Goal: Transaction & Acquisition: Purchase product/service

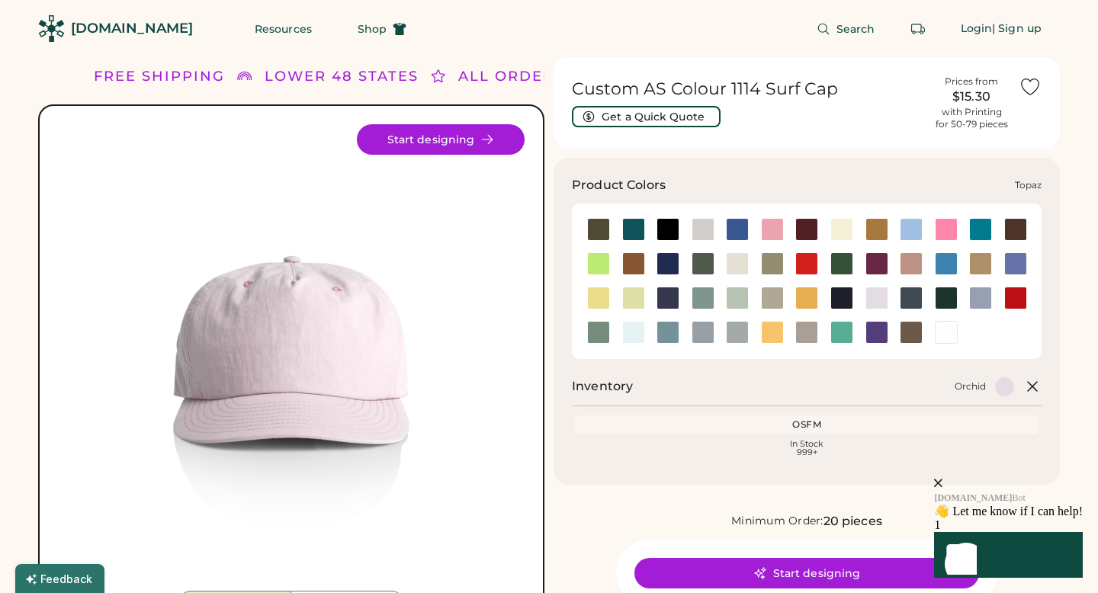
click at [838, 330] on div at bounding box center [841, 332] width 23 height 23
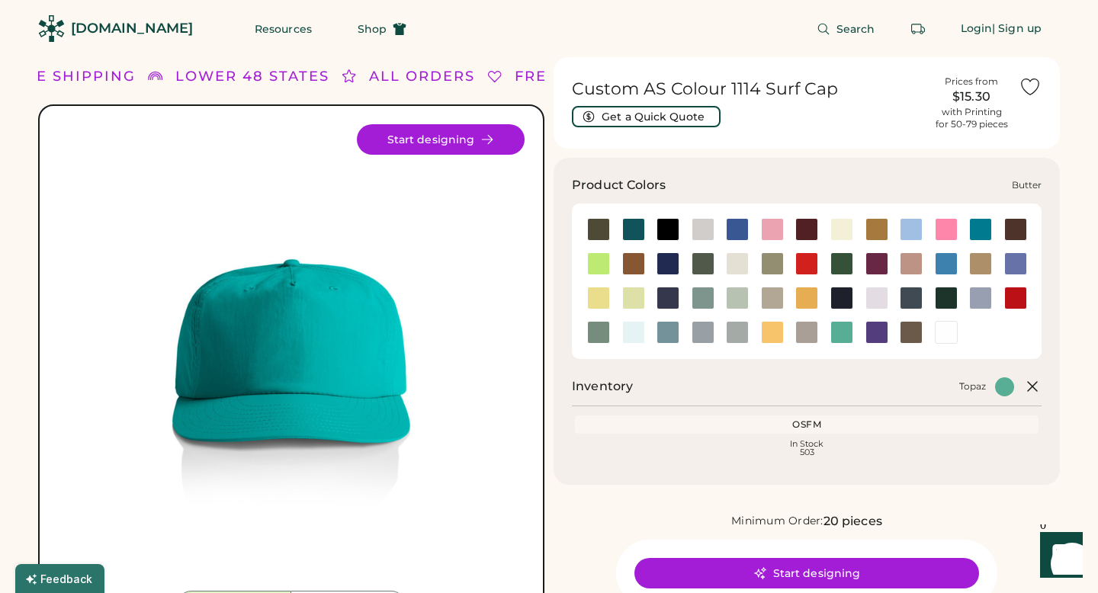
click at [834, 226] on div at bounding box center [841, 229] width 23 height 23
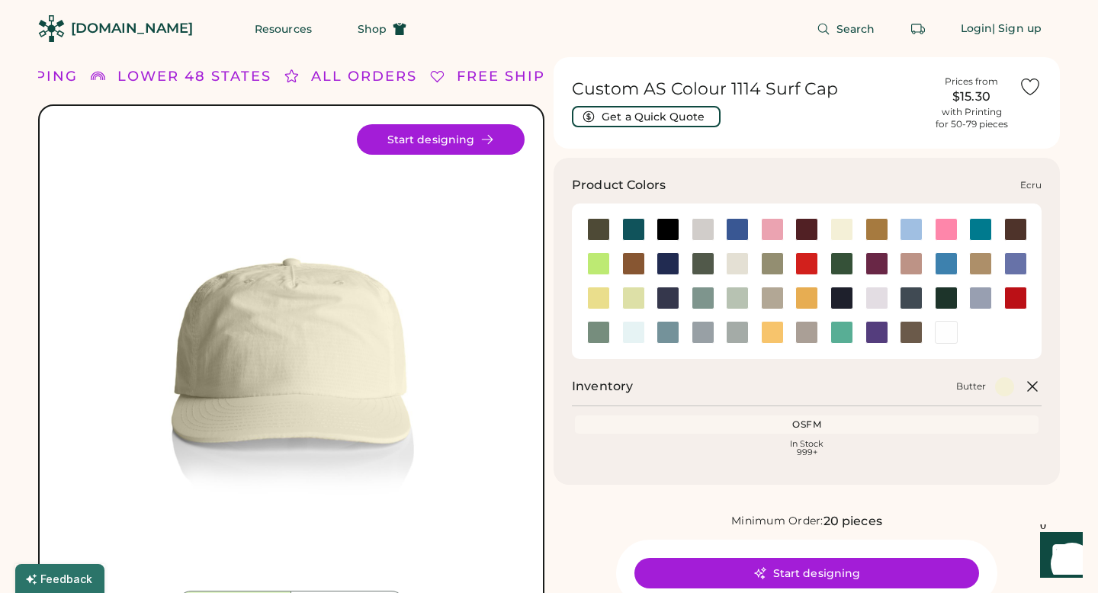
click at [734, 266] on div at bounding box center [737, 263] width 23 height 23
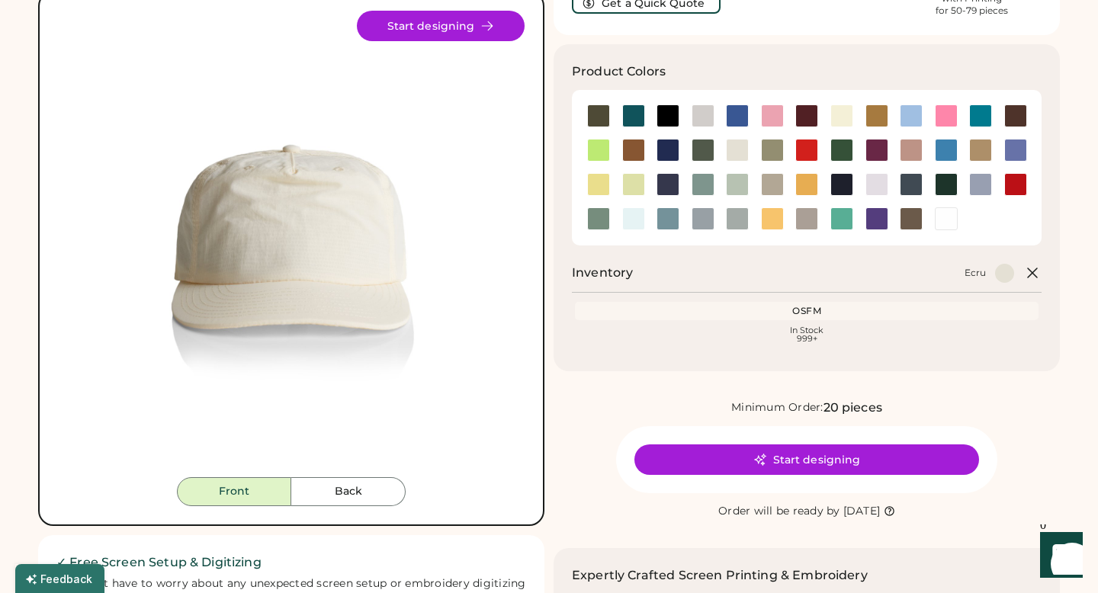
scroll to position [116, 0]
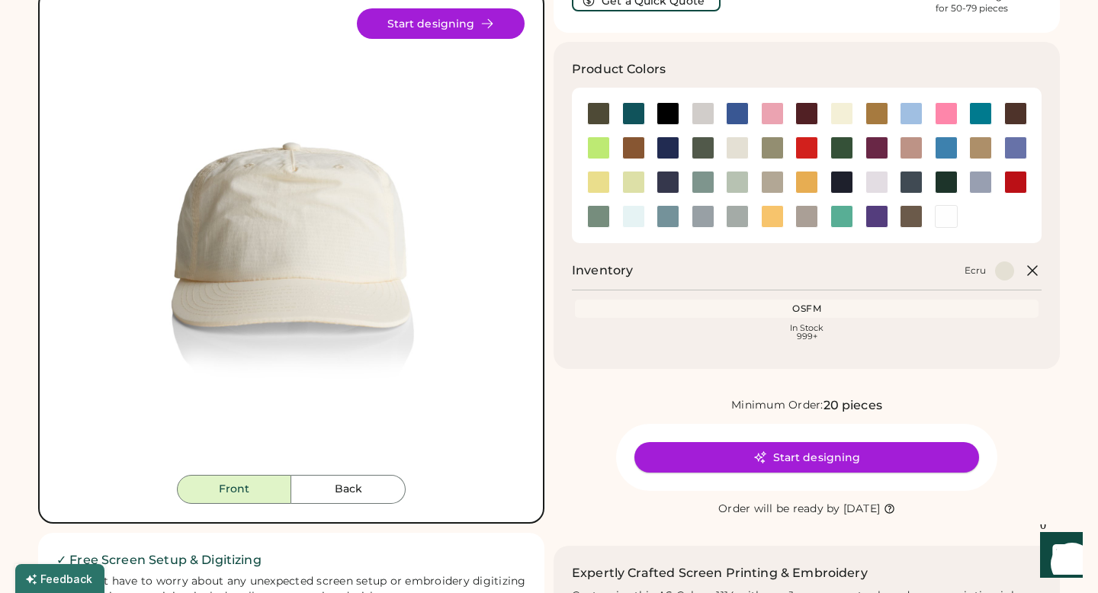
click at [701, 454] on button "Start designing" at bounding box center [806, 457] width 345 height 30
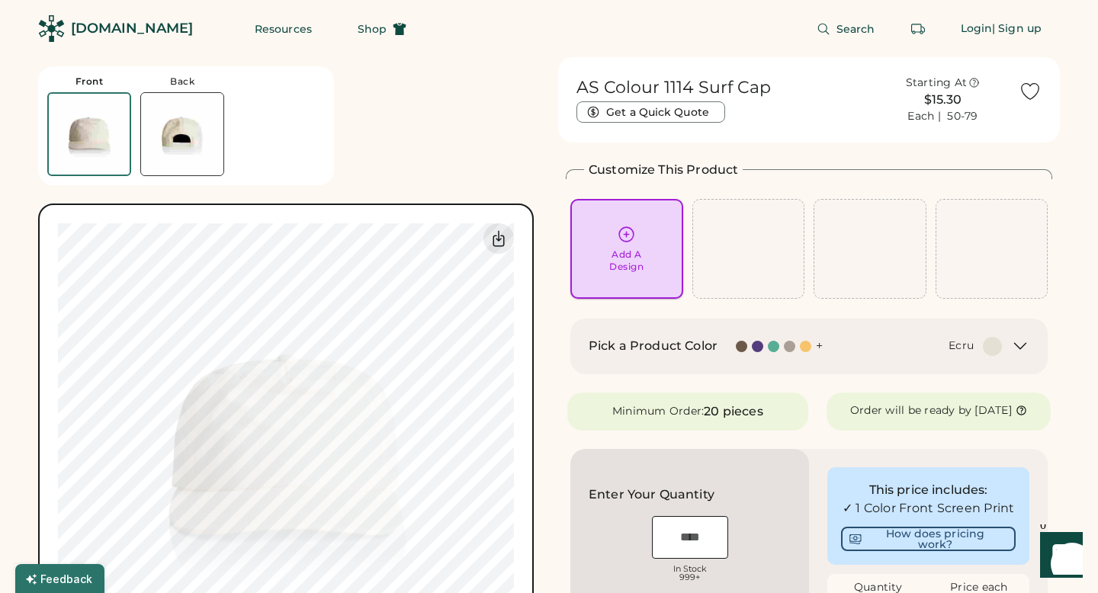
click at [601, 246] on div "Add A Design" at bounding box center [626, 249] width 91 height 48
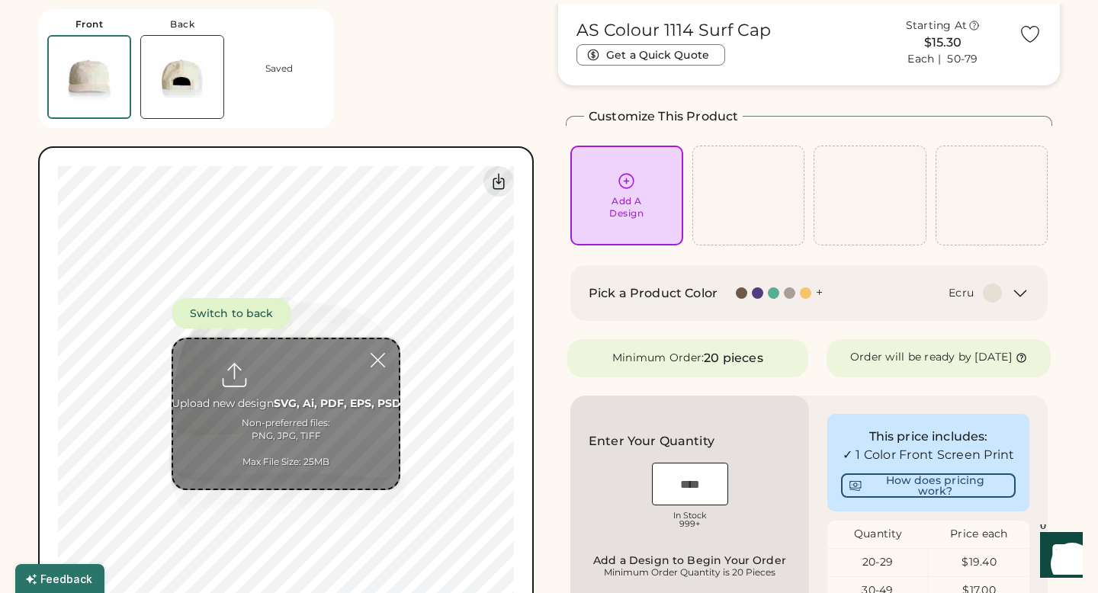
scroll to position [57, 0]
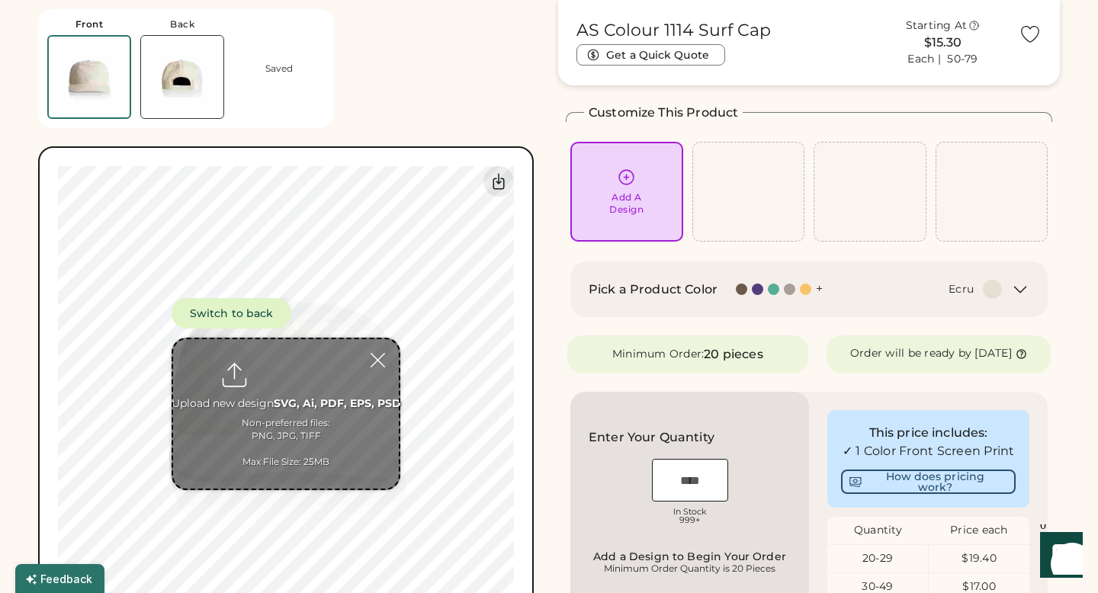
click at [287, 392] on input "file" at bounding box center [286, 413] width 226 height 149
type input "**********"
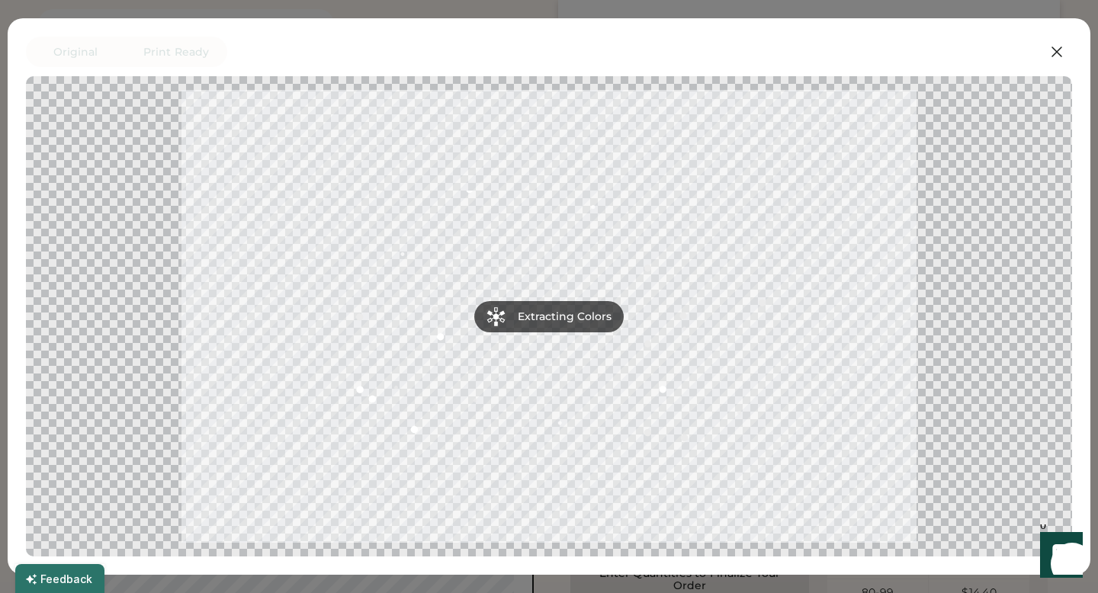
scroll to position [136, 0]
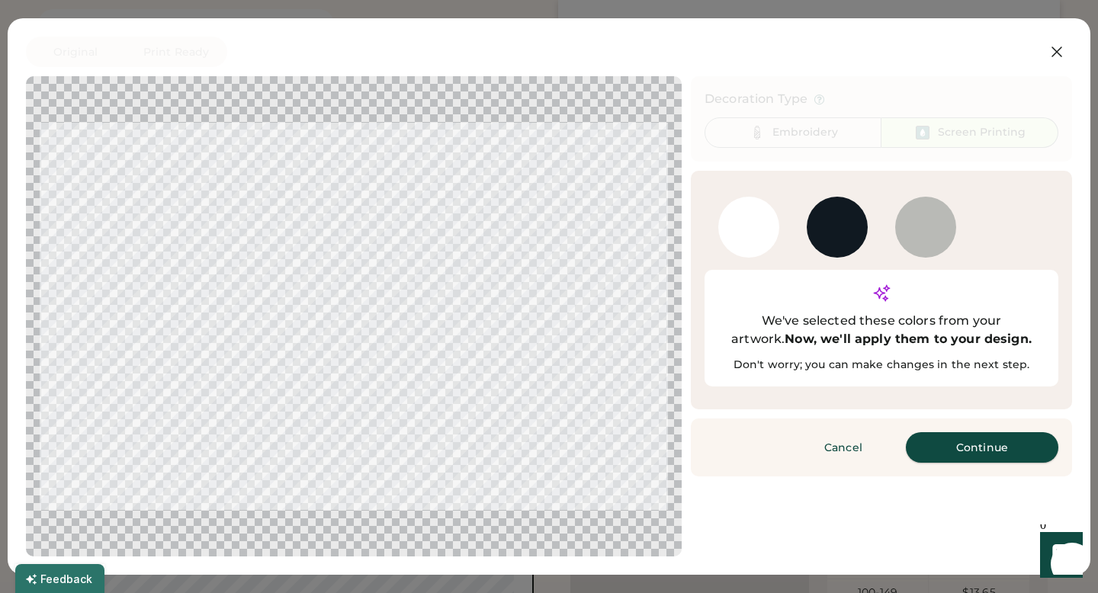
click at [958, 432] on button "Continue" at bounding box center [982, 447] width 152 height 30
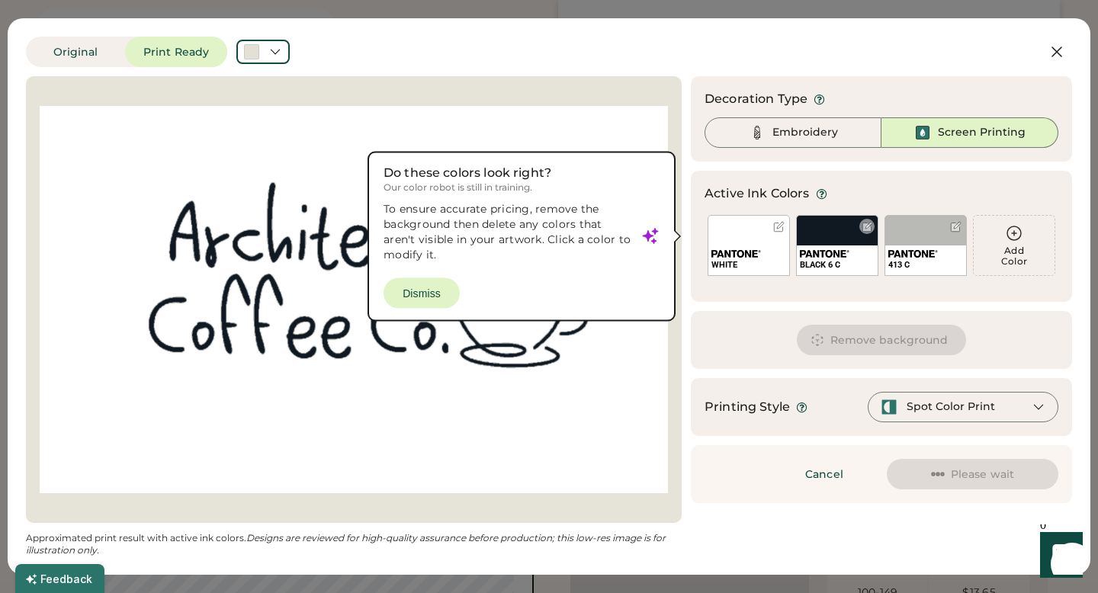
click at [840, 248] on div "BLACK 6 C" at bounding box center [837, 260] width 81 height 30
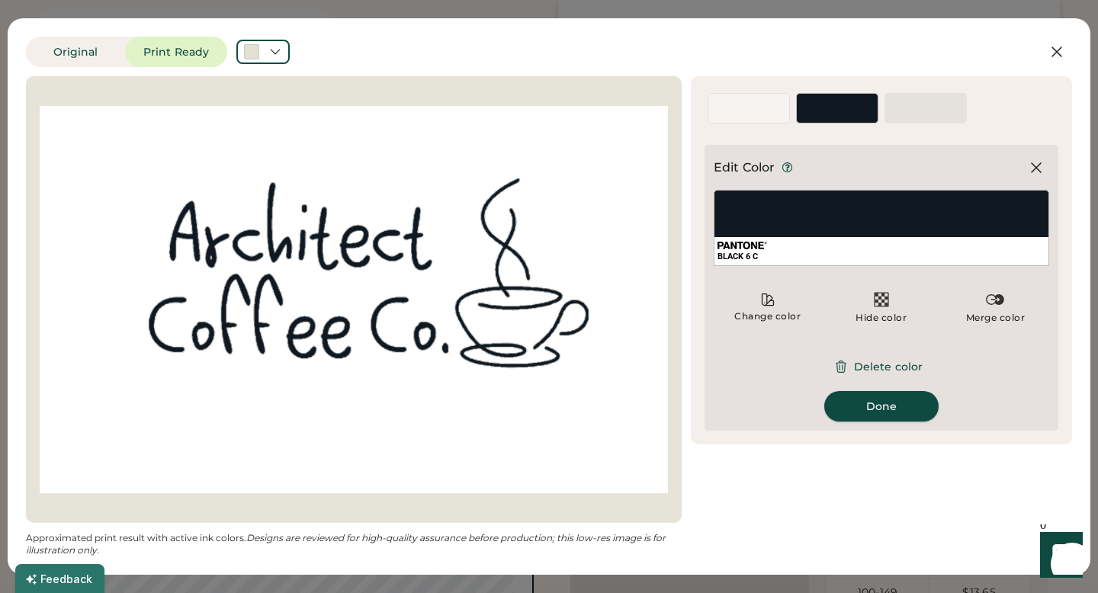
click at [864, 393] on button "Done" at bounding box center [881, 406] width 114 height 30
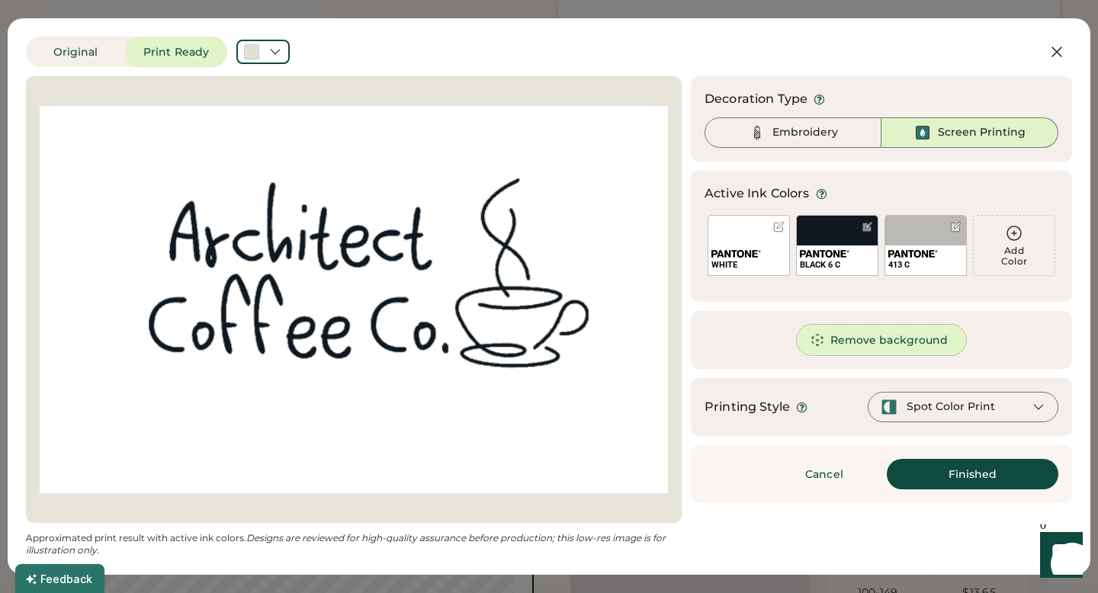
click at [841, 341] on button "Remove background" at bounding box center [882, 340] width 170 height 30
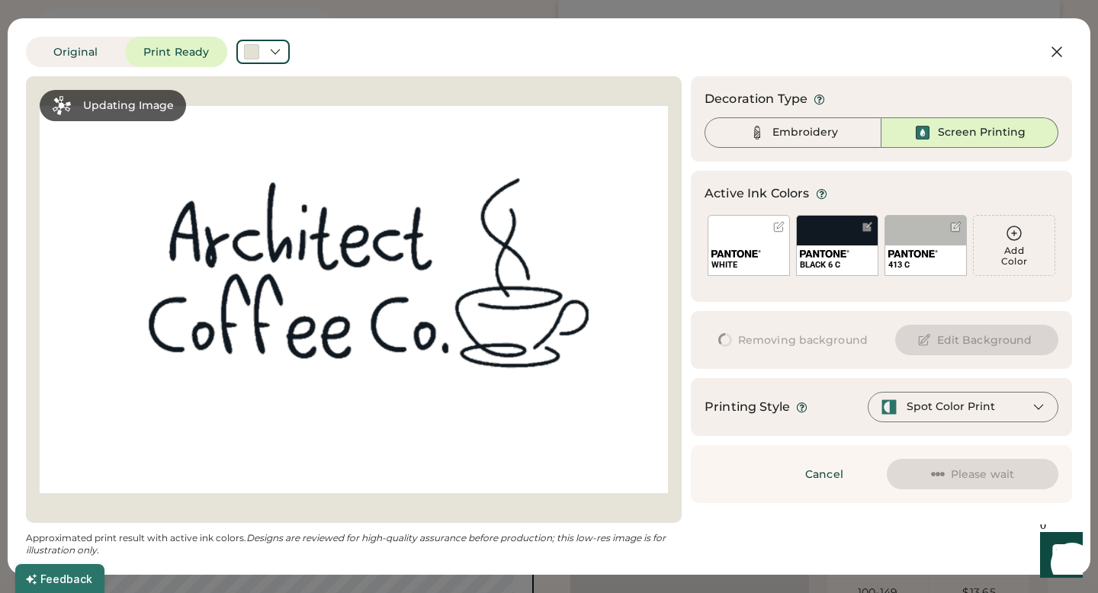
scroll to position [0, 0]
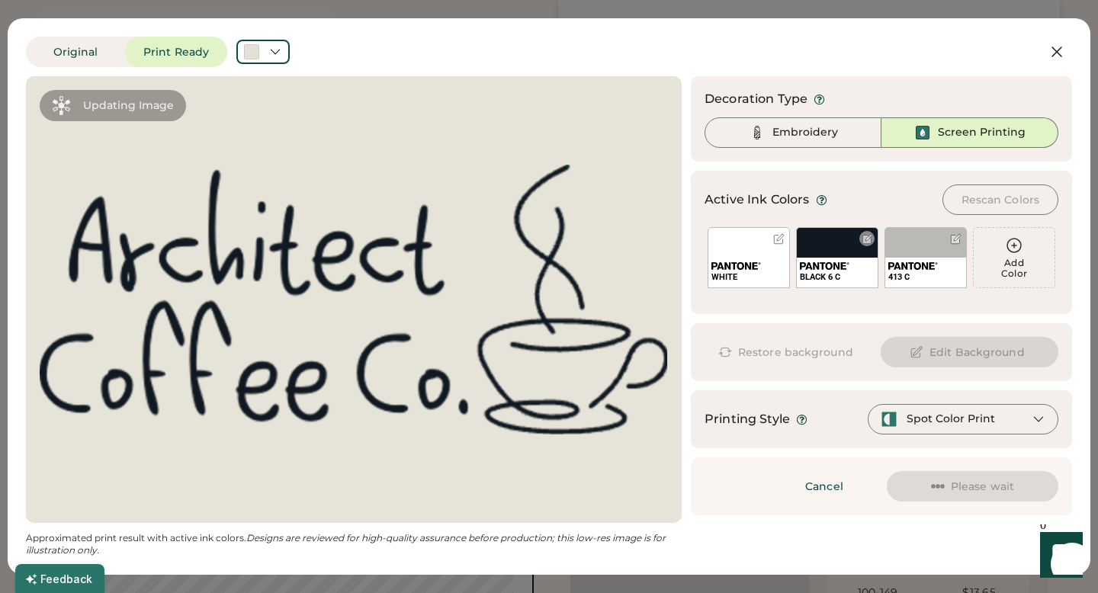
click at [830, 237] on div "BLACK 6 C" at bounding box center [837, 257] width 82 height 61
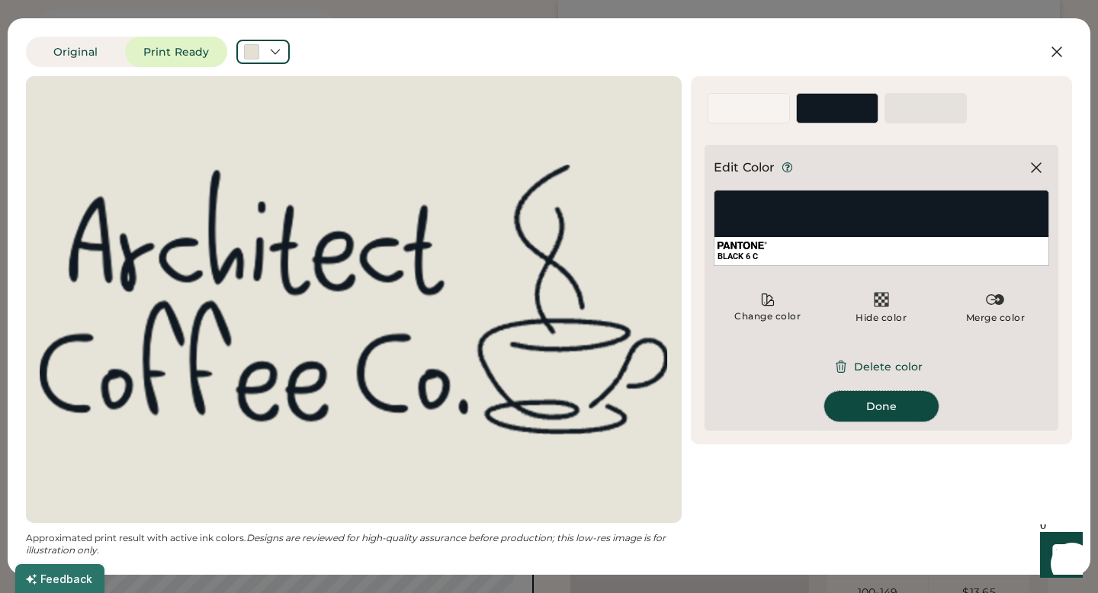
click at [867, 398] on button "Done" at bounding box center [881, 406] width 114 height 30
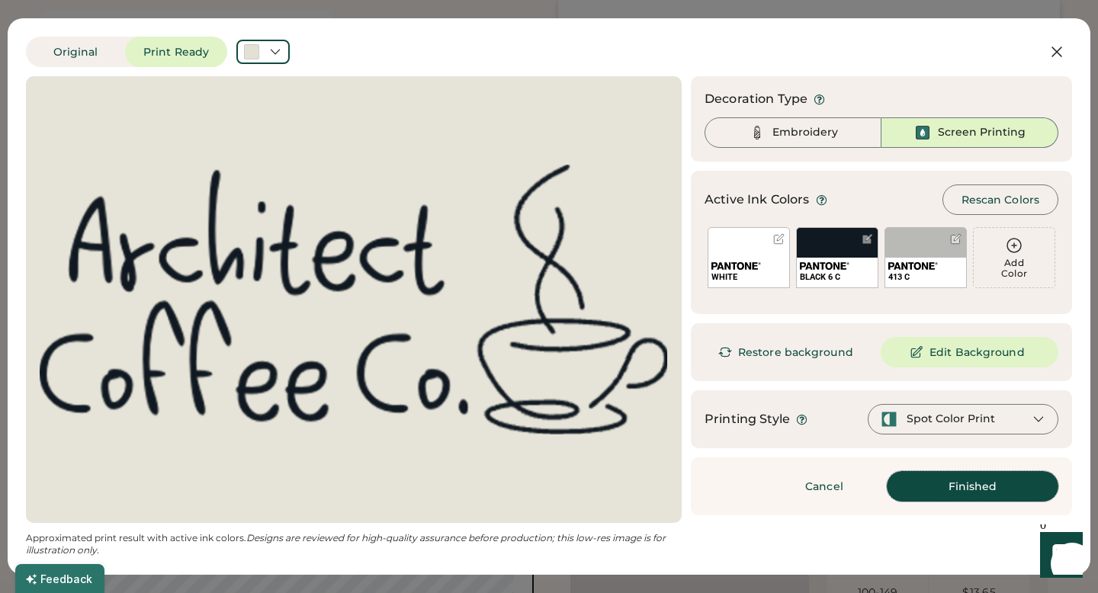
click at [931, 473] on button "Finished" at bounding box center [972, 486] width 172 height 30
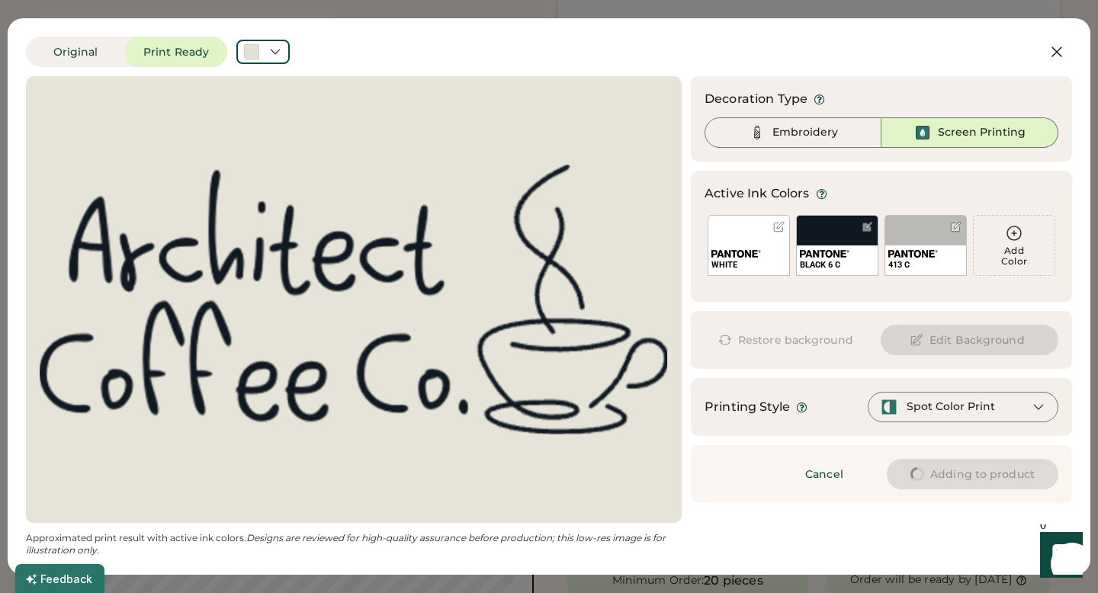
type input "****"
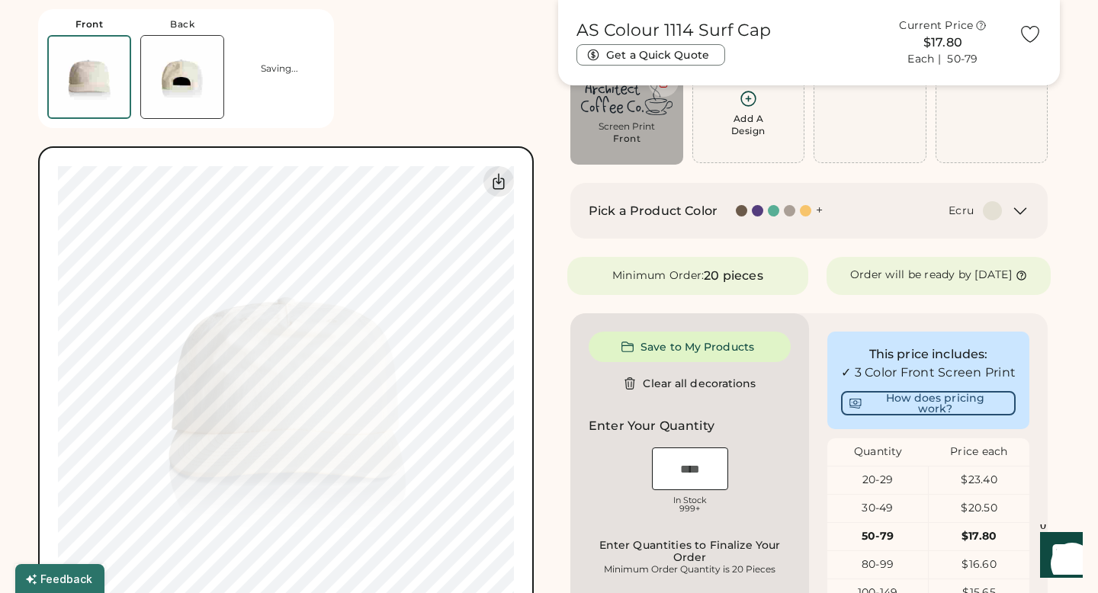
type input "****"
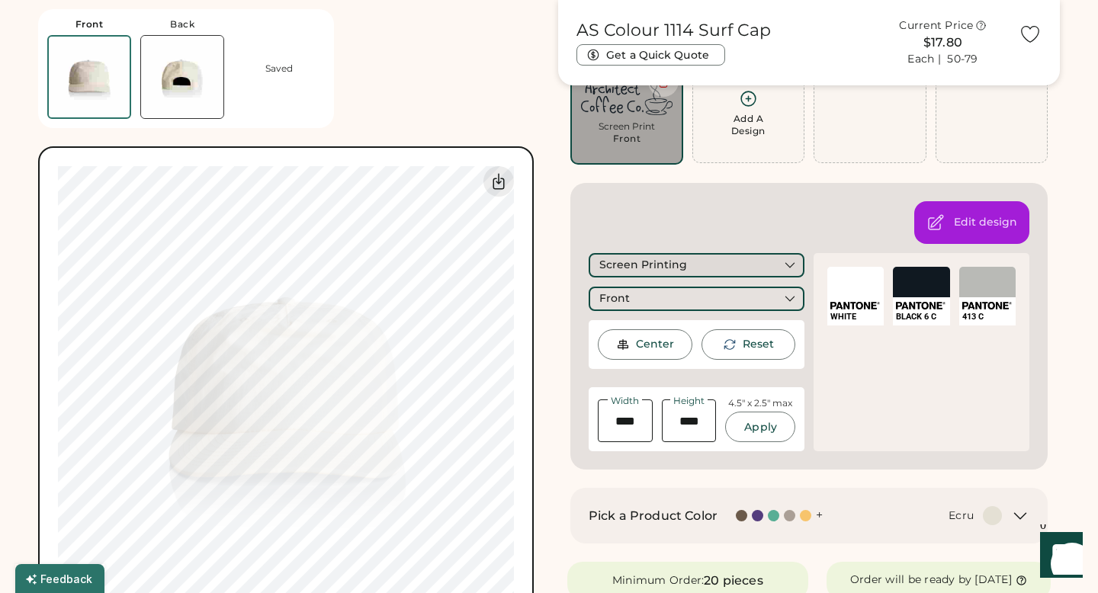
click at [615, 256] on div "Screen Printing" at bounding box center [696, 265] width 216 height 24
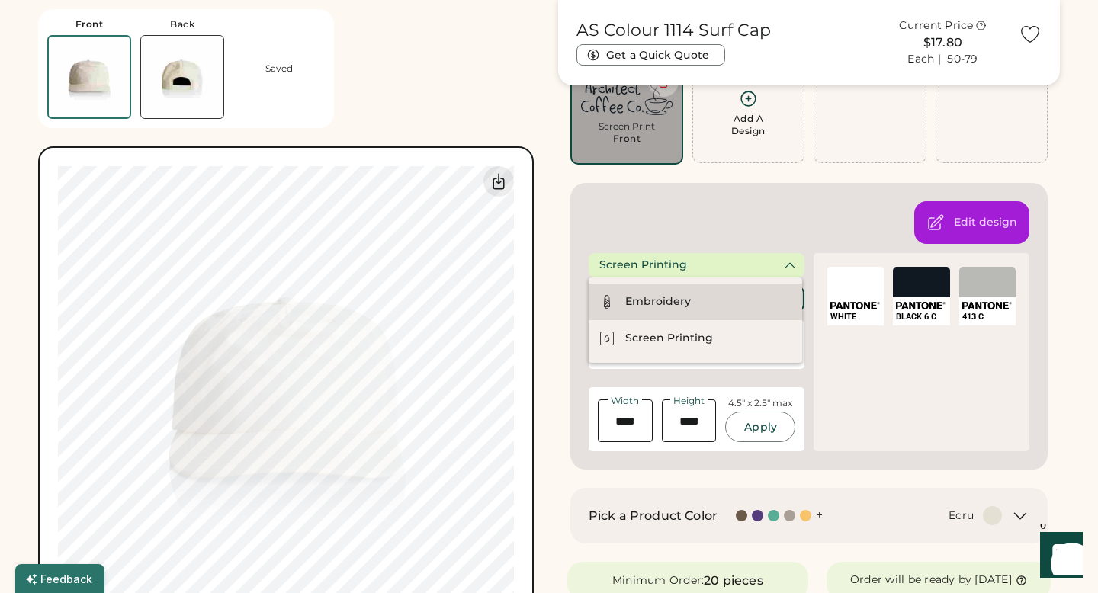
click at [624, 301] on div "Embroidery" at bounding box center [694, 302] width 213 height 37
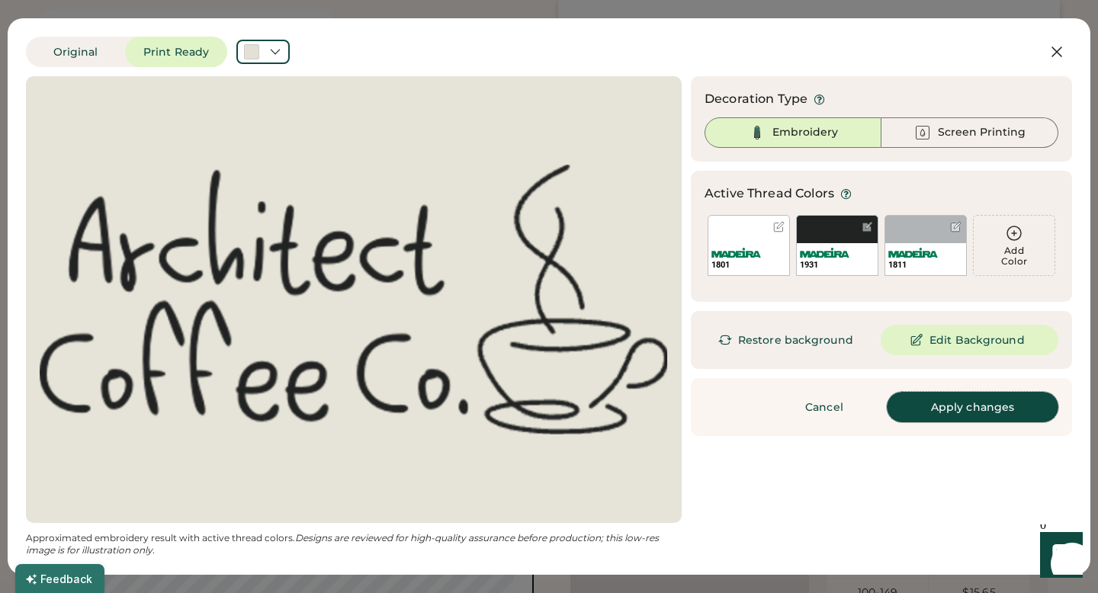
click at [949, 408] on button "Apply changes" at bounding box center [972, 407] width 172 height 30
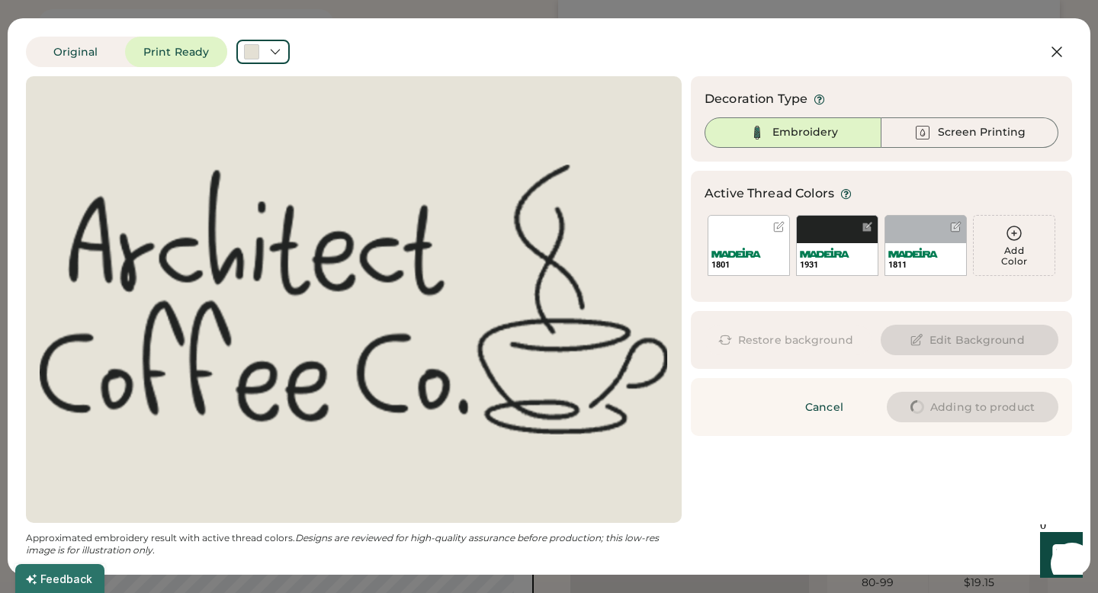
type input "****"
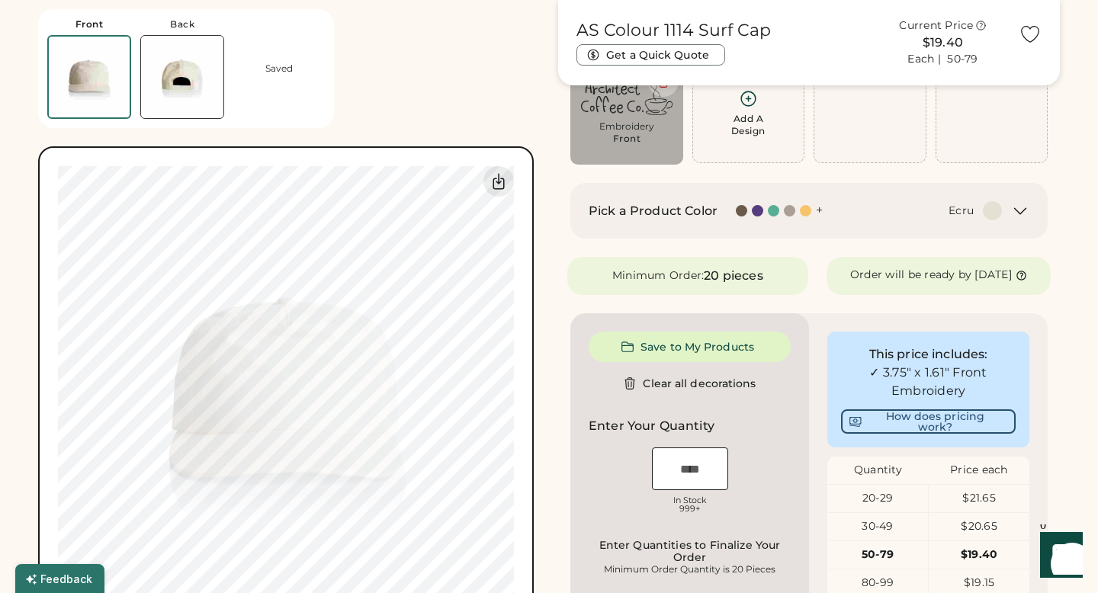
type input "****"
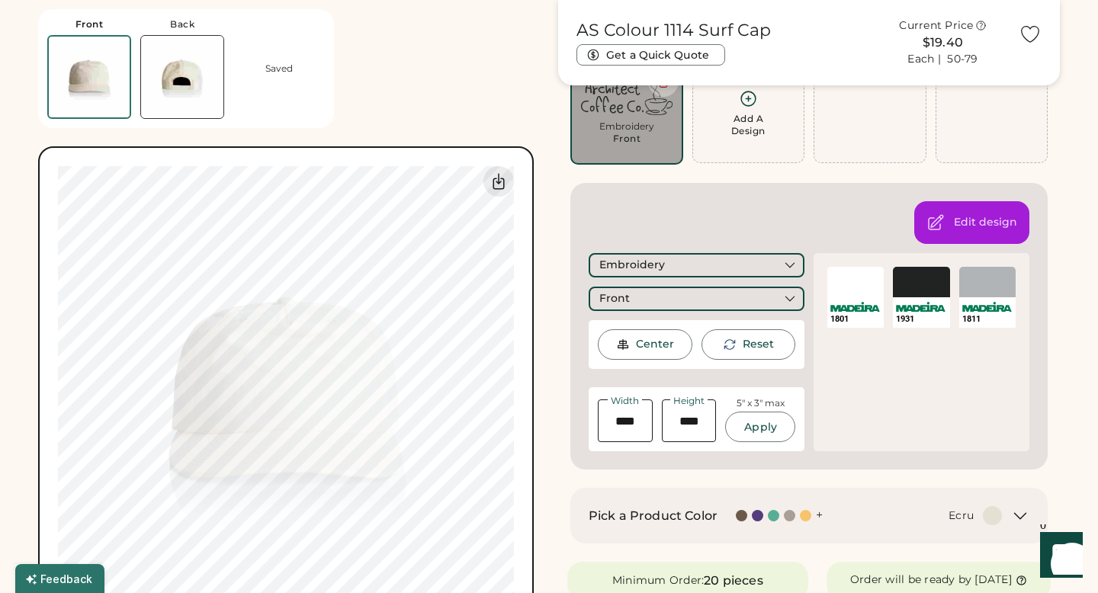
click at [618, 233] on div "Edit design Embroidery Front Center Reset Width Height 5" x 3" max Apply 1801 S…" at bounding box center [808, 326] width 477 height 287
click at [466, 74] on div "Front Back Saved Switch to back Upload new design SVG, Ai, PDF, EPS, PSD Non-pr…" at bounding box center [289, 321] width 502 height 642
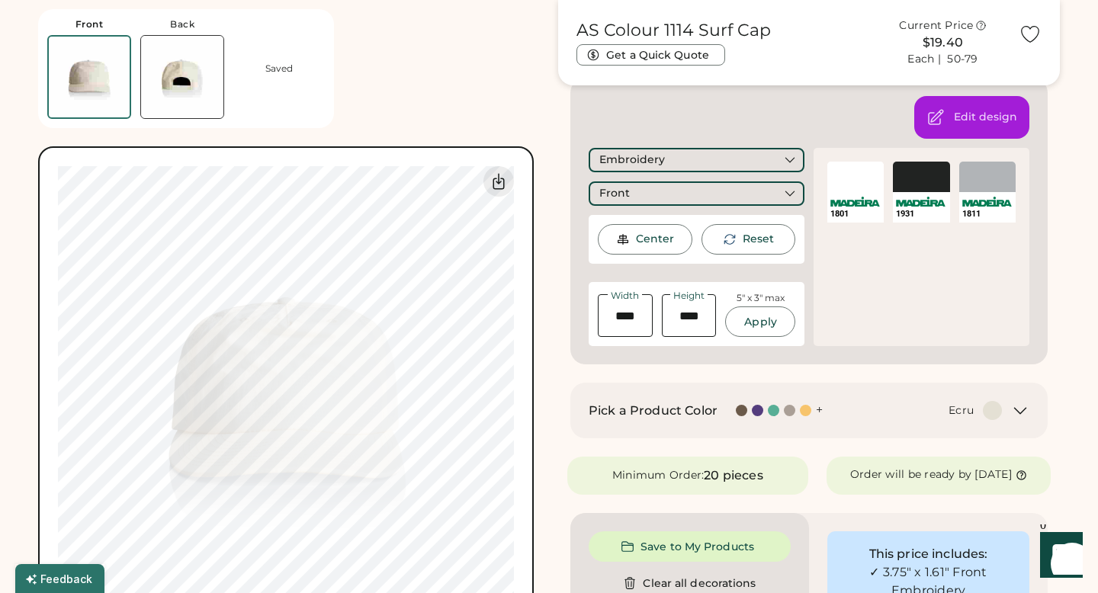
scroll to position [252, 0]
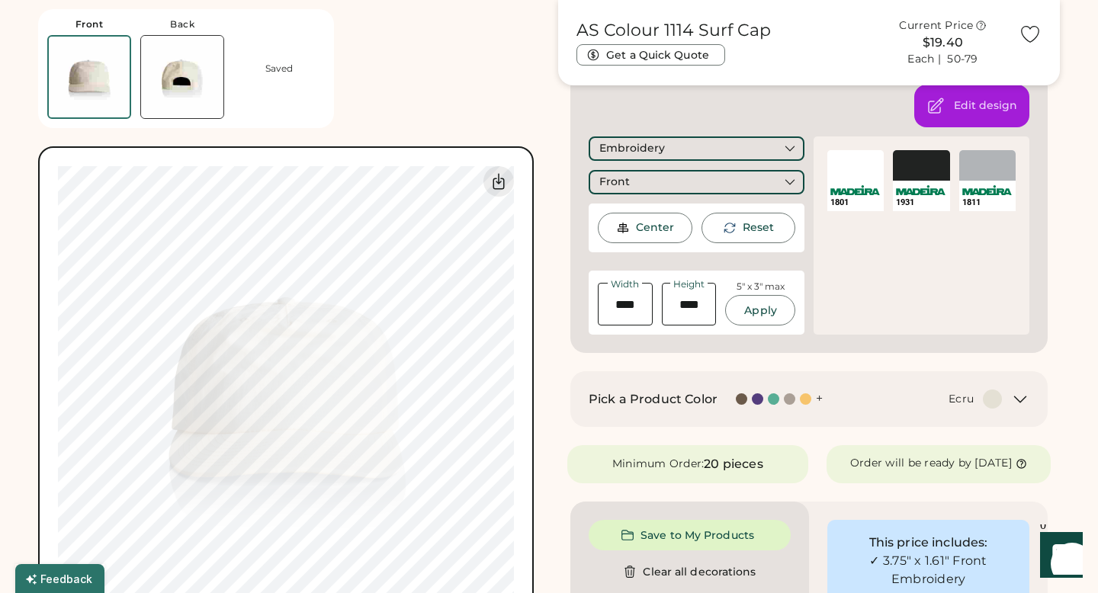
click at [781, 405] on div "+" at bounding box center [779, 398] width 87 height 17
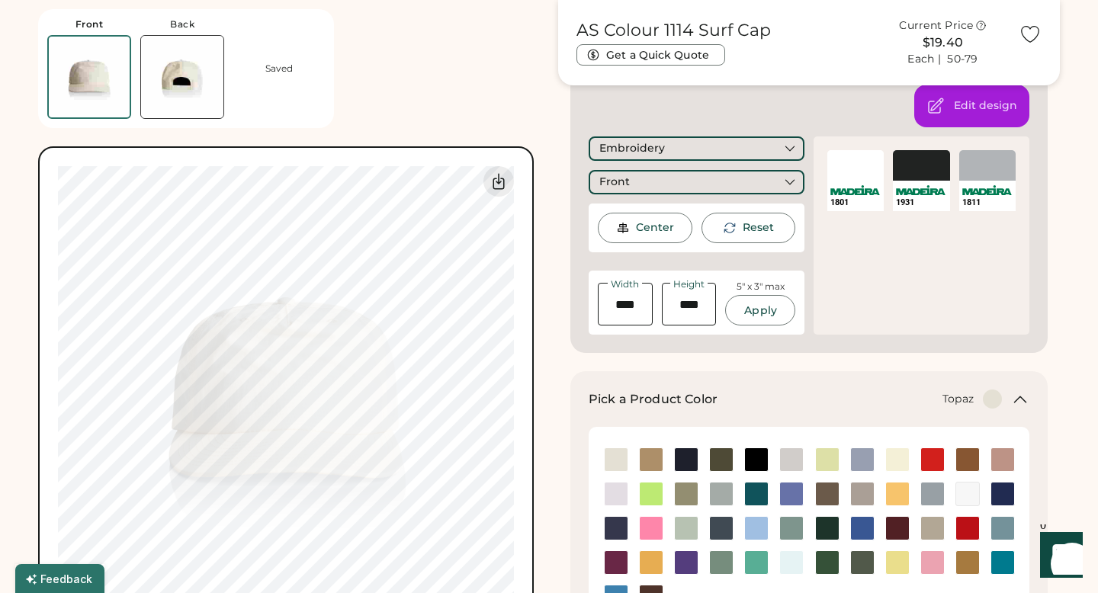
click at [747, 550] on div at bounding box center [756, 562] width 24 height 24
click at [750, 563] on img at bounding box center [756, 562] width 23 height 23
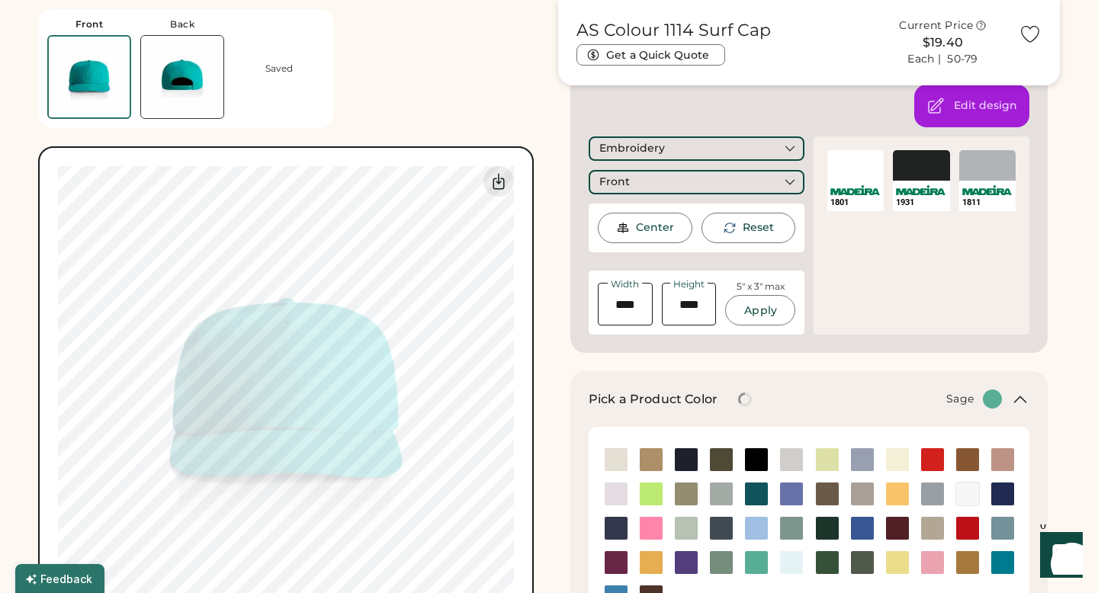
click at [715, 561] on img at bounding box center [721, 562] width 23 height 23
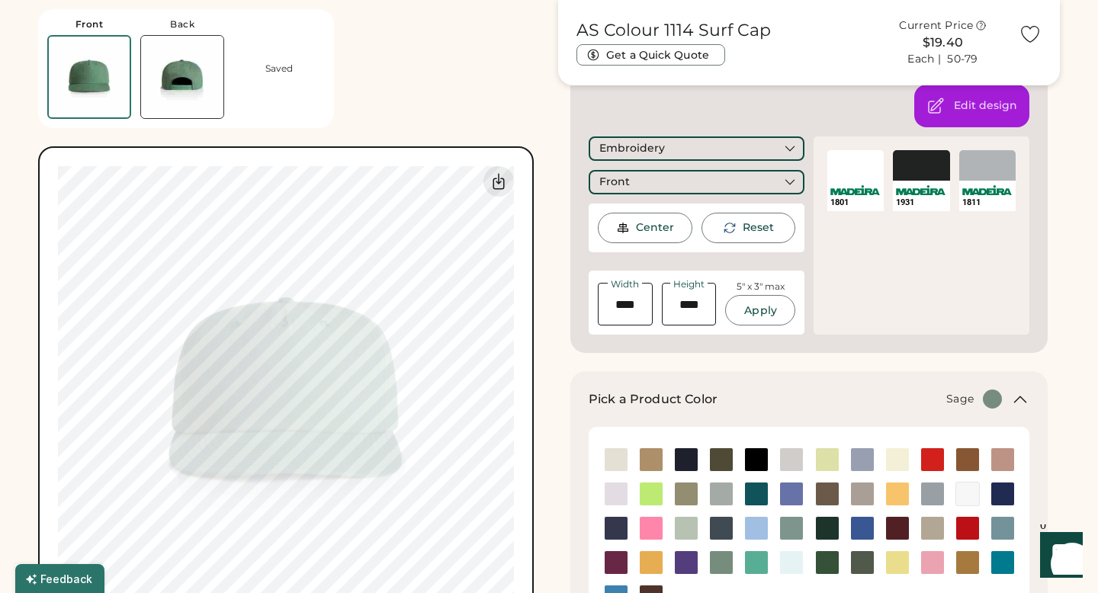
click at [859, 170] on div at bounding box center [855, 165] width 56 height 30
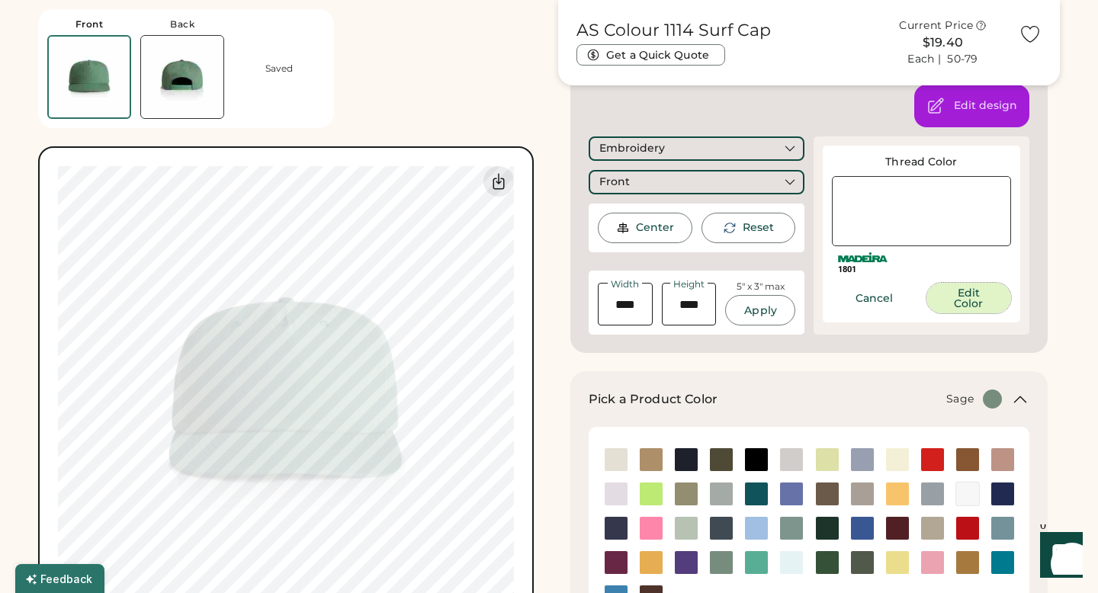
click at [941, 298] on button "Edit Color" at bounding box center [968, 298] width 85 height 30
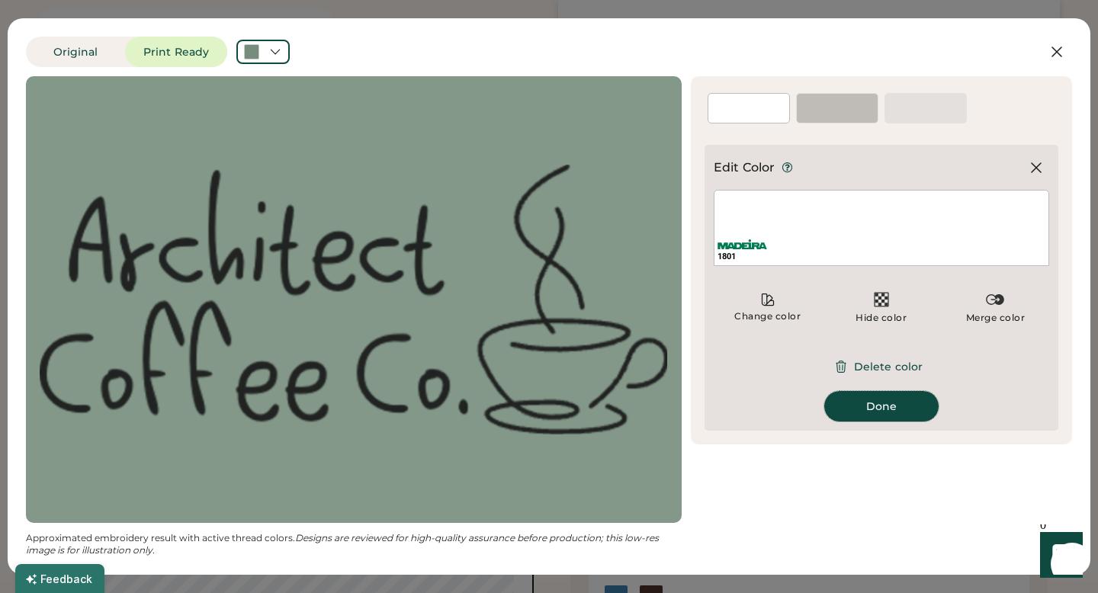
click at [861, 409] on button "Done" at bounding box center [881, 406] width 114 height 30
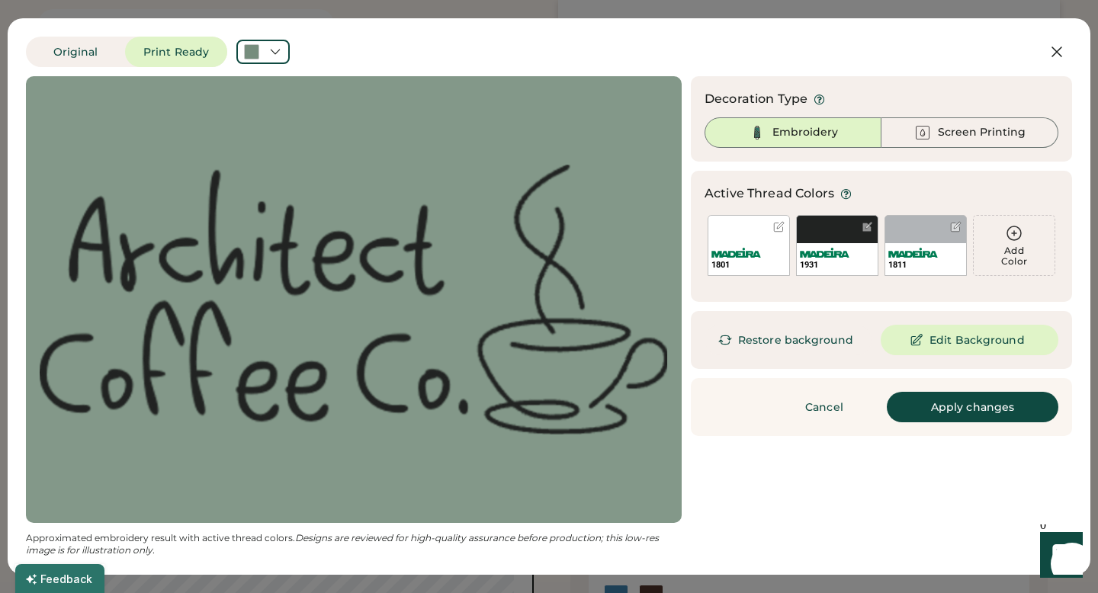
click at [733, 246] on div "1801" at bounding box center [748, 259] width 81 height 32
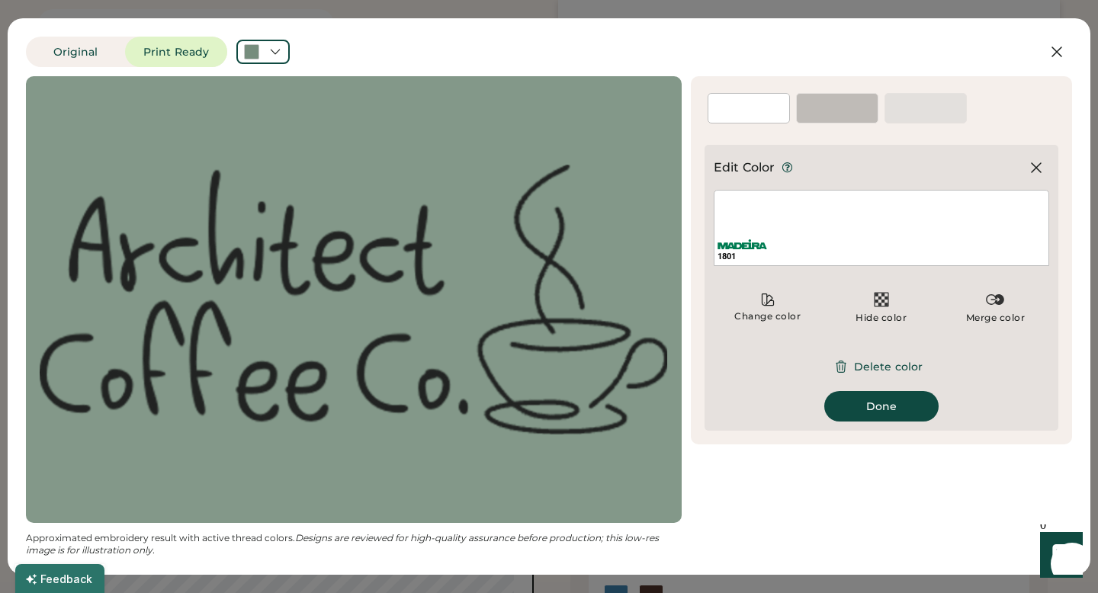
click at [1045, 165] on div at bounding box center [1035, 167] width 27 height 27
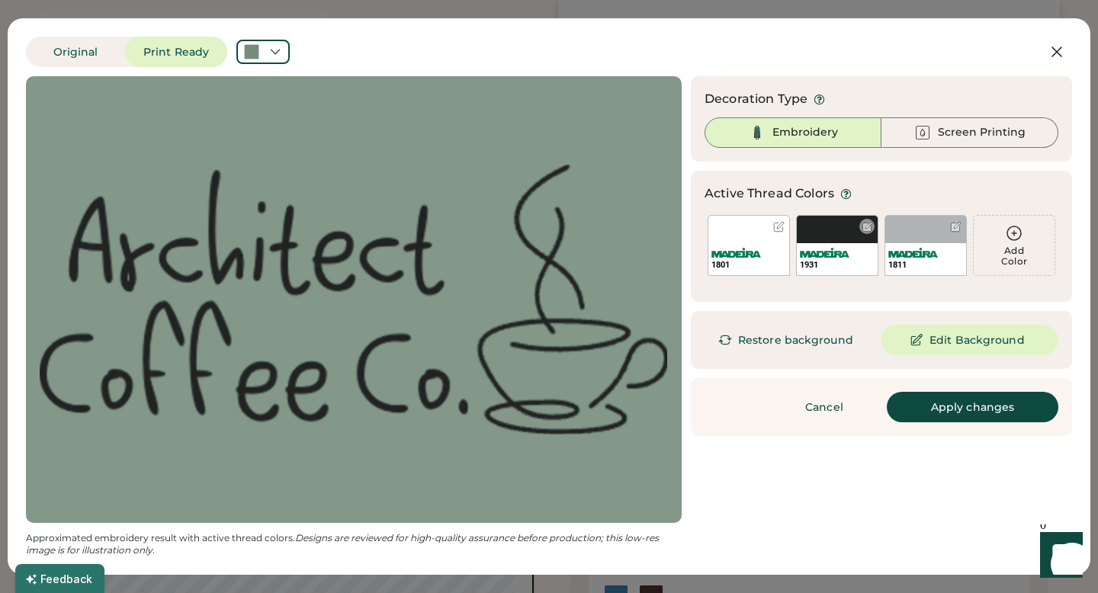
click at [842, 228] on div "1931" at bounding box center [837, 245] width 82 height 61
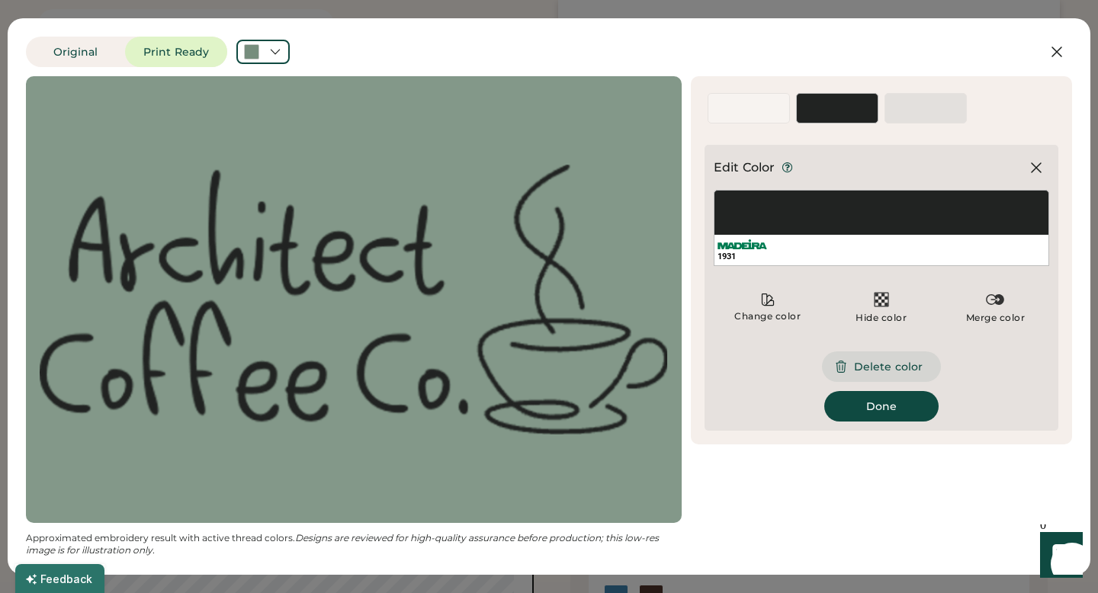
click at [848, 357] on button "Delete color" at bounding box center [881, 366] width 119 height 30
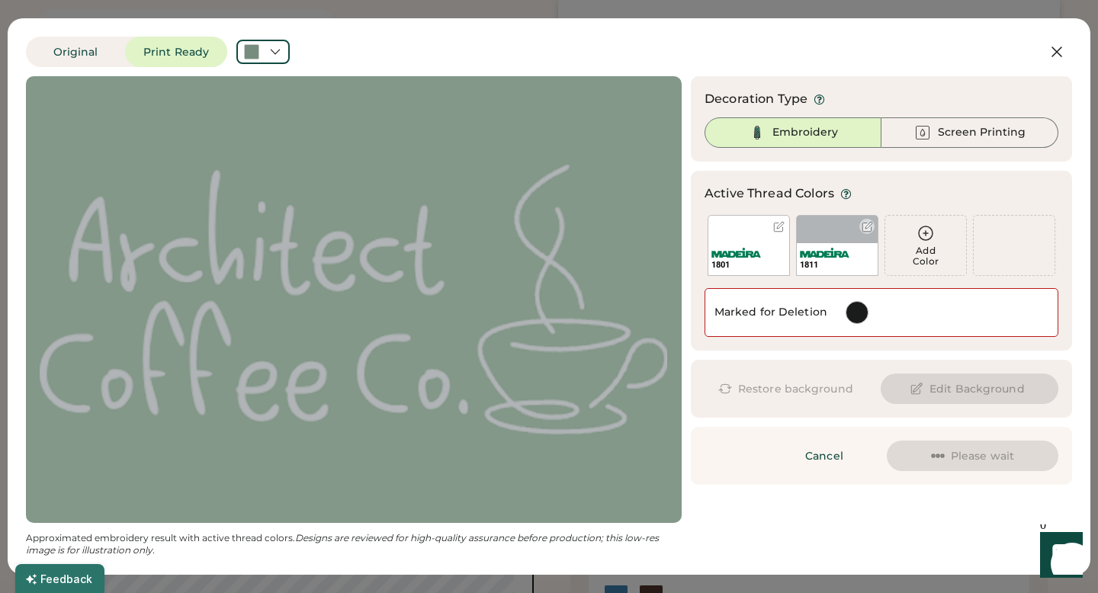
click at [865, 222] on div at bounding box center [866, 226] width 11 height 11
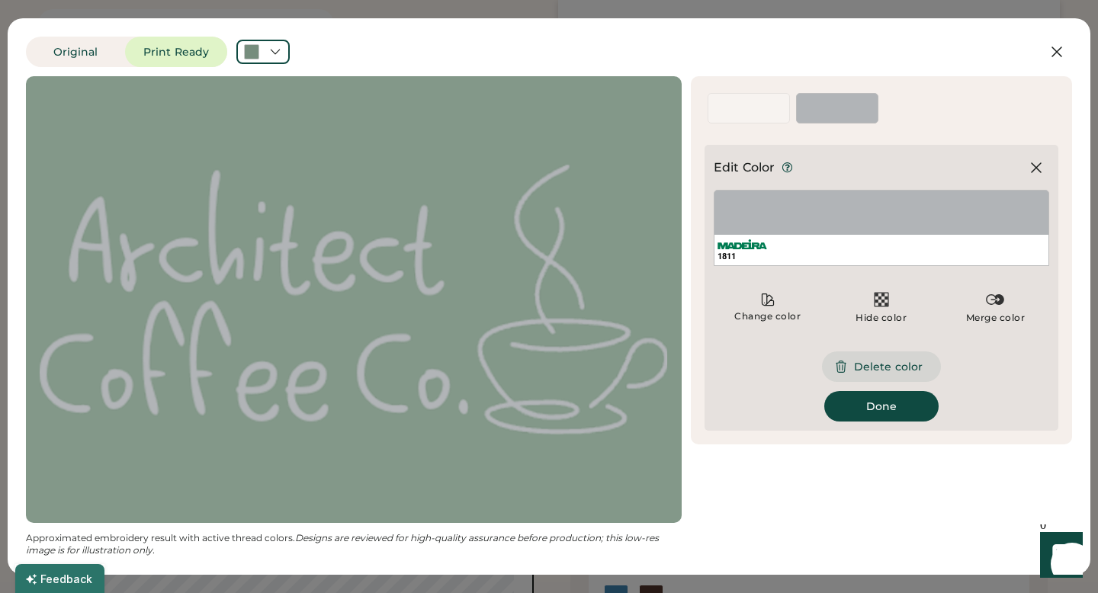
click at [858, 359] on button "Delete color" at bounding box center [881, 366] width 119 height 30
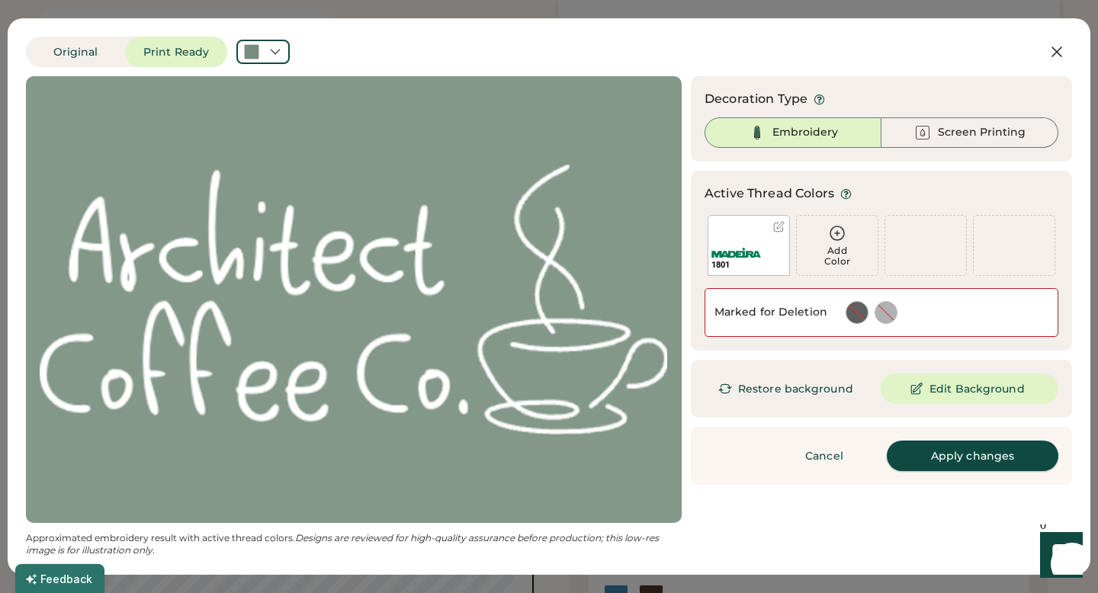
click at [966, 457] on button "Apply changes" at bounding box center [972, 456] width 172 height 30
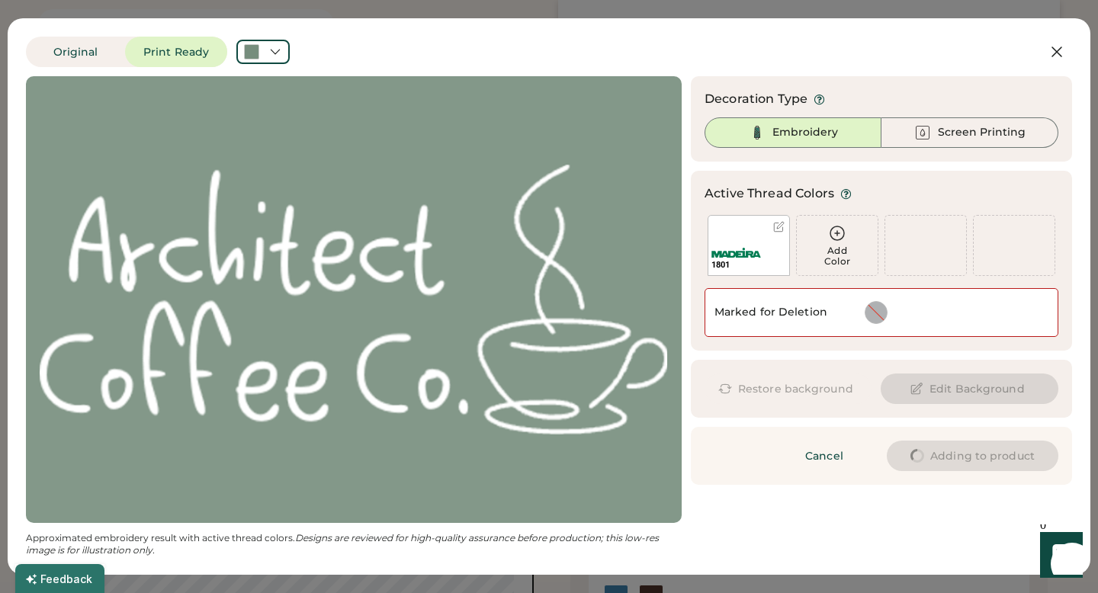
type input "****"
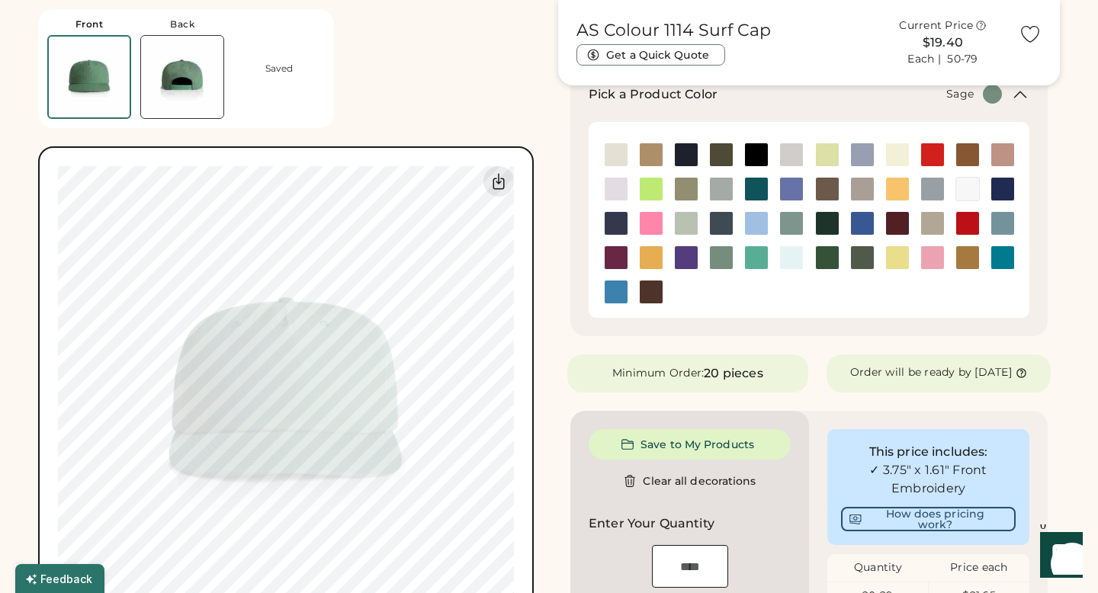
type input "****"
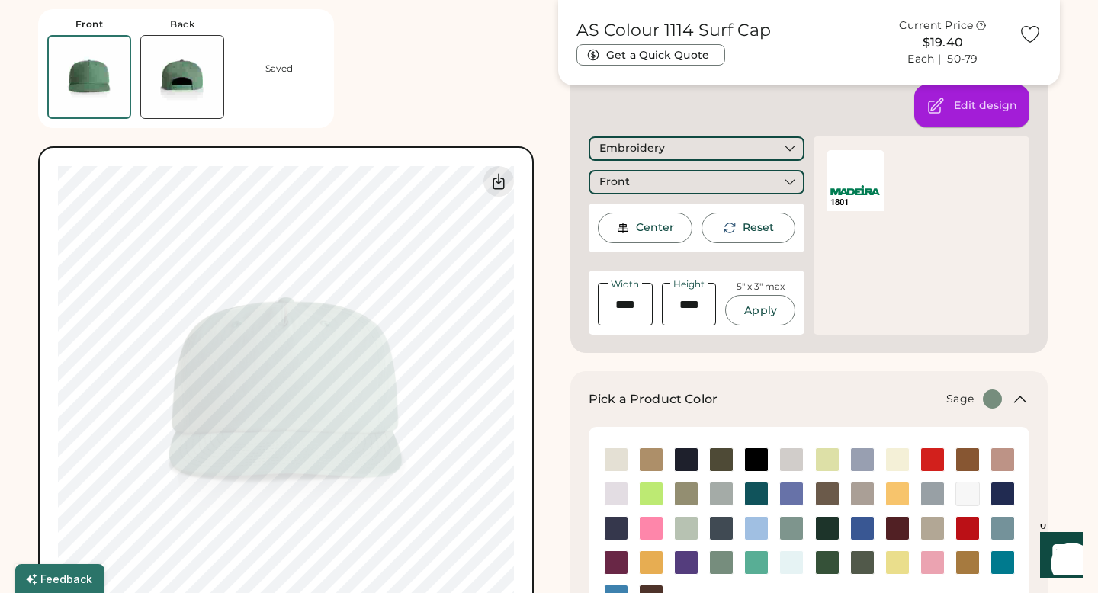
click at [937, 98] on icon at bounding box center [935, 106] width 18 height 18
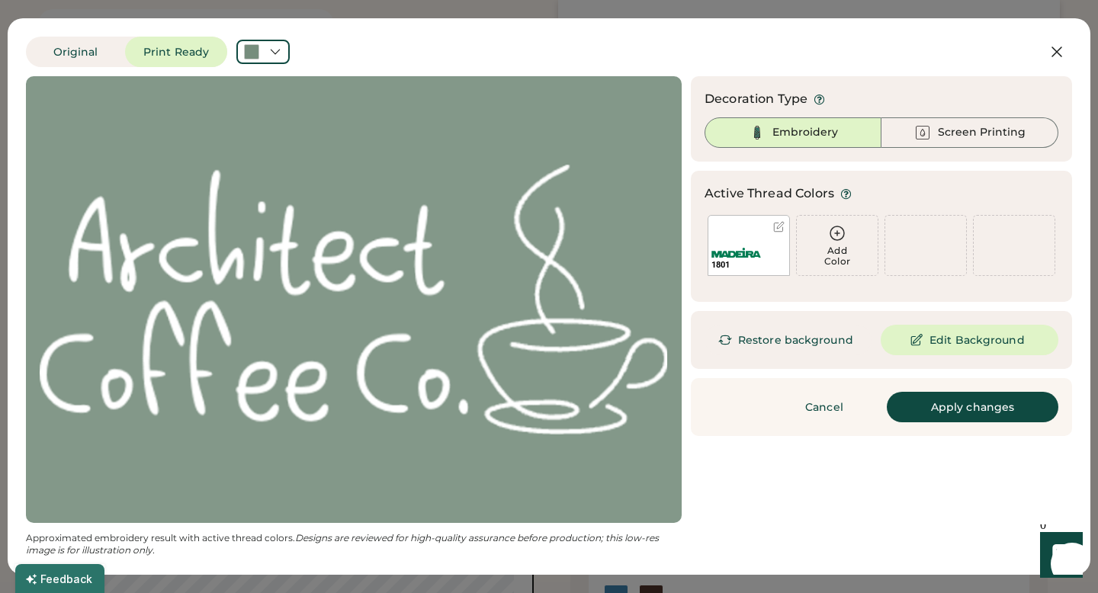
click at [278, 372] on div at bounding box center [354, 299] width 628 height 419
click at [826, 409] on button "Cancel" at bounding box center [824, 407] width 107 height 30
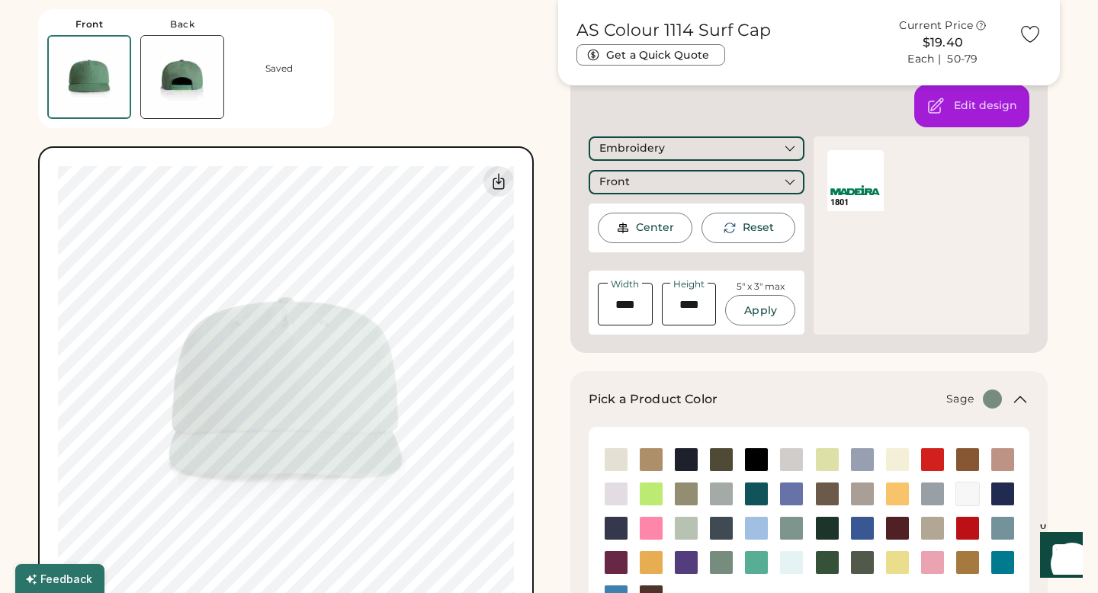
click at [729, 227] on icon at bounding box center [730, 228] width 14 height 14
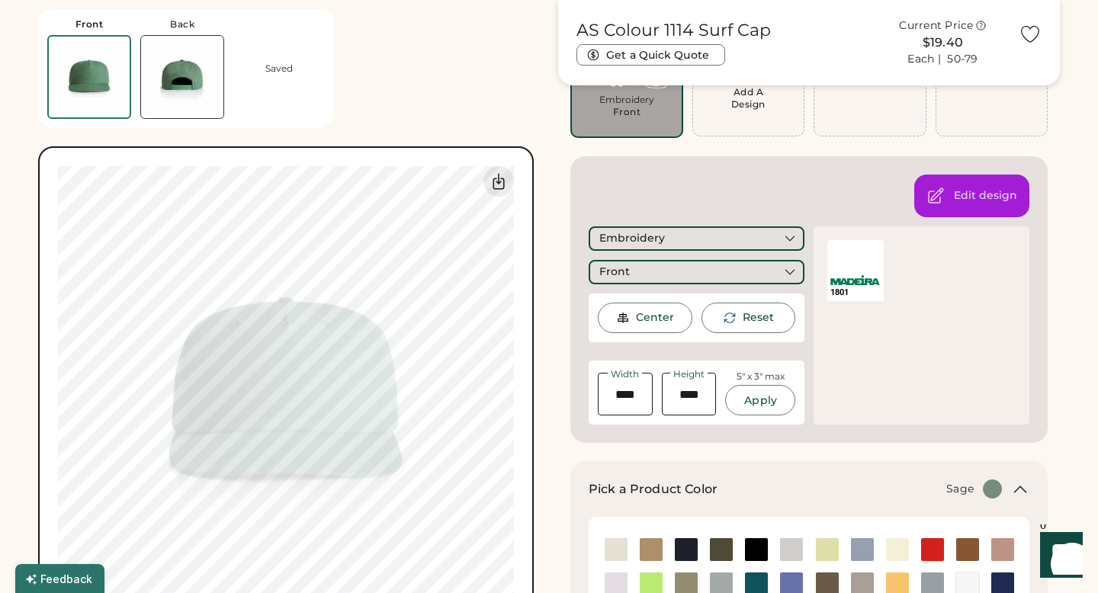
scroll to position [0, 0]
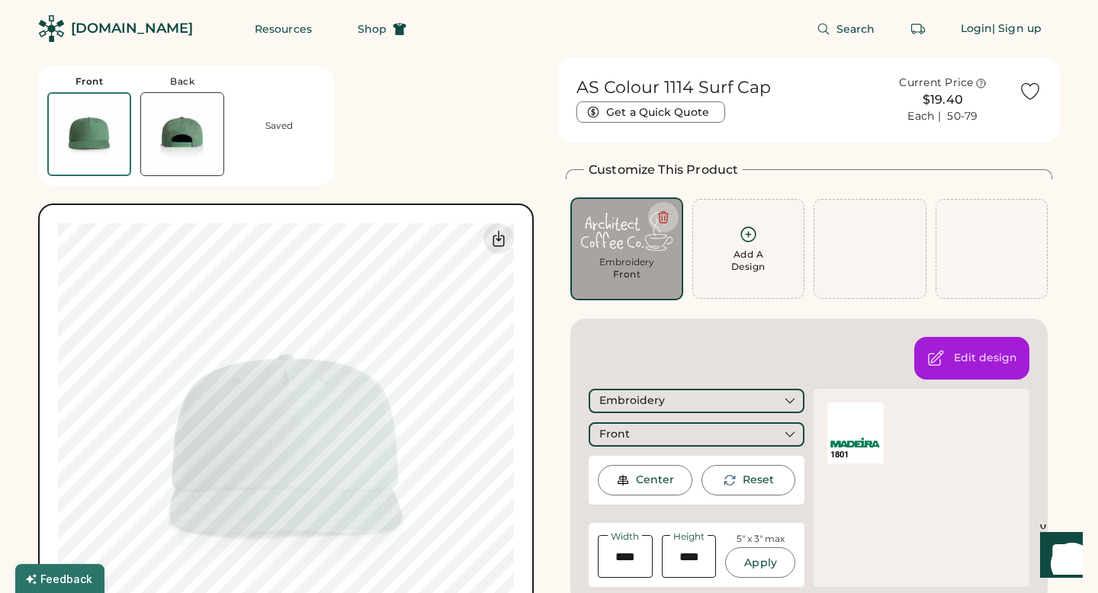
click at [744, 234] on icon at bounding box center [748, 234] width 19 height 19
type input "****"
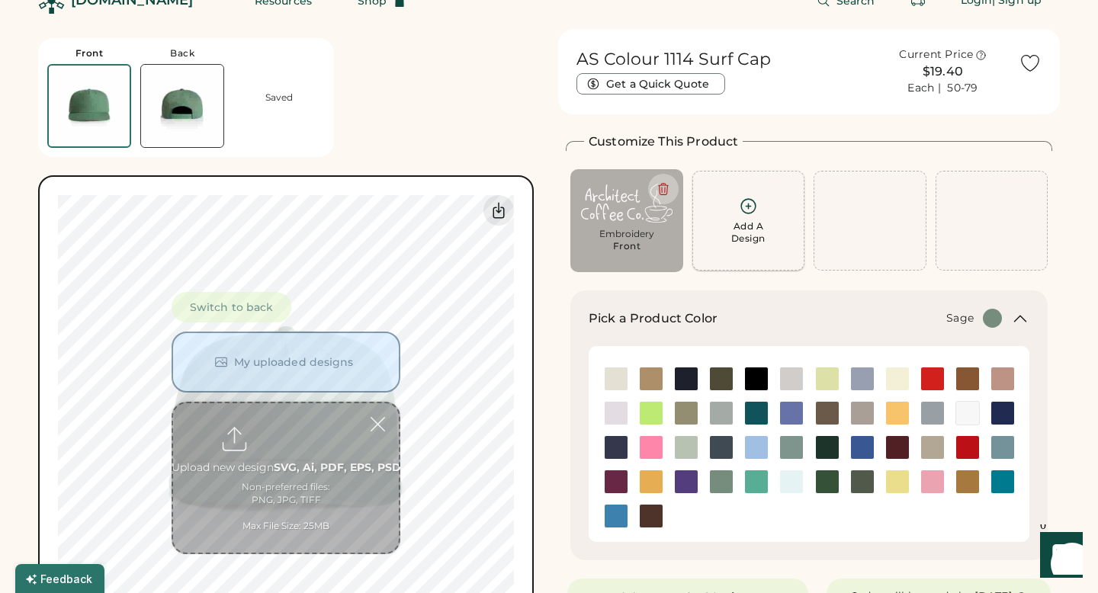
scroll to position [57, 0]
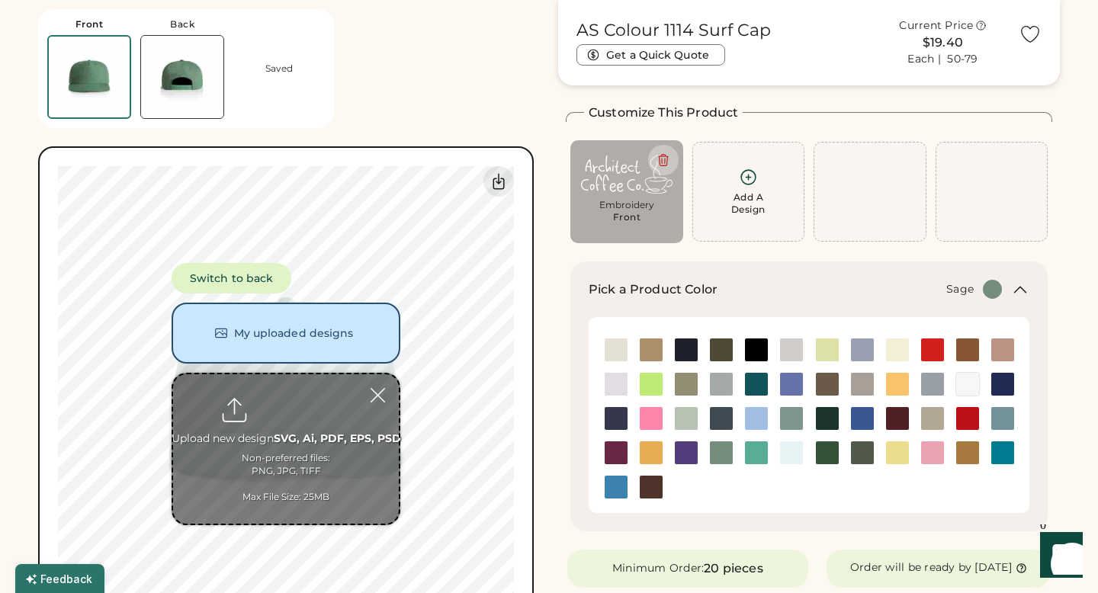
click at [229, 429] on input "file" at bounding box center [286, 448] width 226 height 149
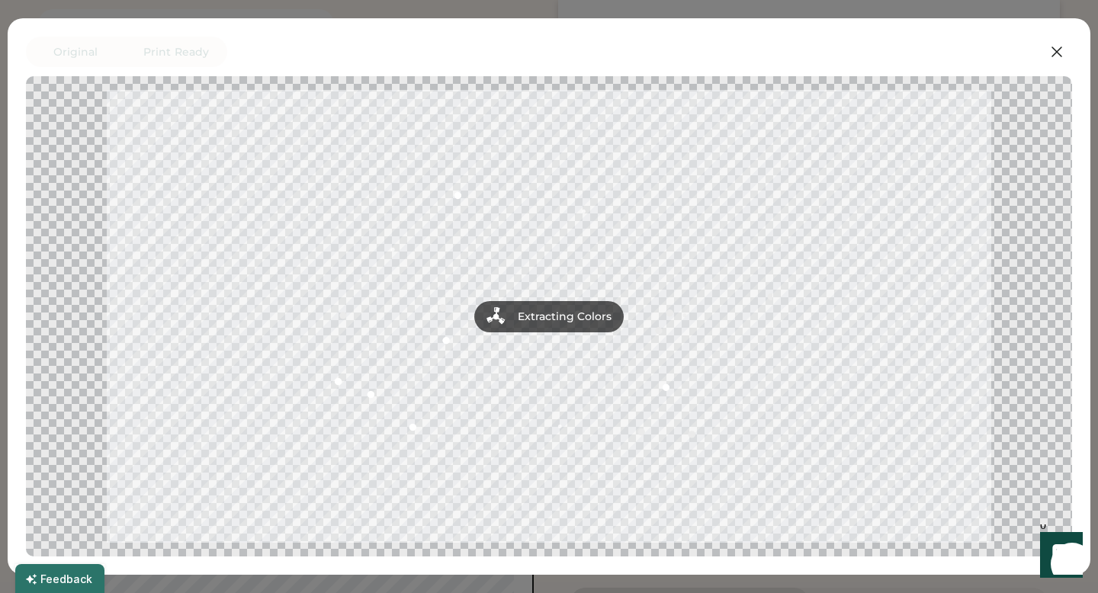
scroll to position [76, 0]
click at [1061, 51] on icon at bounding box center [1056, 52] width 18 height 18
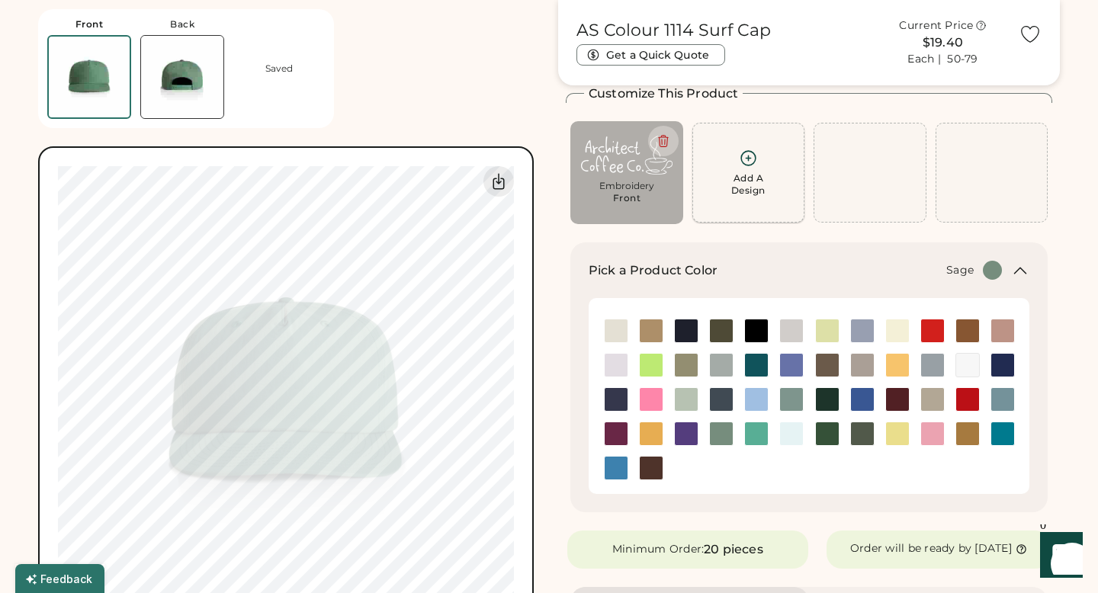
click at [724, 180] on div "Add A Design" at bounding box center [748, 173] width 93 height 48
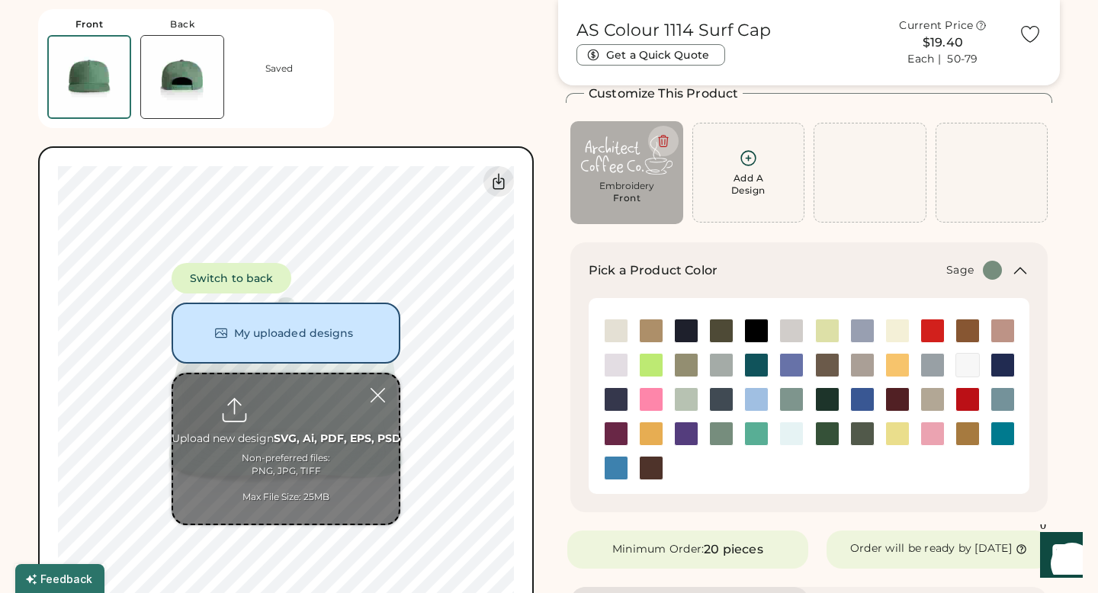
click at [257, 425] on input "file" at bounding box center [286, 448] width 226 height 149
type input "**********"
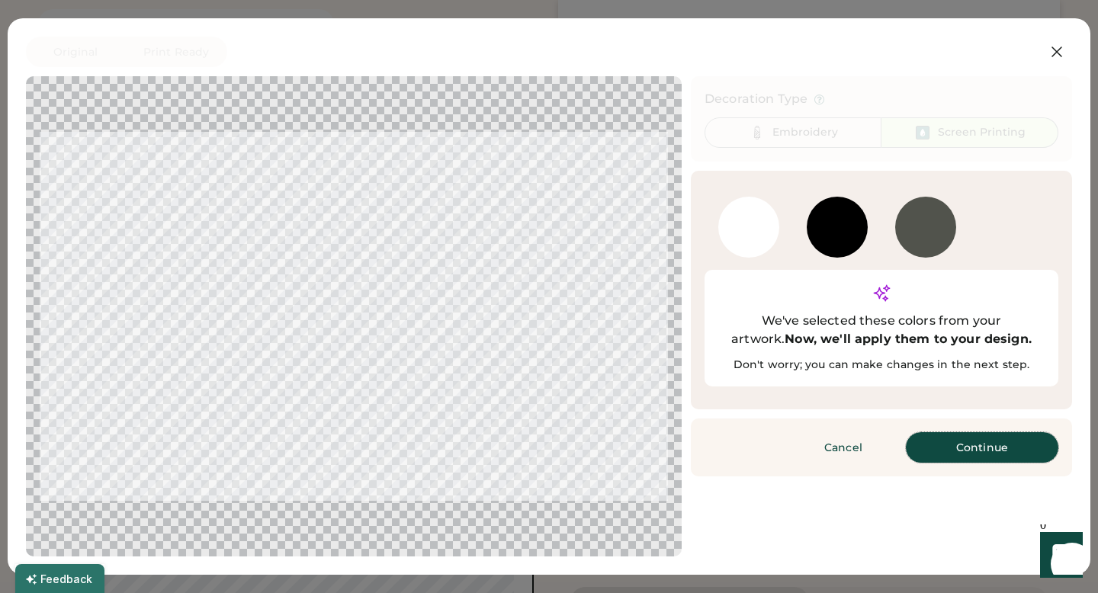
click at [962, 432] on button "Continue" at bounding box center [982, 447] width 152 height 30
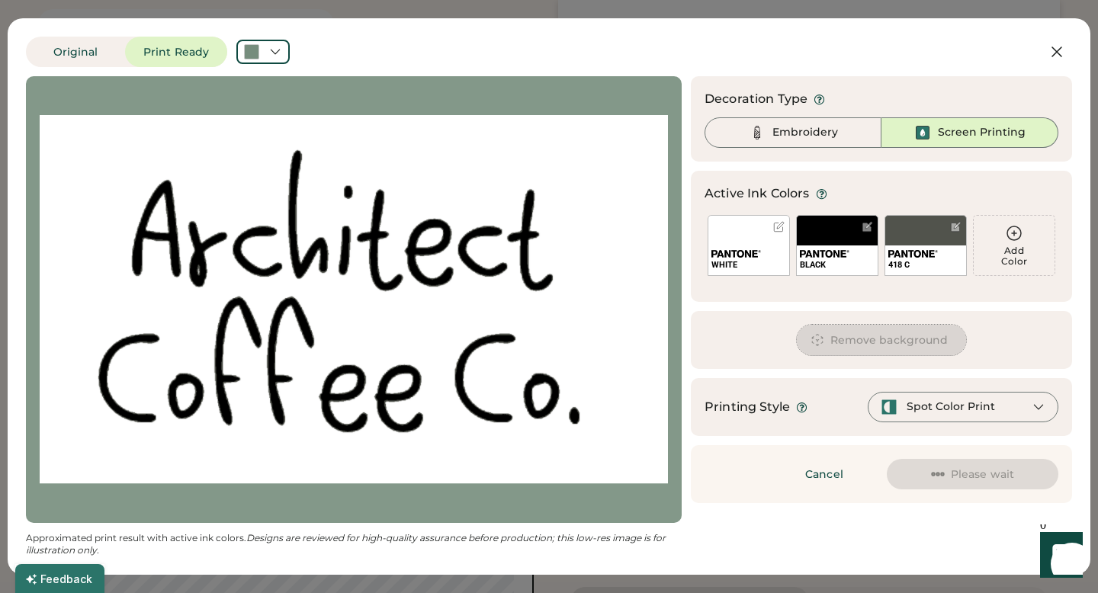
click at [829, 341] on button "Remove background" at bounding box center [882, 340] width 170 height 30
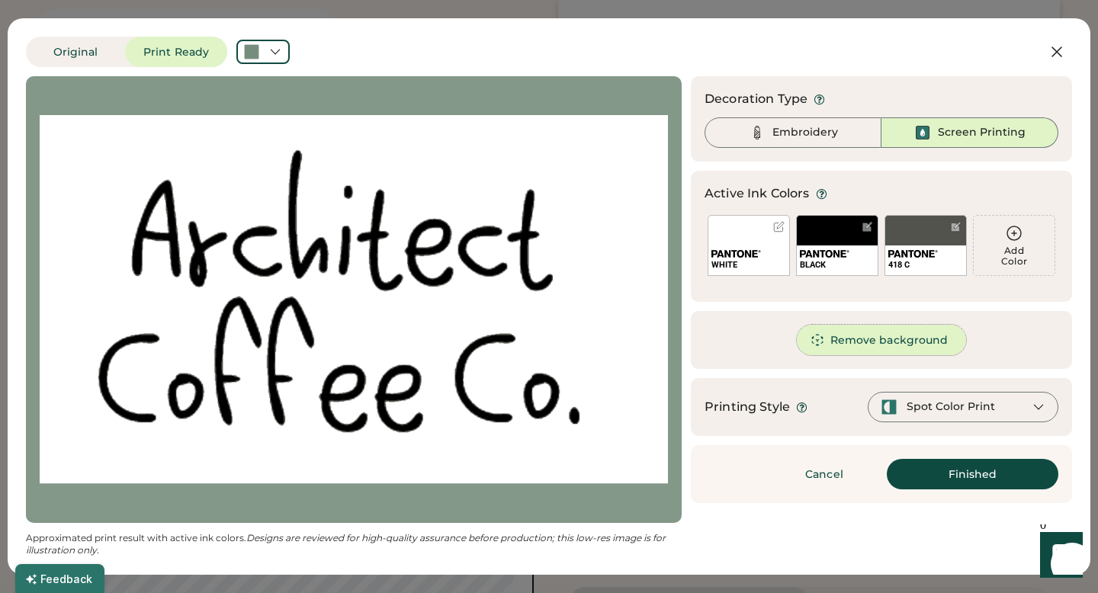
click at [829, 341] on button "Remove background" at bounding box center [882, 340] width 170 height 30
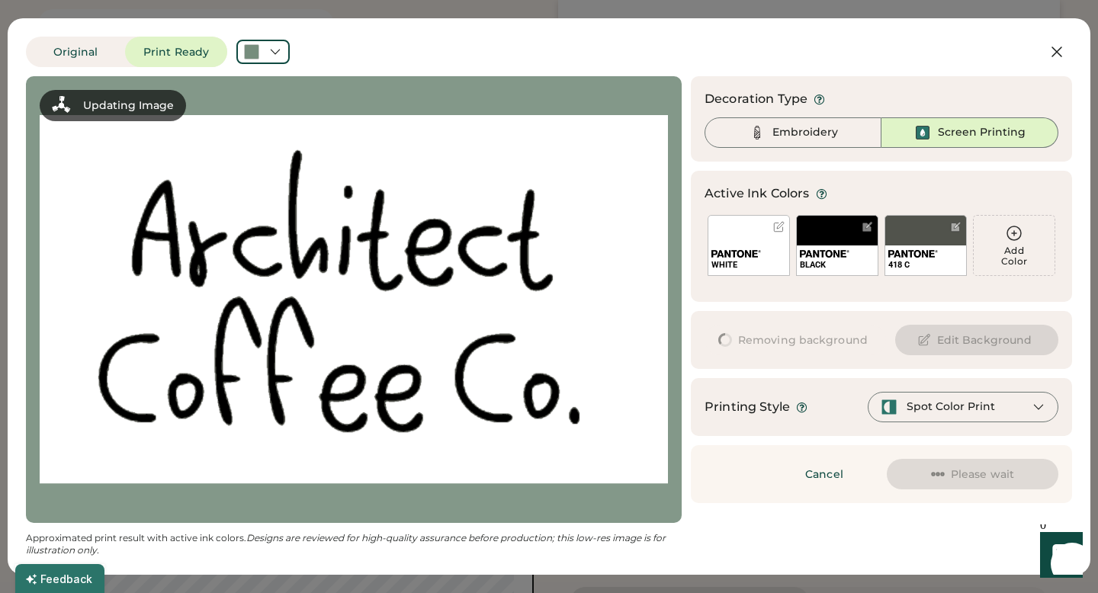
scroll to position [0, 0]
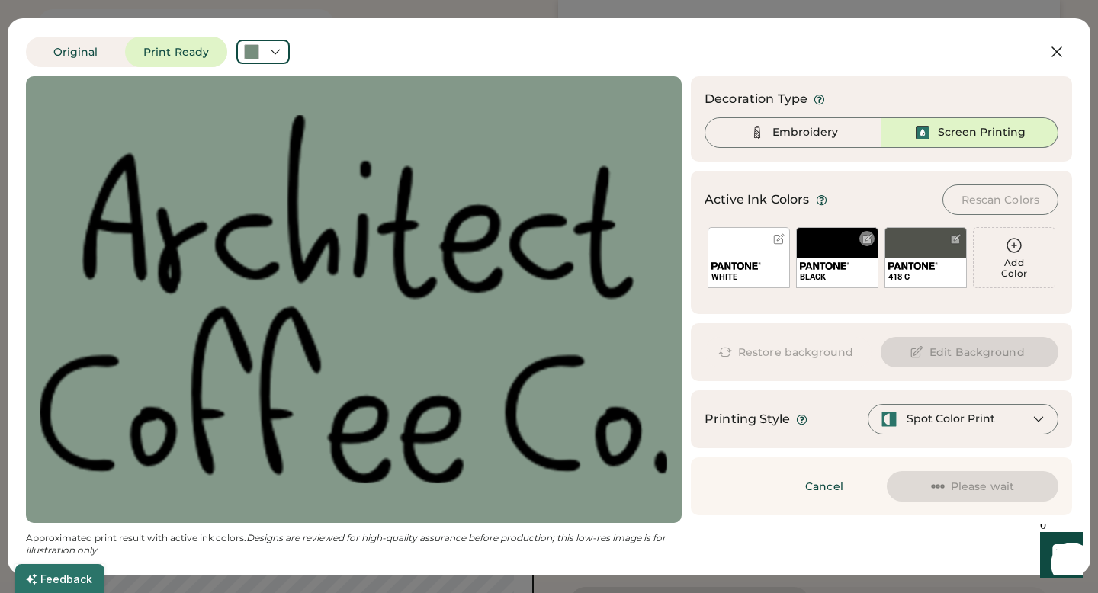
click at [825, 238] on div "BLACK" at bounding box center [837, 257] width 82 height 61
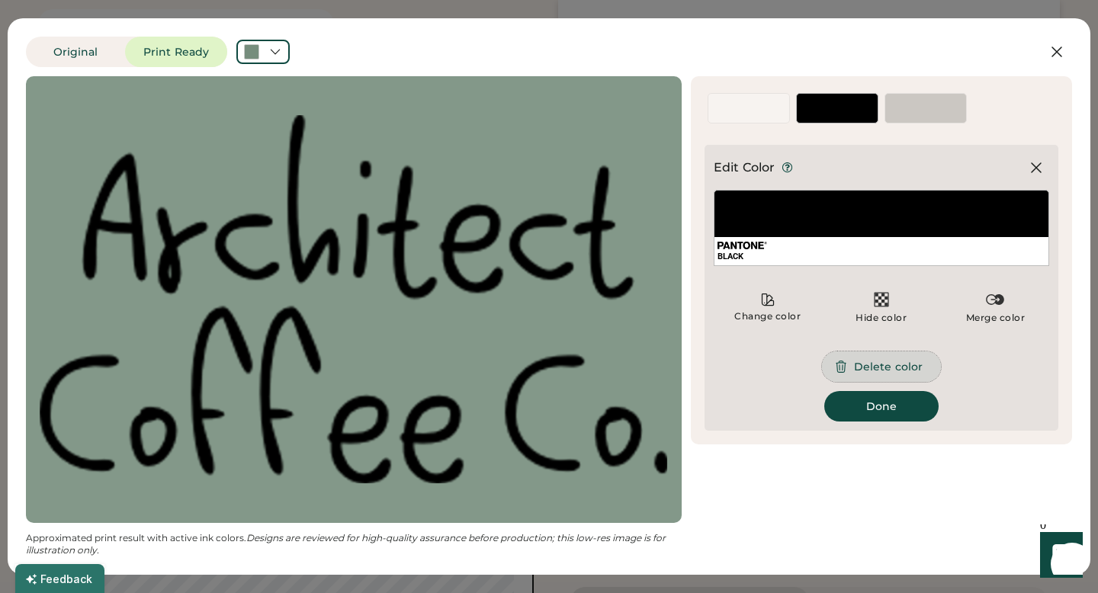
click at [874, 371] on button "Delete color" at bounding box center [881, 366] width 119 height 30
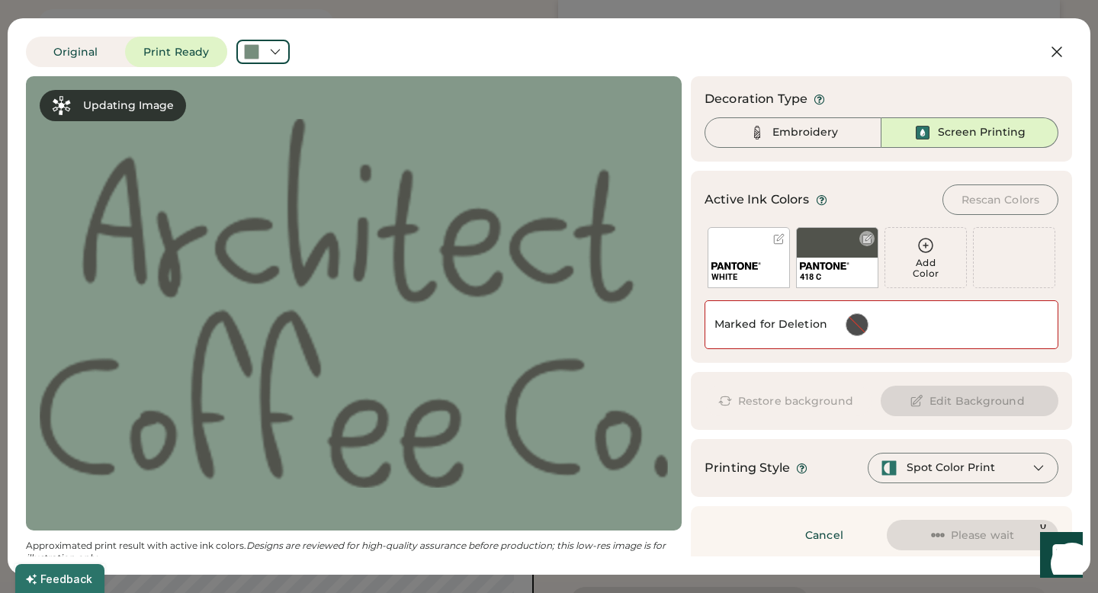
click at [838, 258] on div "418 C" at bounding box center [837, 273] width 81 height 30
click at [0, 0] on div "Change color Hide color Merge color" at bounding box center [0, 0] width 0 height 0
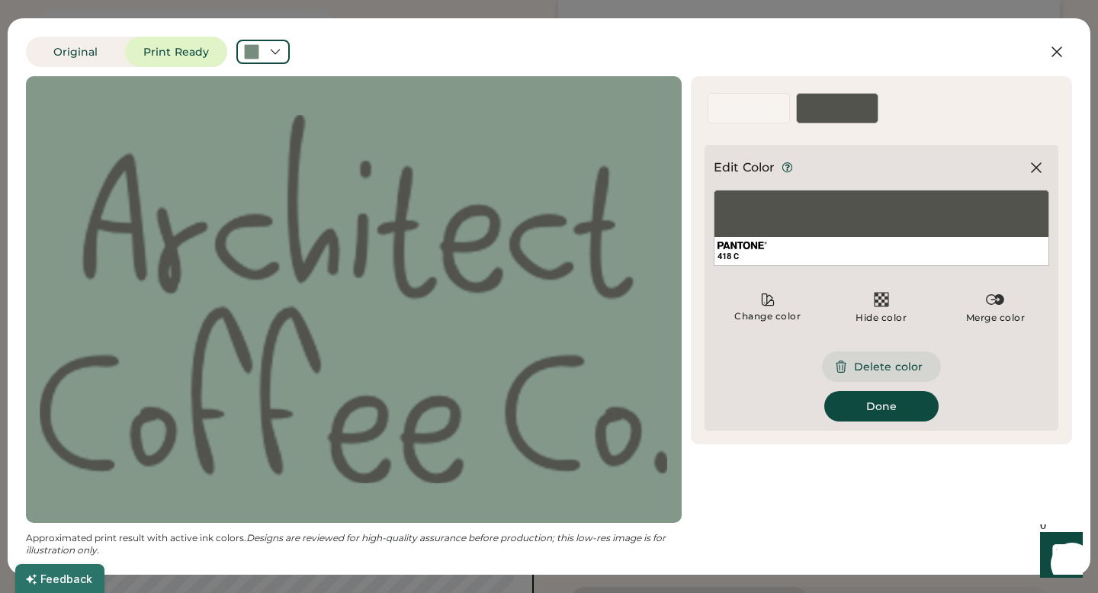
click at [859, 374] on button "Delete color" at bounding box center [881, 366] width 119 height 30
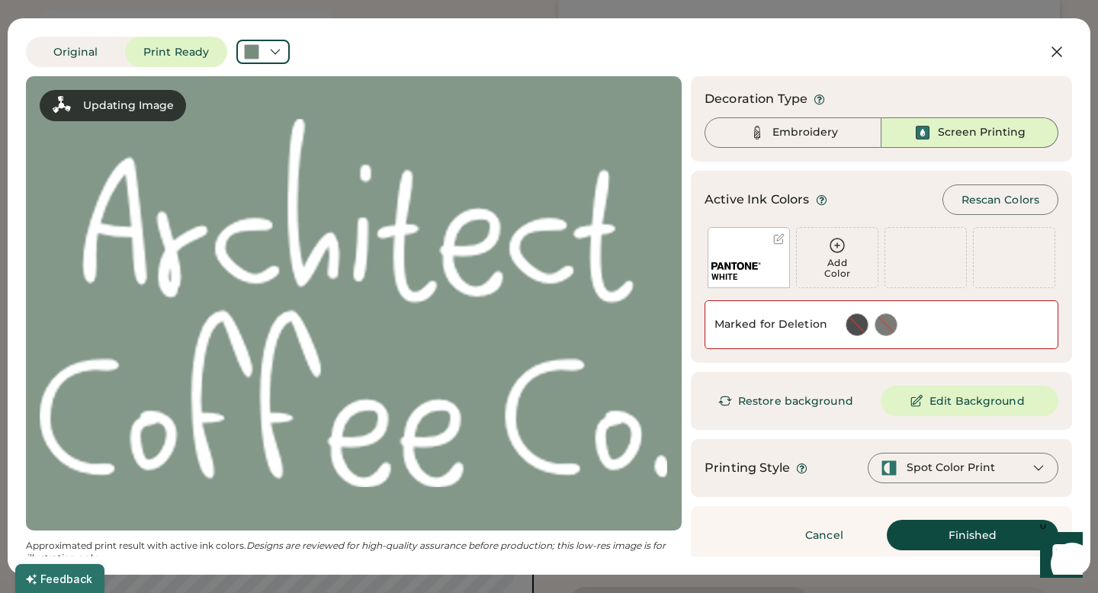
scroll to position [8, 0]
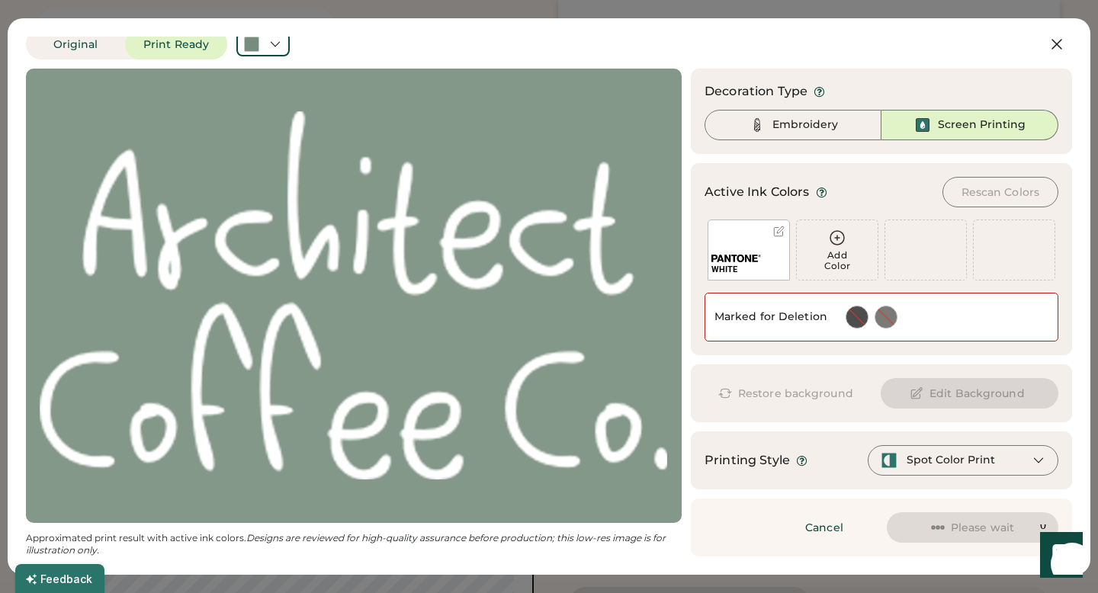
click at [927, 524] on button "Please wait" at bounding box center [972, 527] width 172 height 30
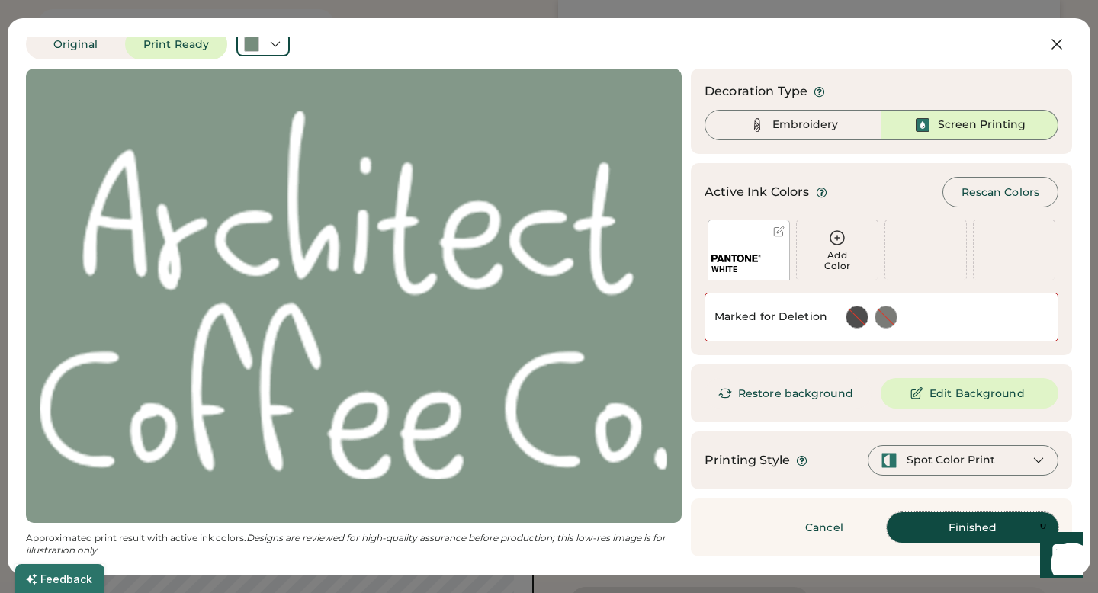
click at [839, 258] on div "Add Color" at bounding box center [837, 260] width 81 height 21
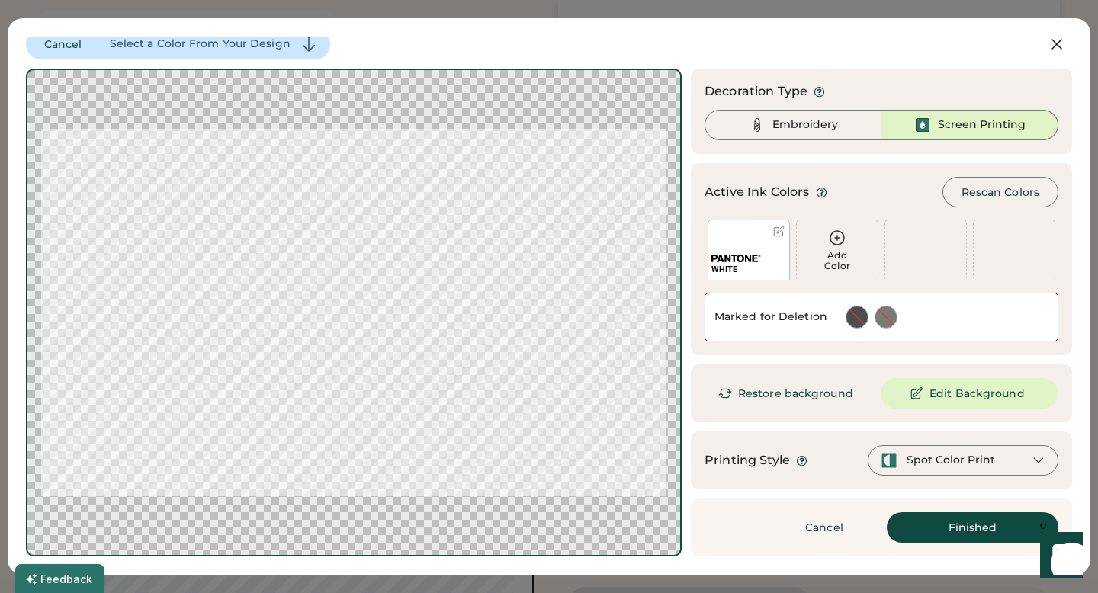
click at [839, 258] on div "Add Color" at bounding box center [837, 260] width 81 height 21
click at [835, 236] on icon at bounding box center [837, 238] width 18 height 18
click at [935, 518] on button "Finished" at bounding box center [972, 527] width 172 height 30
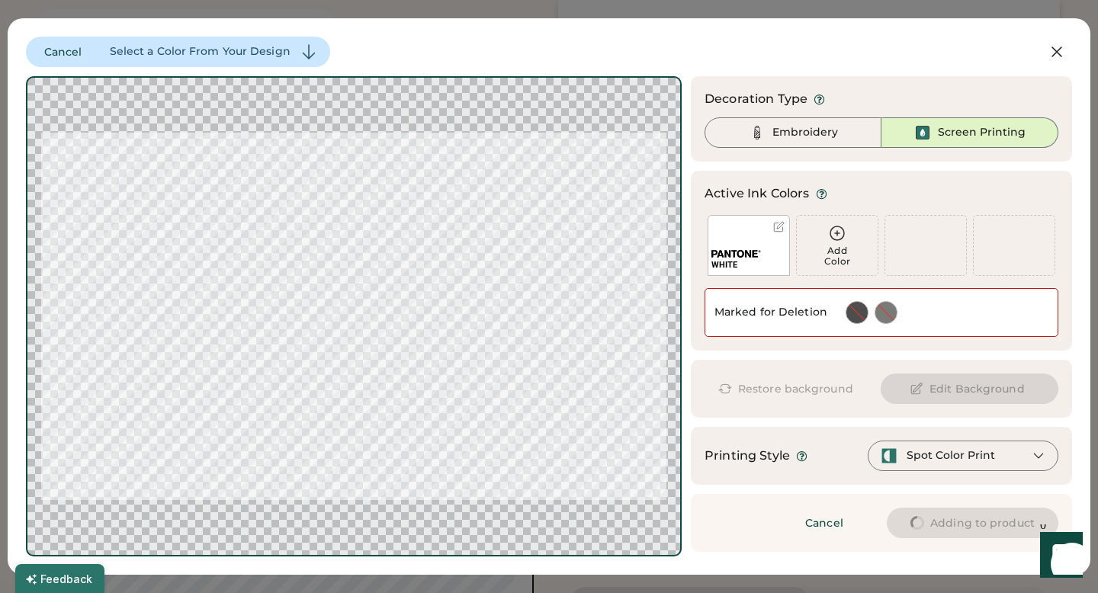
scroll to position [0, 0]
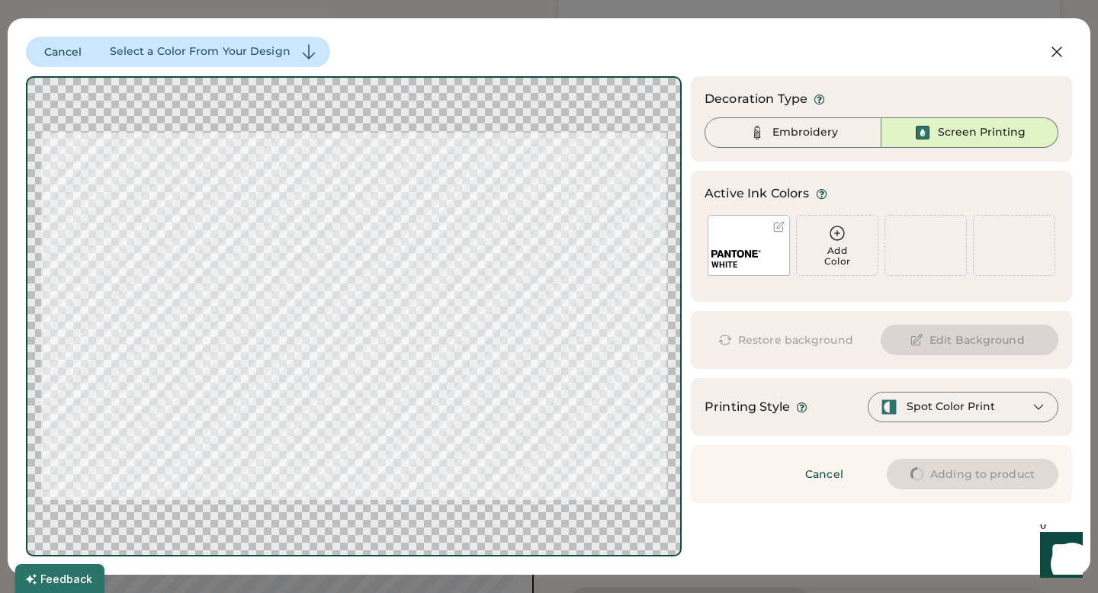
type input "****"
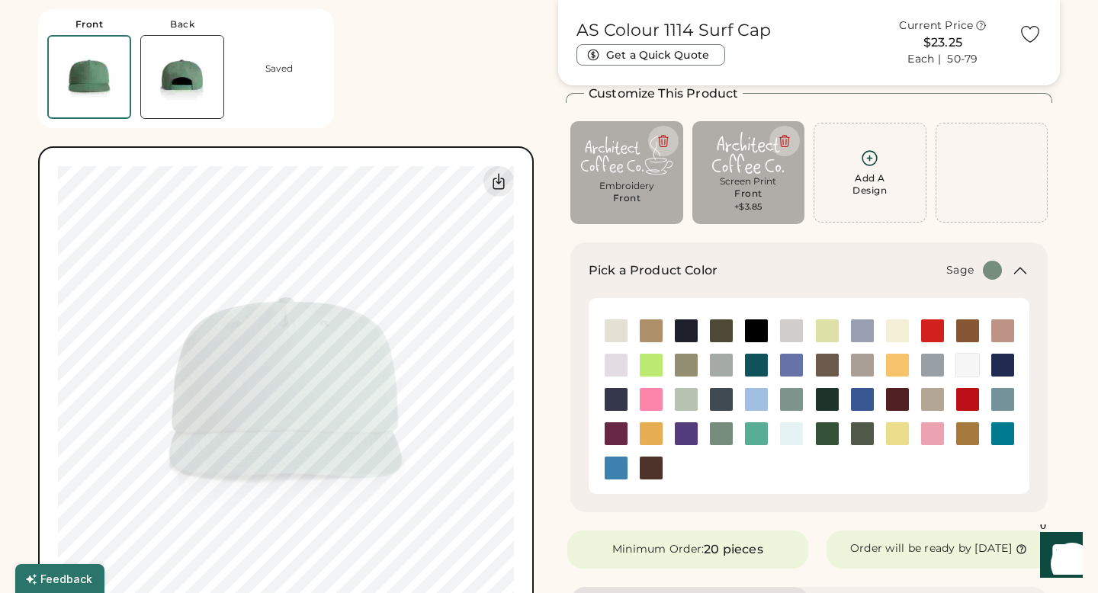
type input "****"
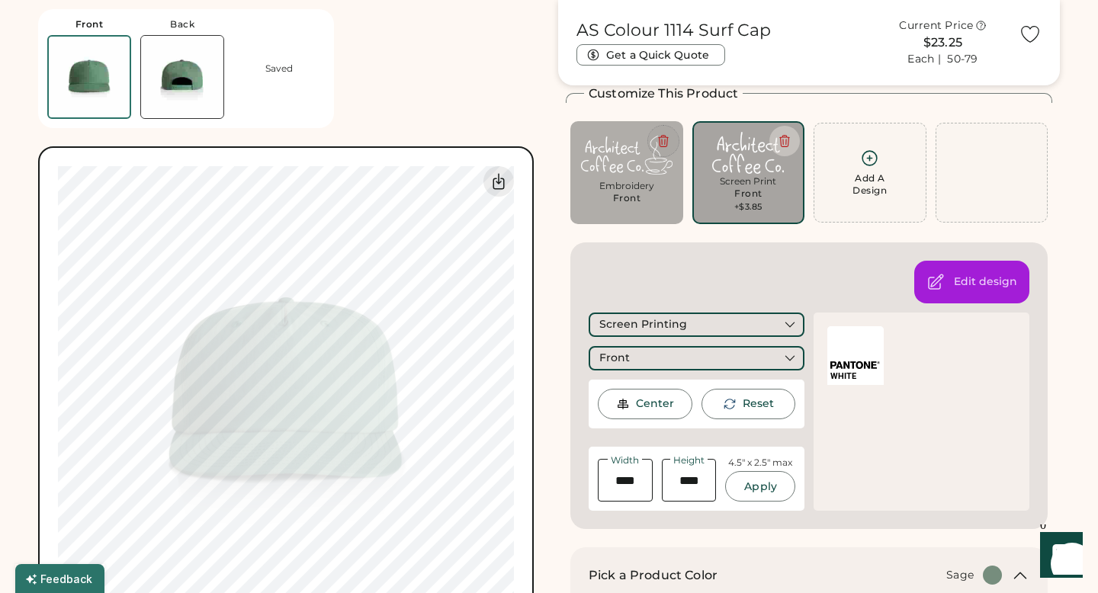
click at [664, 134] on icon at bounding box center [663, 141] width 14 height 14
type input "****"
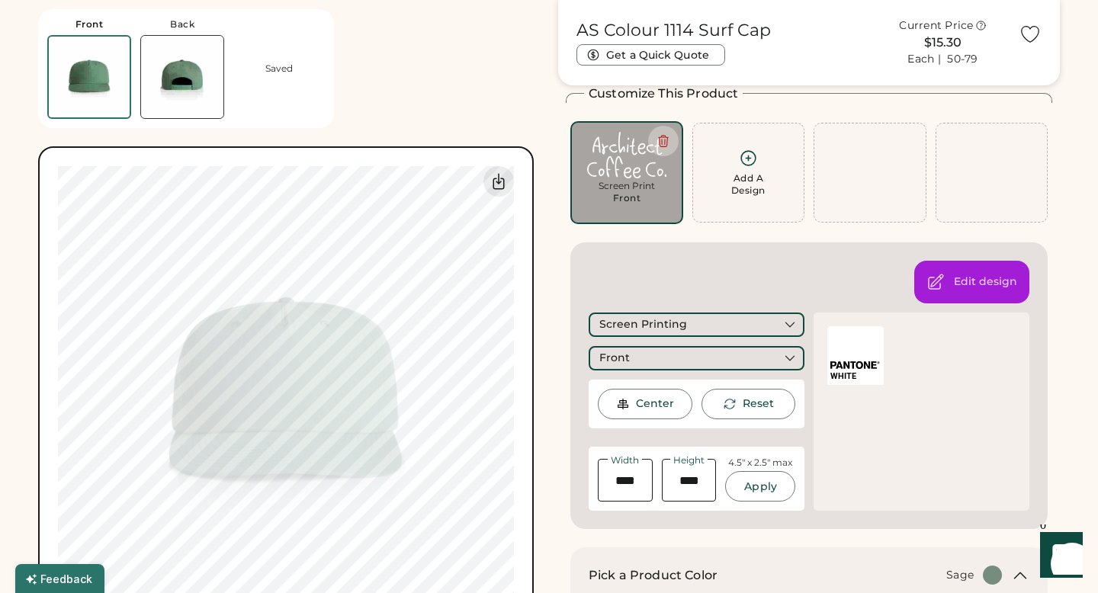
click at [400, 76] on div "Front Back Saved Switch to back My uploaded designs Upload new design SVG, Ai, …" at bounding box center [289, 321] width 502 height 642
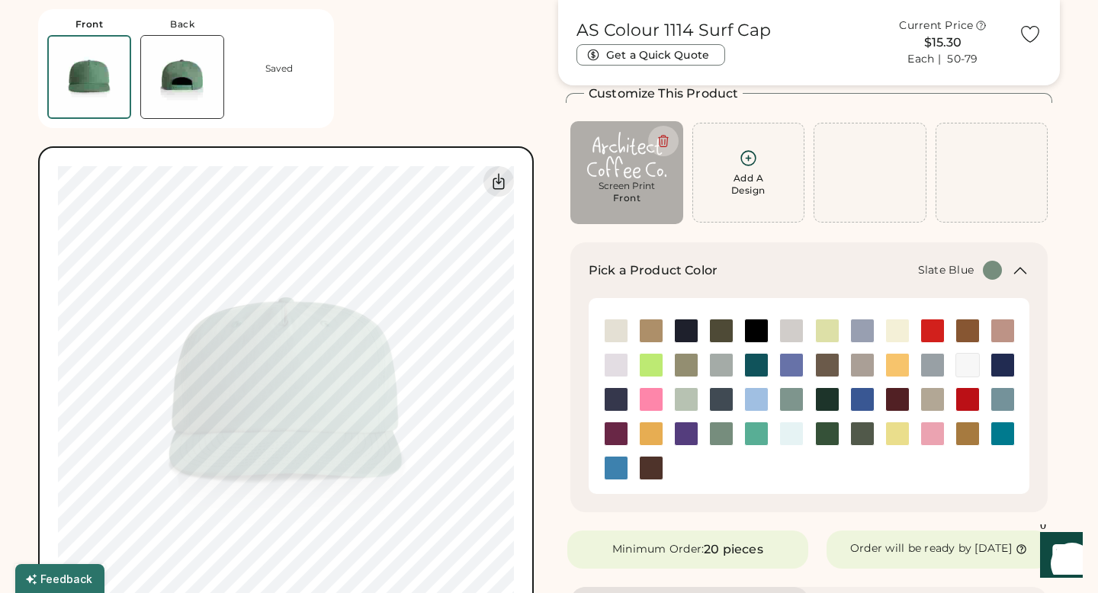
click at [999, 402] on img at bounding box center [1002, 399] width 23 height 23
click at [795, 362] on img at bounding box center [791, 365] width 23 height 23
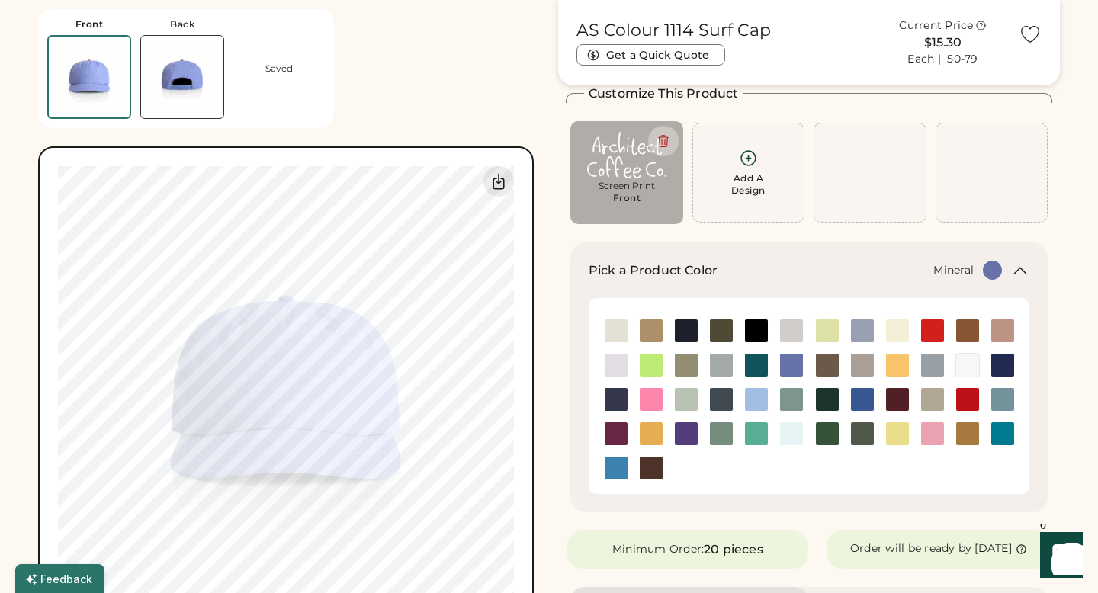
click at [800, 401] on img at bounding box center [791, 399] width 23 height 23
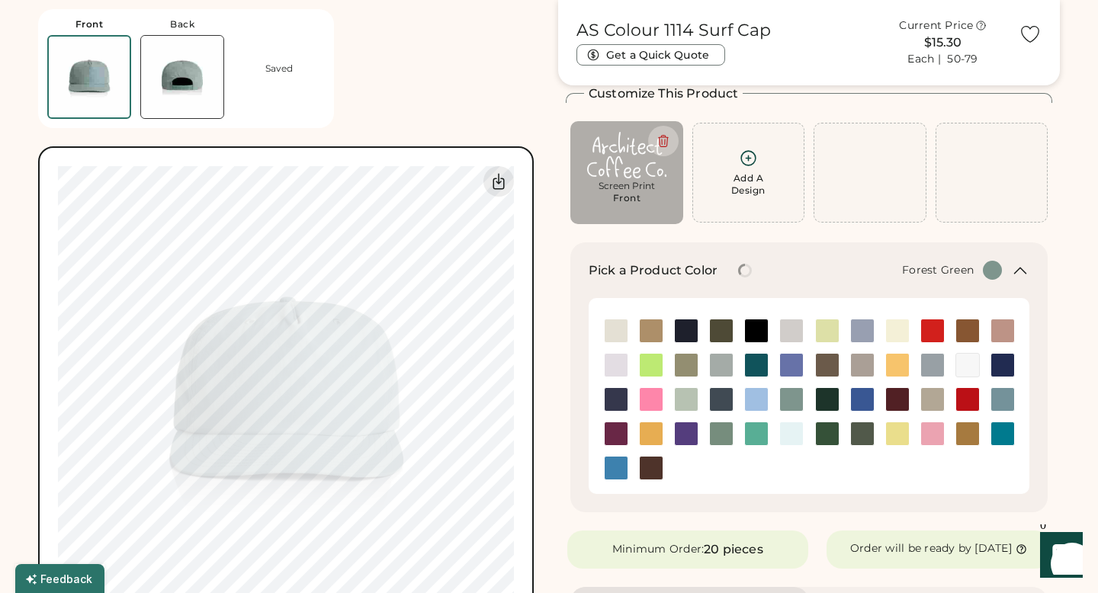
click at [828, 439] on img at bounding box center [827, 433] width 23 height 23
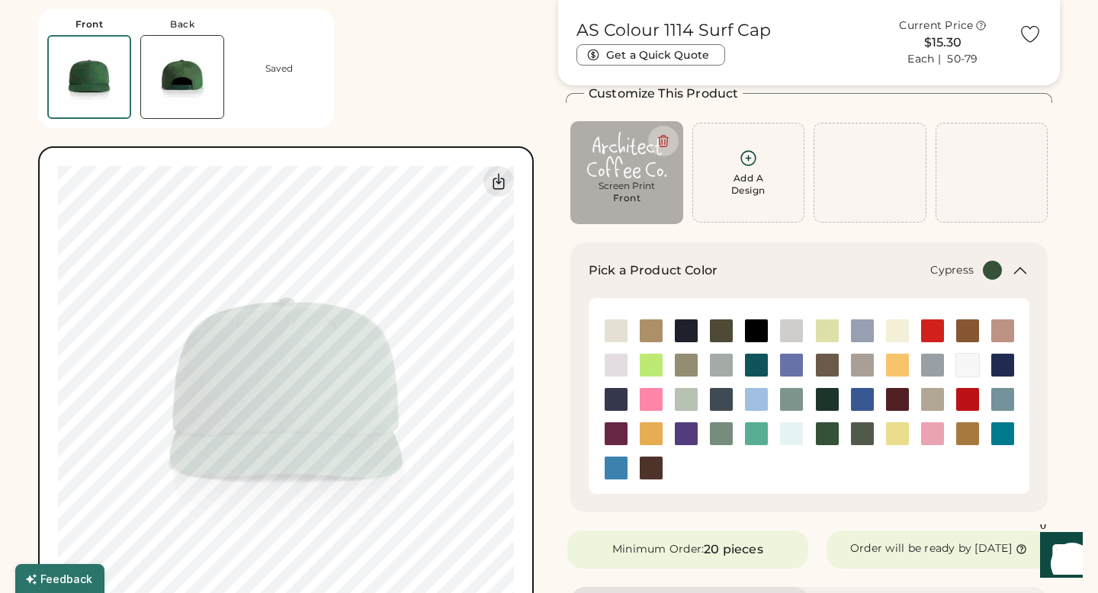
click at [857, 434] on img at bounding box center [862, 433] width 23 height 23
click at [685, 392] on img at bounding box center [686, 399] width 23 height 23
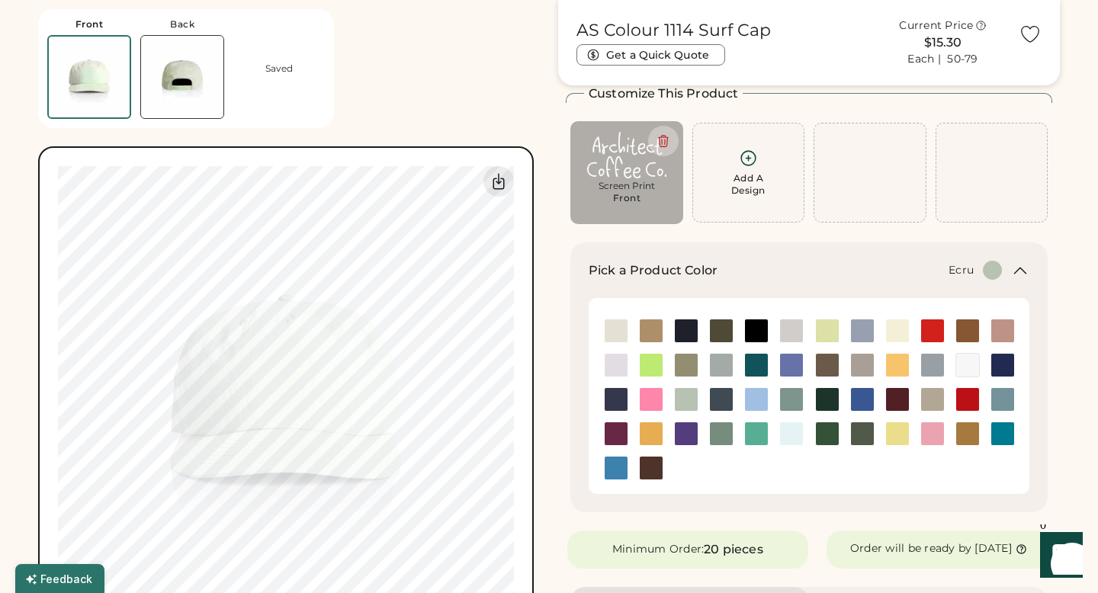
click at [610, 329] on img at bounding box center [615, 330] width 23 height 23
click at [890, 323] on img at bounding box center [897, 330] width 23 height 23
click at [622, 332] on img at bounding box center [615, 330] width 23 height 23
type input "****"
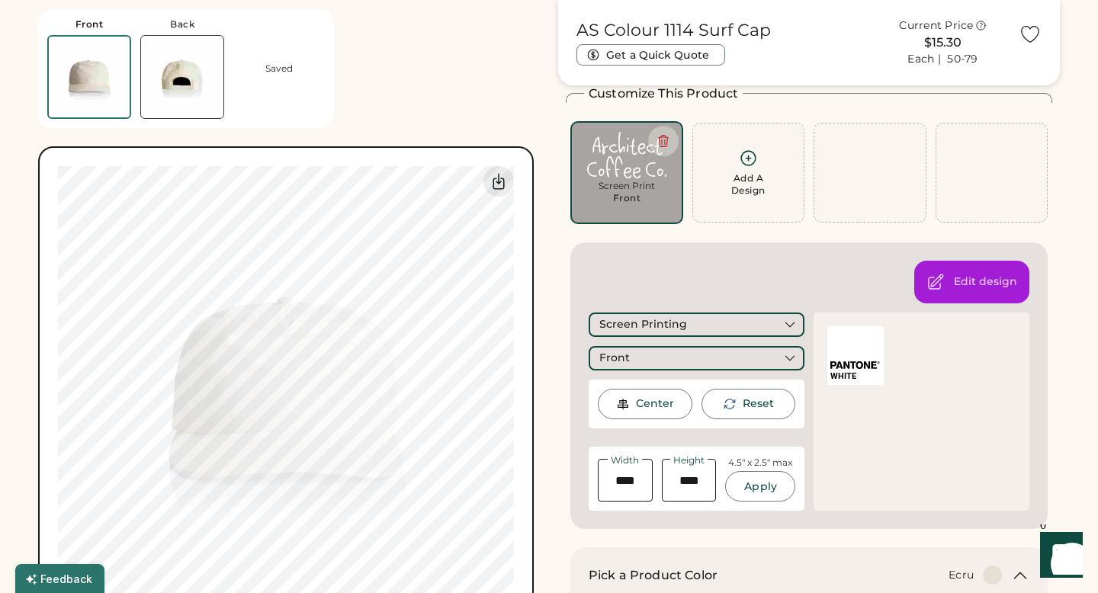
click at [855, 357] on div "WHITE" at bounding box center [855, 355] width 56 height 59
click at [959, 288] on div "Edit design" at bounding box center [985, 281] width 63 height 15
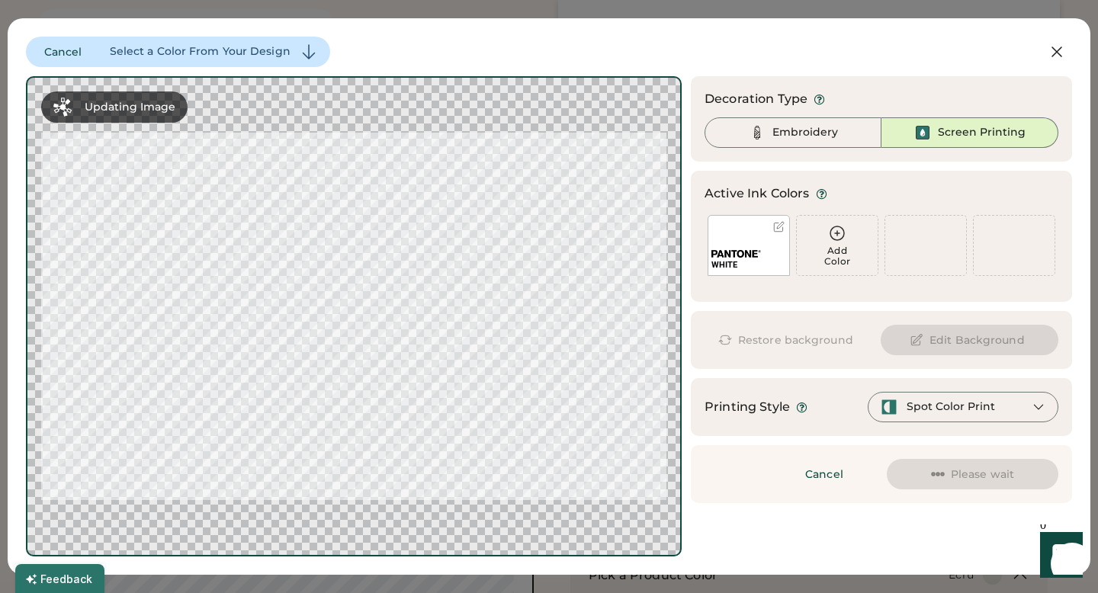
click at [828, 236] on icon at bounding box center [837, 233] width 18 height 18
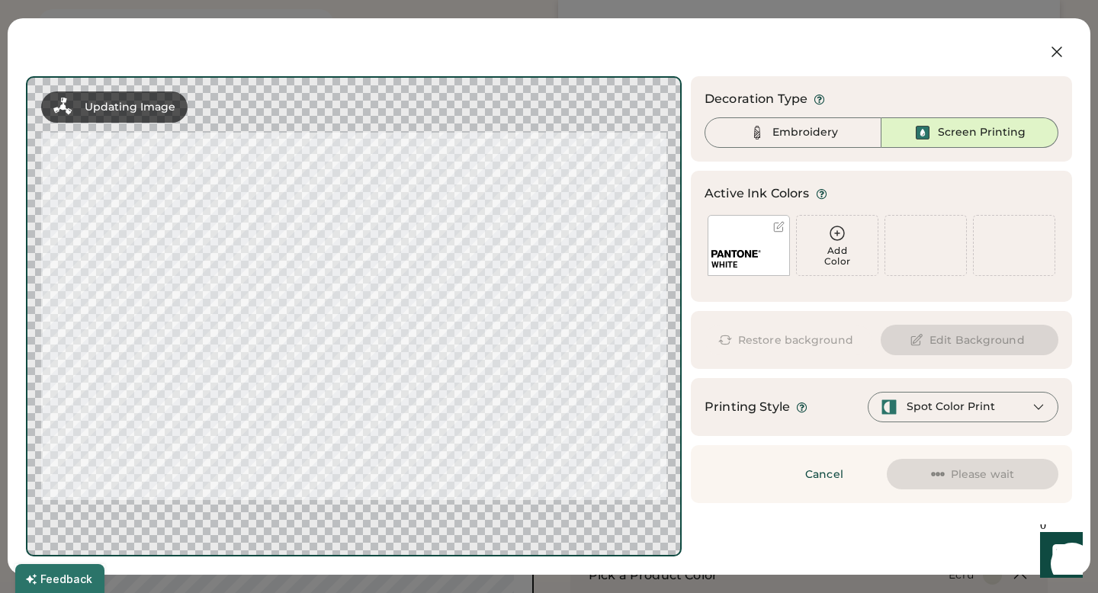
click at [838, 233] on icon at bounding box center [837, 233] width 14 height 14
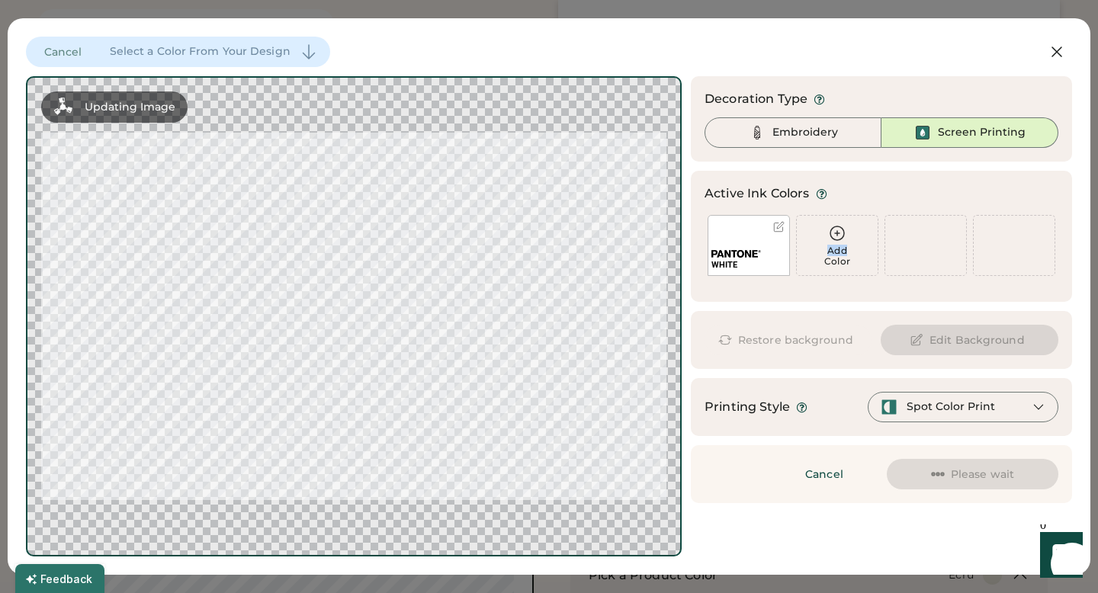
click at [838, 233] on icon at bounding box center [837, 233] width 14 height 14
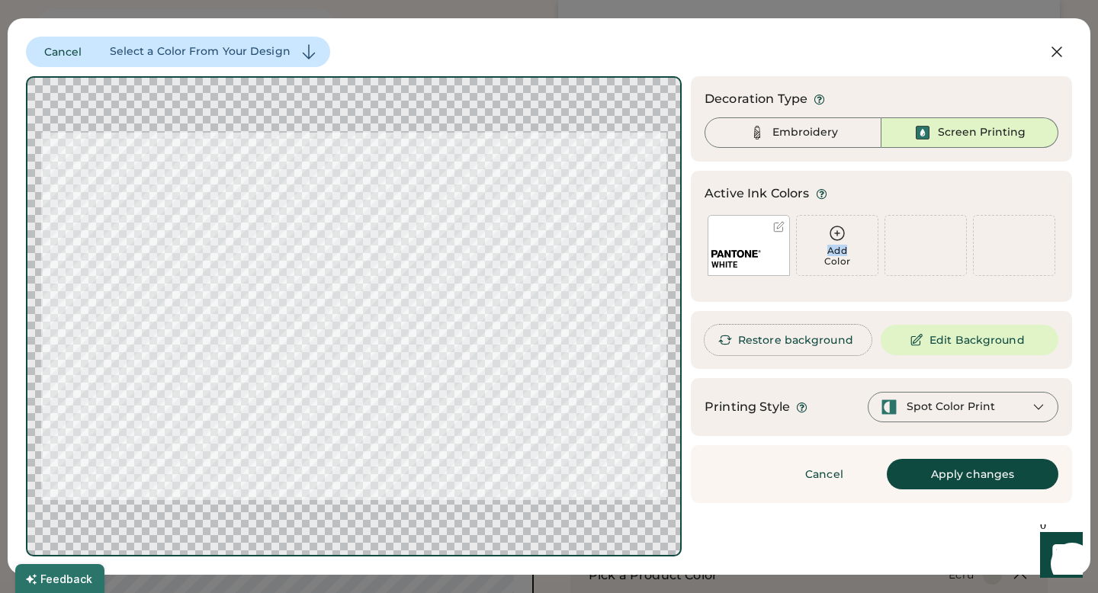
click at [843, 329] on button "Restore background" at bounding box center [787, 340] width 167 height 30
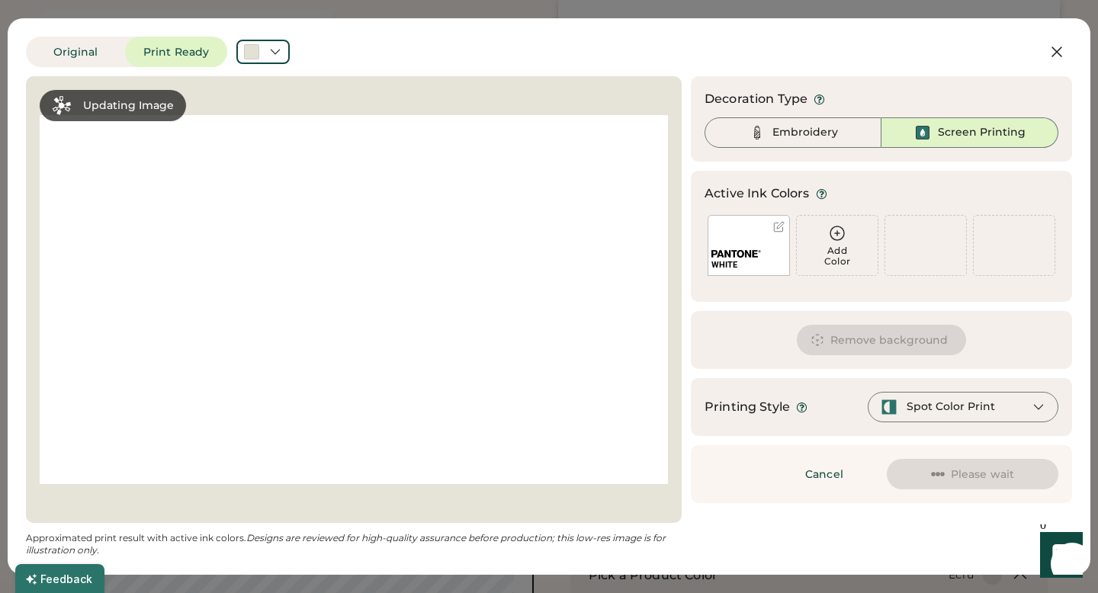
click at [774, 223] on div at bounding box center [778, 226] width 11 height 11
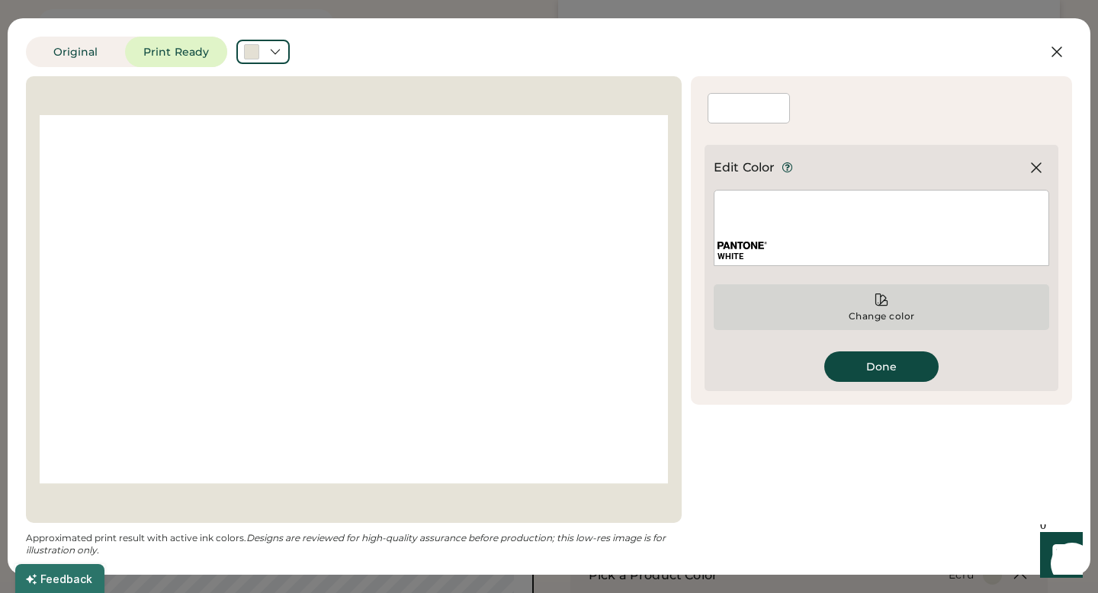
click at [884, 310] on div "Change color" at bounding box center [882, 316] width 68 height 12
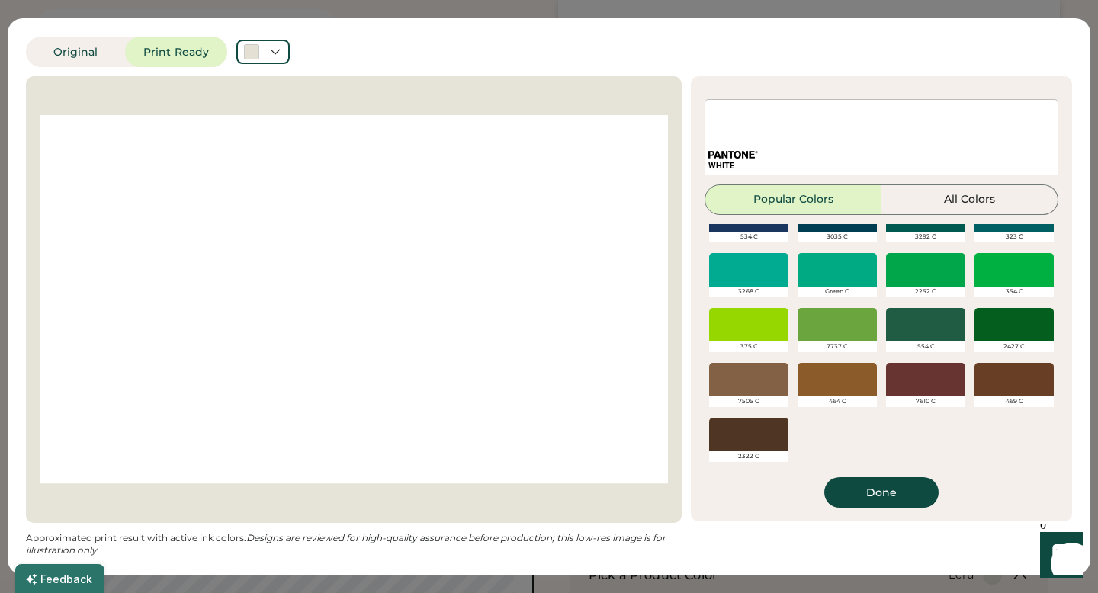
scroll to position [535, 0]
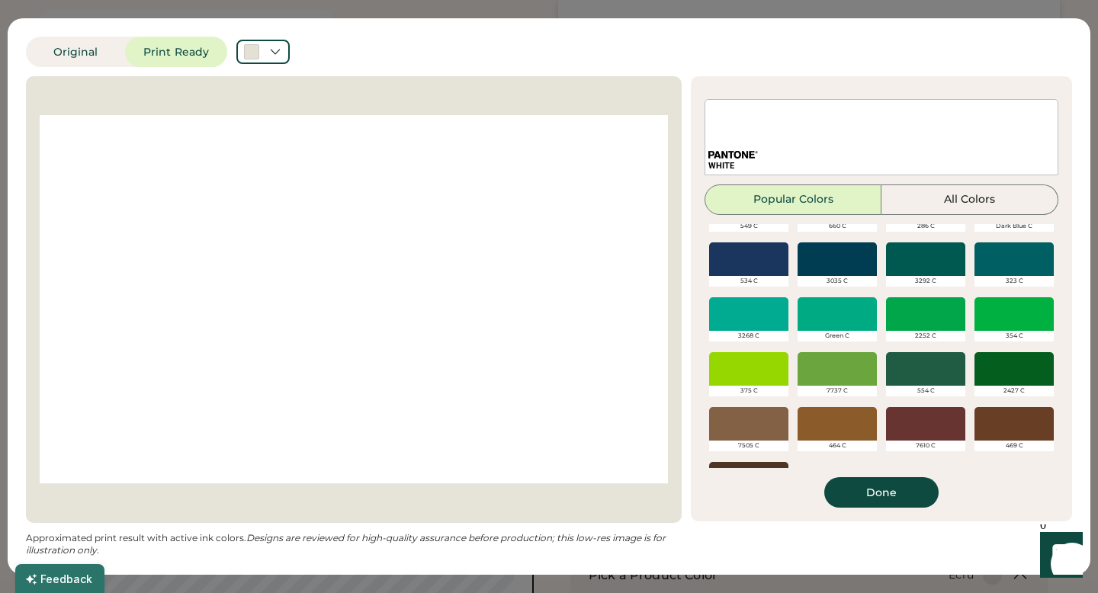
click at [832, 266] on div at bounding box center [836, 259] width 79 height 34
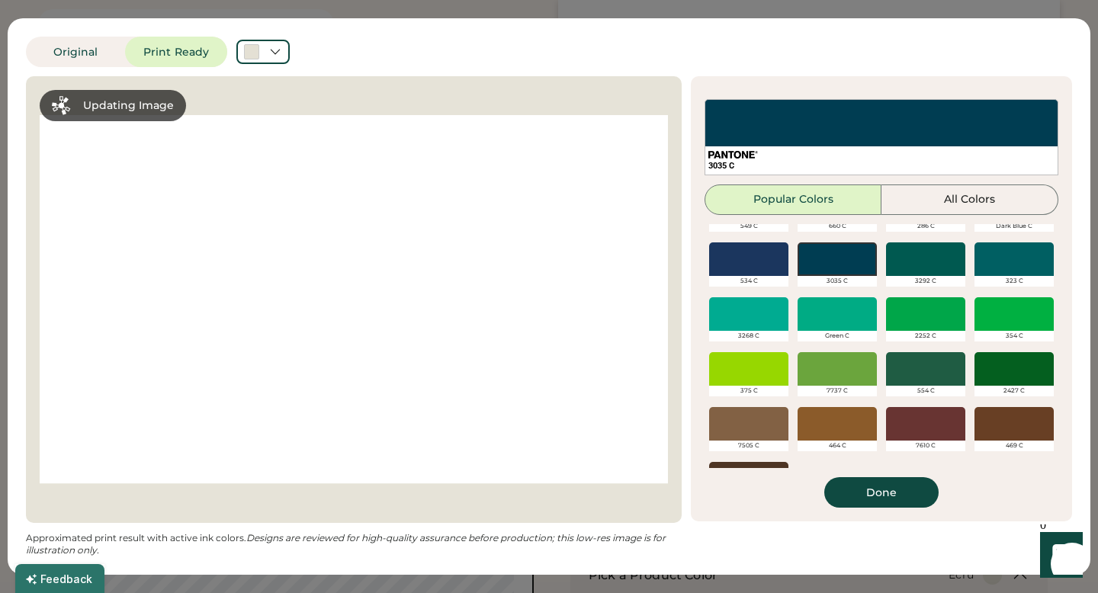
click at [928, 378] on div at bounding box center [925, 369] width 79 height 34
click at [924, 372] on div at bounding box center [925, 369] width 79 height 34
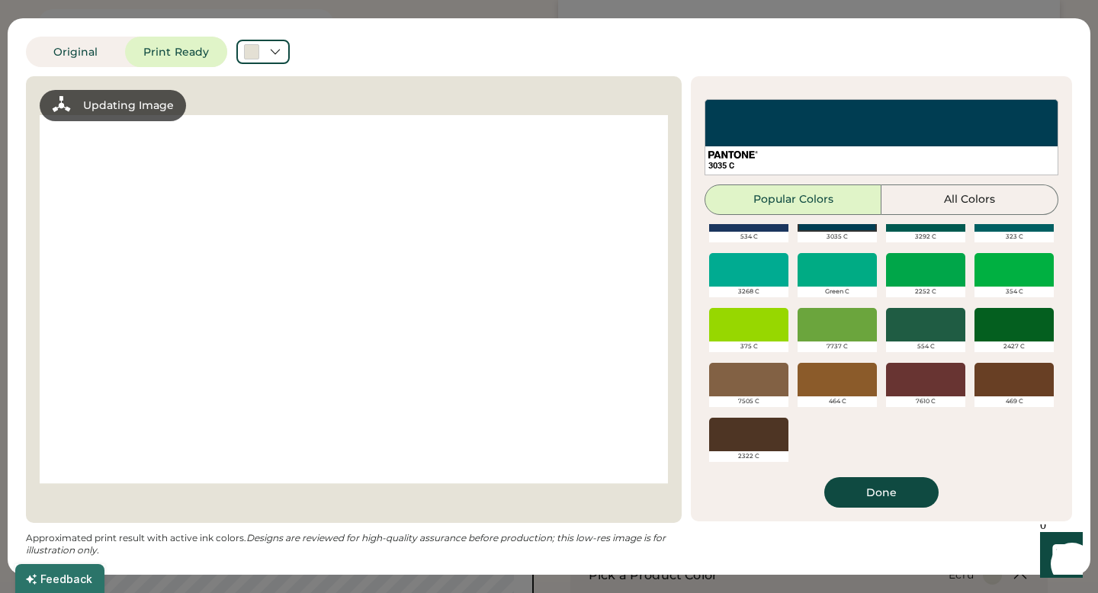
click at [924, 178] on div "3035 C Popular Colors All Colors Black White Cool Gray 11 C Cool Gray 4 C 441 C…" at bounding box center [881, 303] width 354 height 409
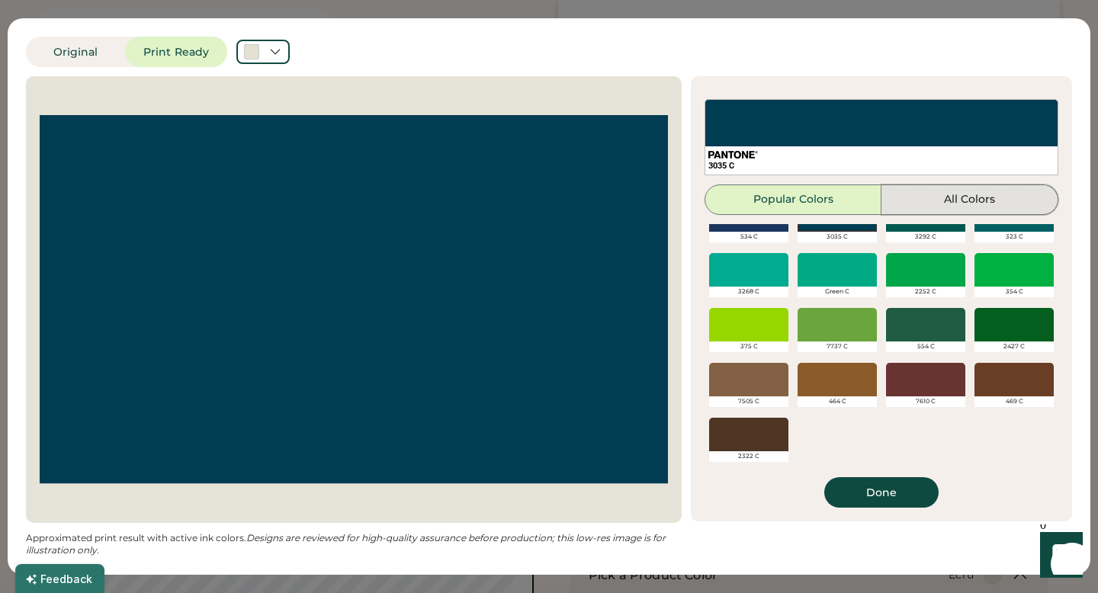
click at [922, 198] on button "All Colors" at bounding box center [969, 199] width 177 height 30
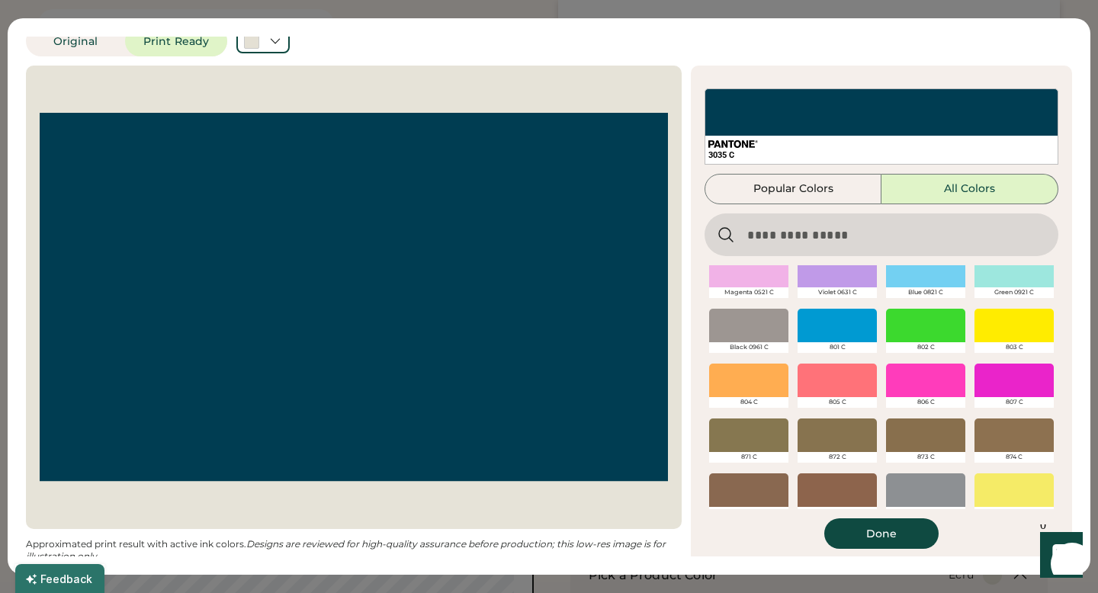
scroll to position [0, 0]
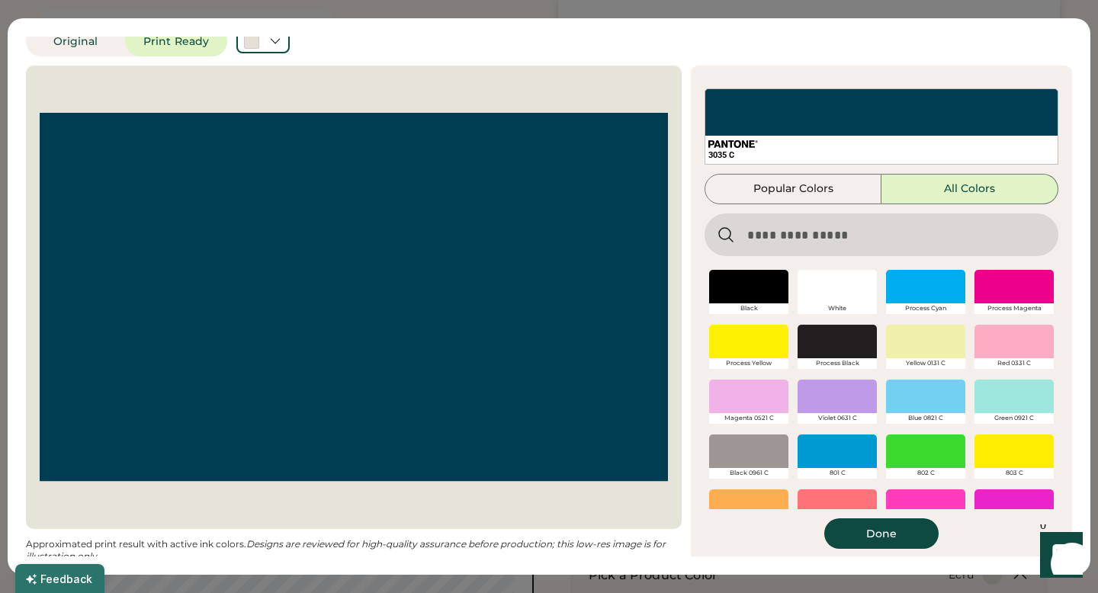
click at [835, 245] on input "input" at bounding box center [881, 234] width 354 height 43
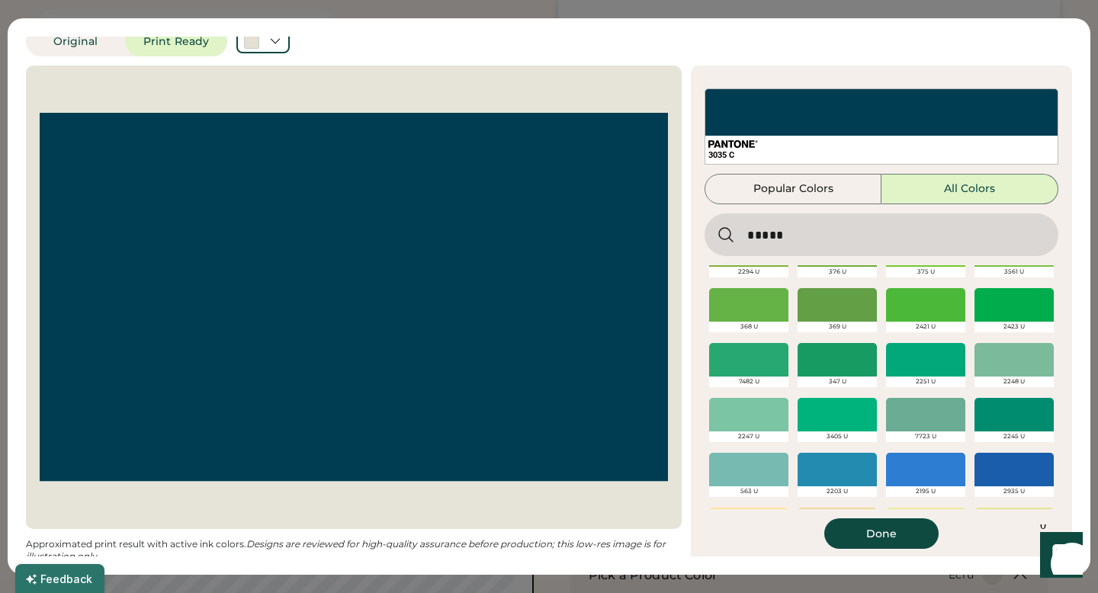
scroll to position [199, 0]
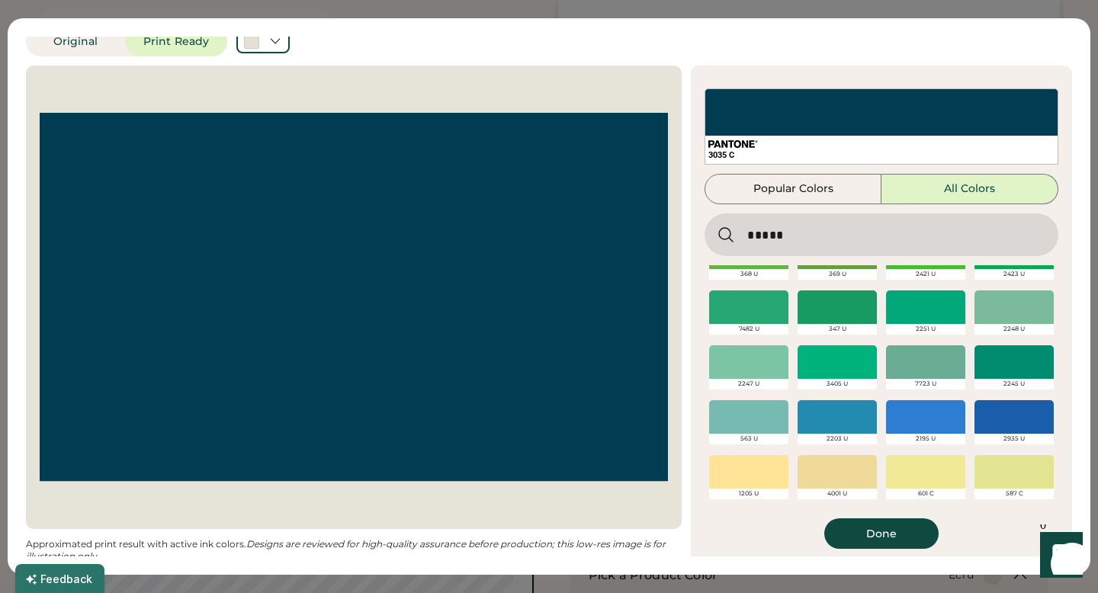
type input "*****"
click at [1014, 364] on div at bounding box center [1013, 362] width 79 height 34
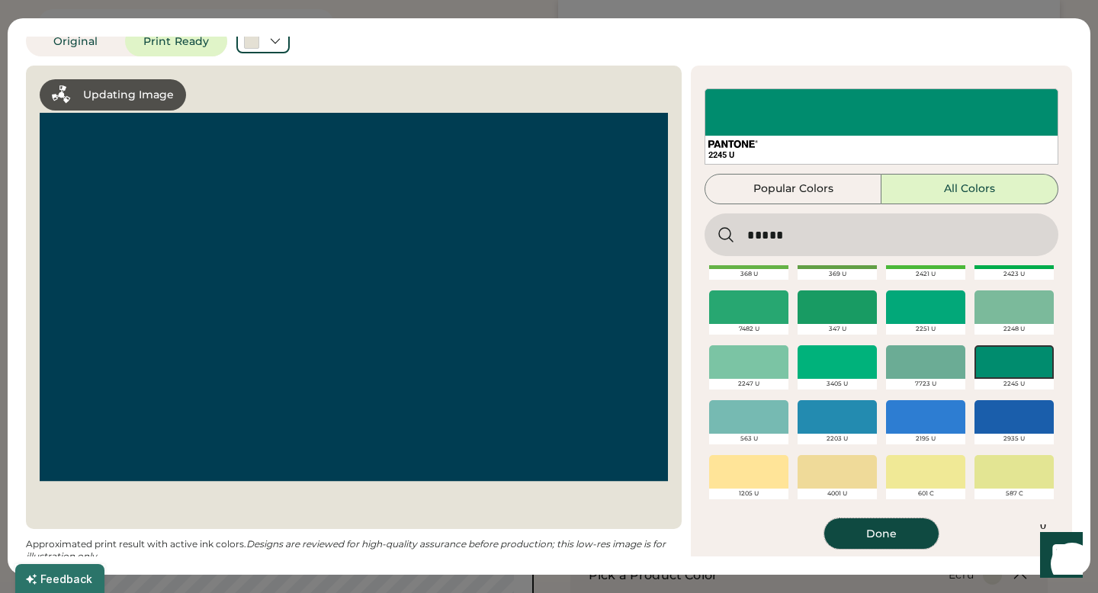
click at [853, 537] on button "Done" at bounding box center [881, 533] width 114 height 30
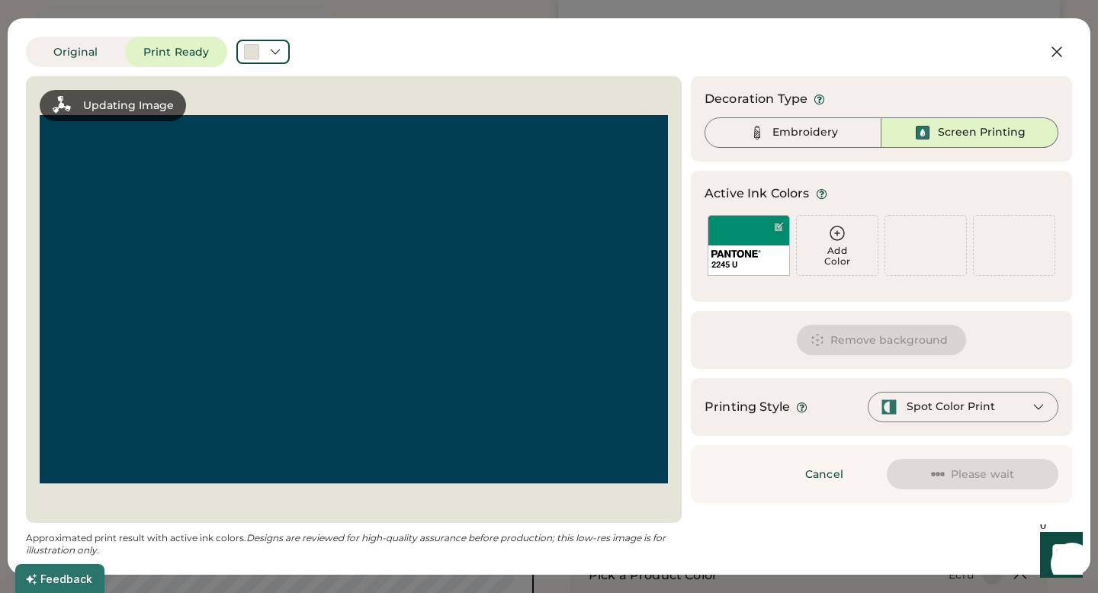
scroll to position [0, 0]
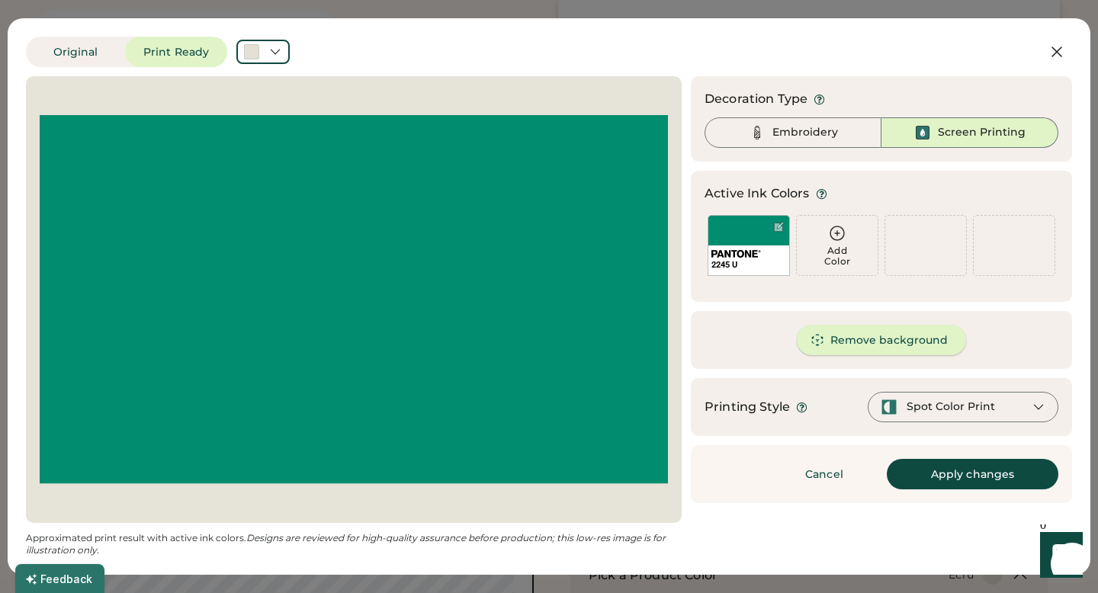
click at [838, 348] on button "Remove background" at bounding box center [882, 340] width 170 height 30
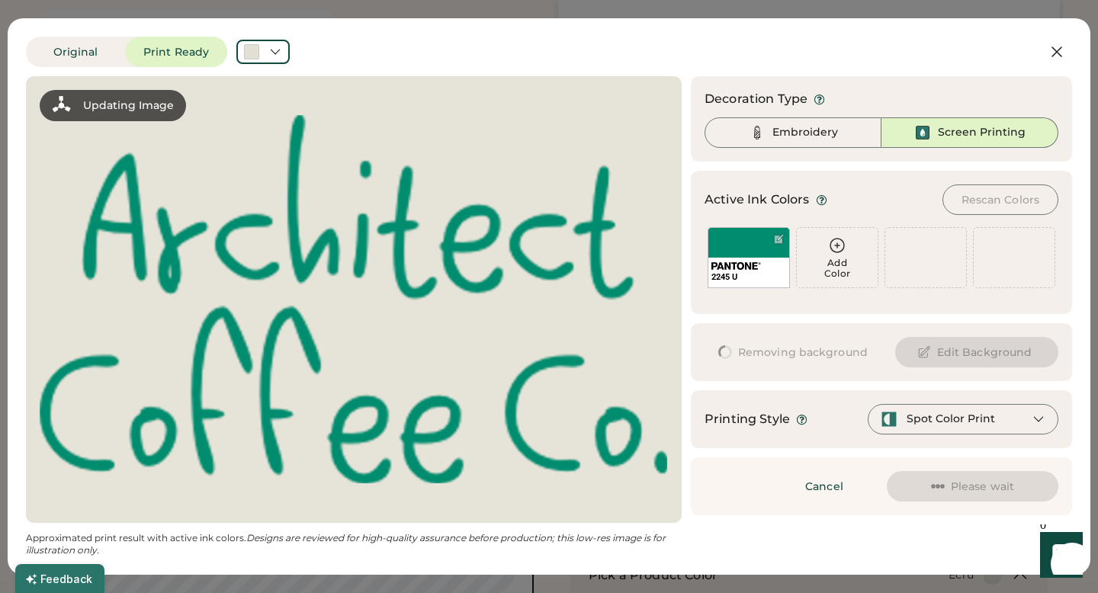
click at [550, 254] on div at bounding box center [354, 299] width 628 height 419
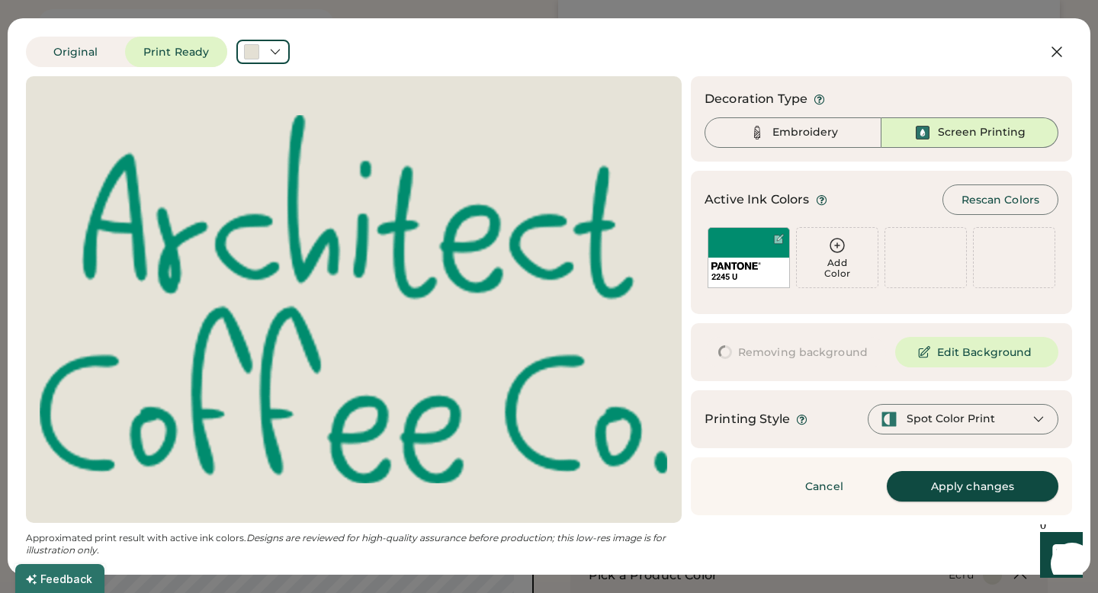
click at [939, 487] on button "Apply changes" at bounding box center [972, 486] width 172 height 30
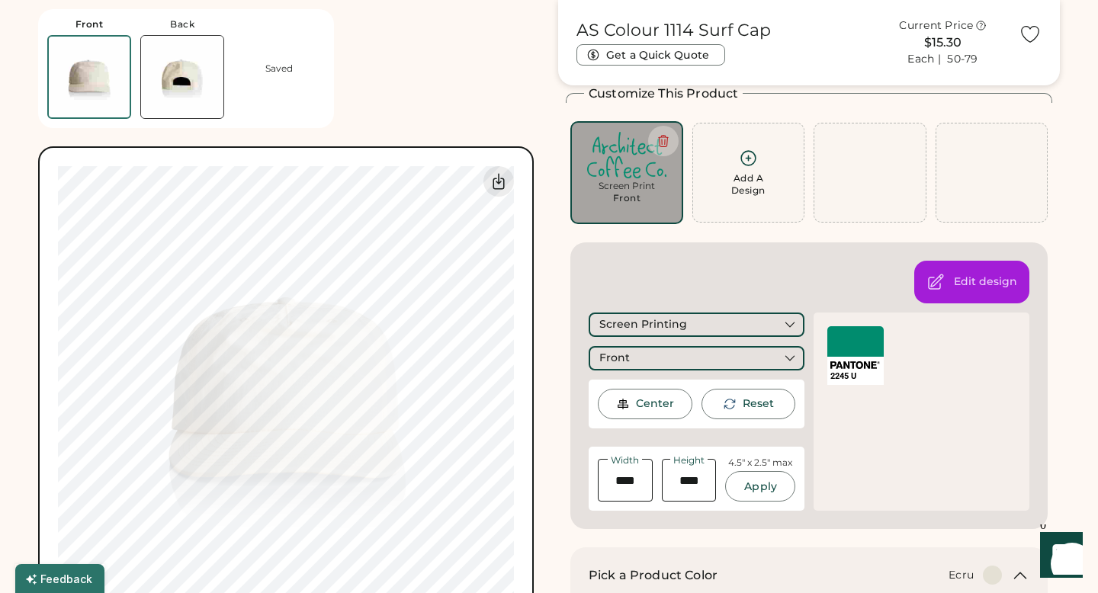
click at [496, 59] on div "Front Back Saved Switch to back My uploaded designs Upload new design SVG, Ai, …" at bounding box center [289, 321] width 502 height 642
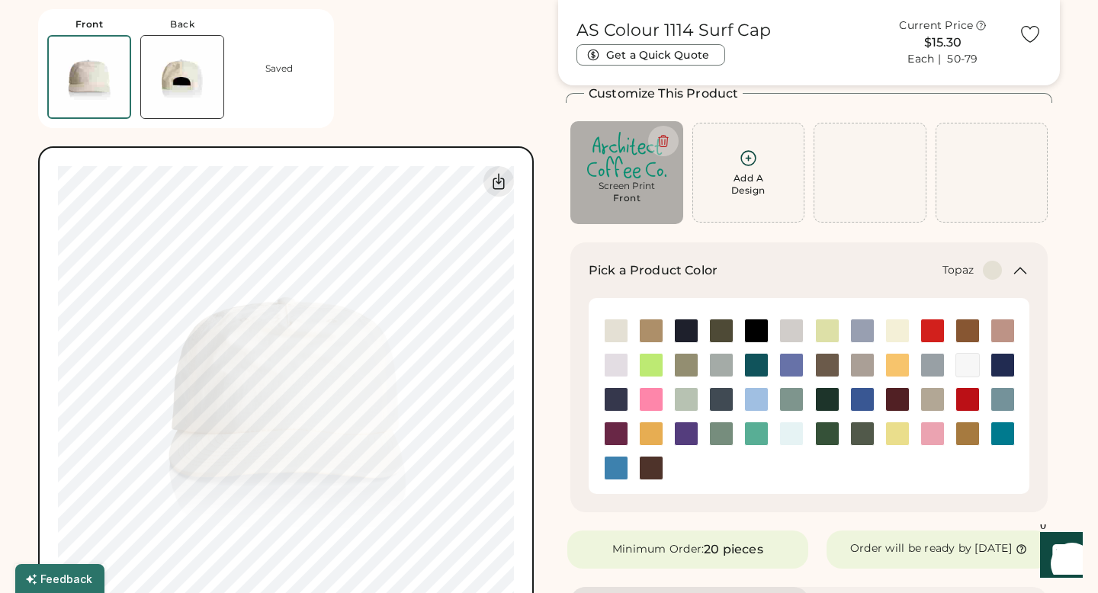
click at [758, 440] on img at bounding box center [756, 433] width 23 height 23
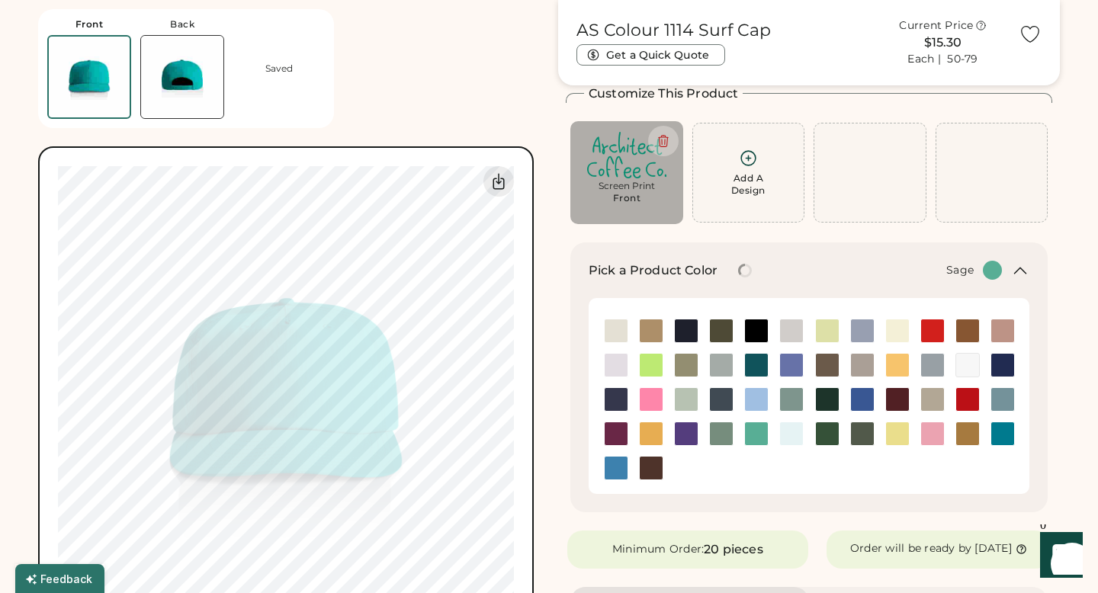
click at [710, 436] on img at bounding box center [721, 433] width 23 height 23
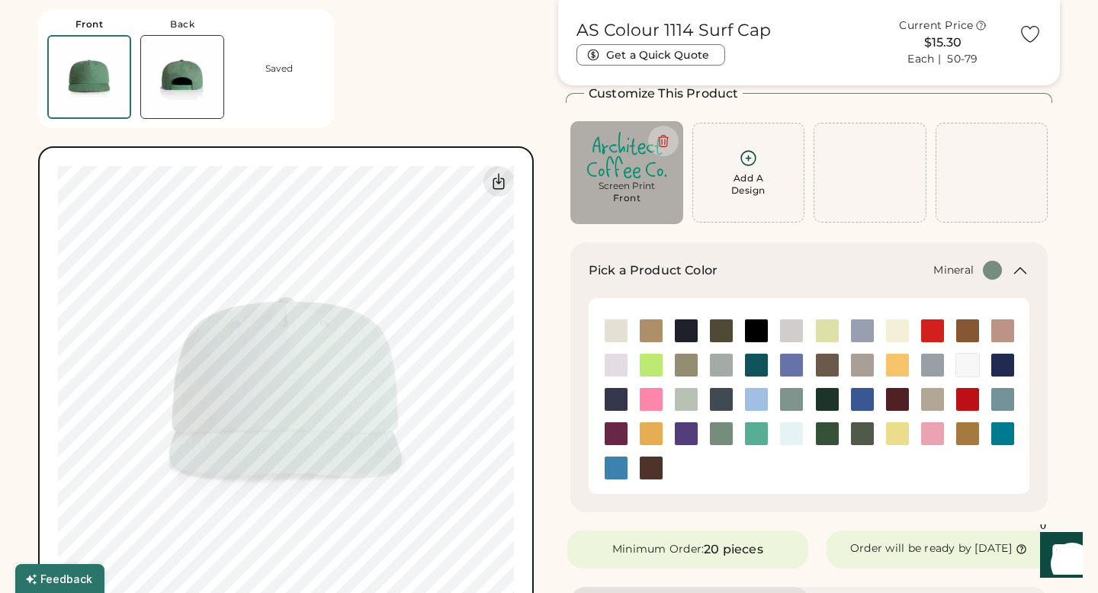
click at [797, 401] on img at bounding box center [791, 399] width 23 height 23
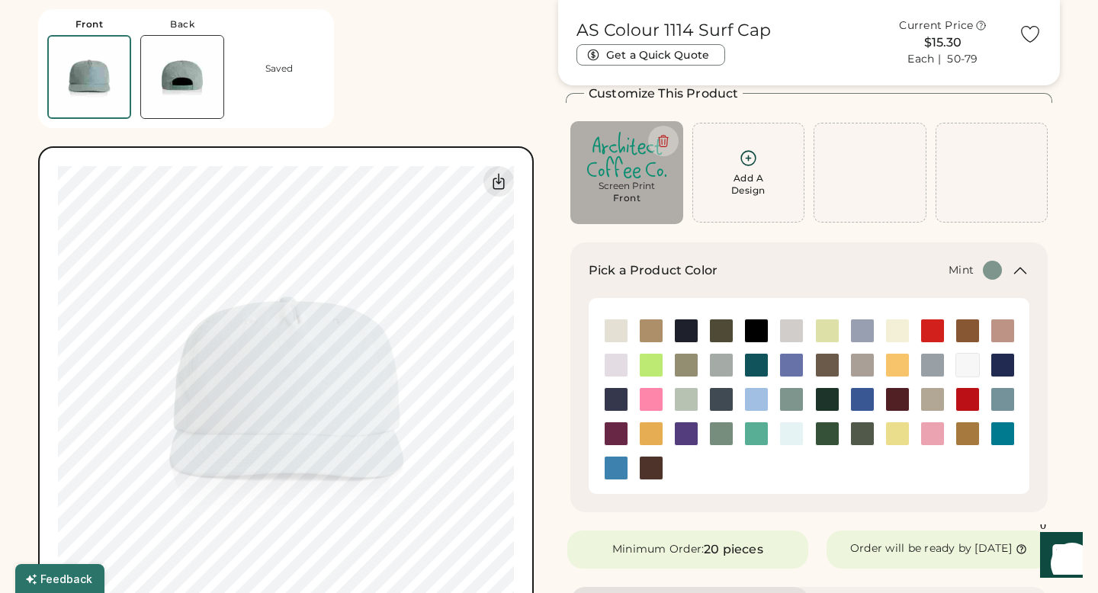
click at [687, 400] on img at bounding box center [686, 399] width 23 height 23
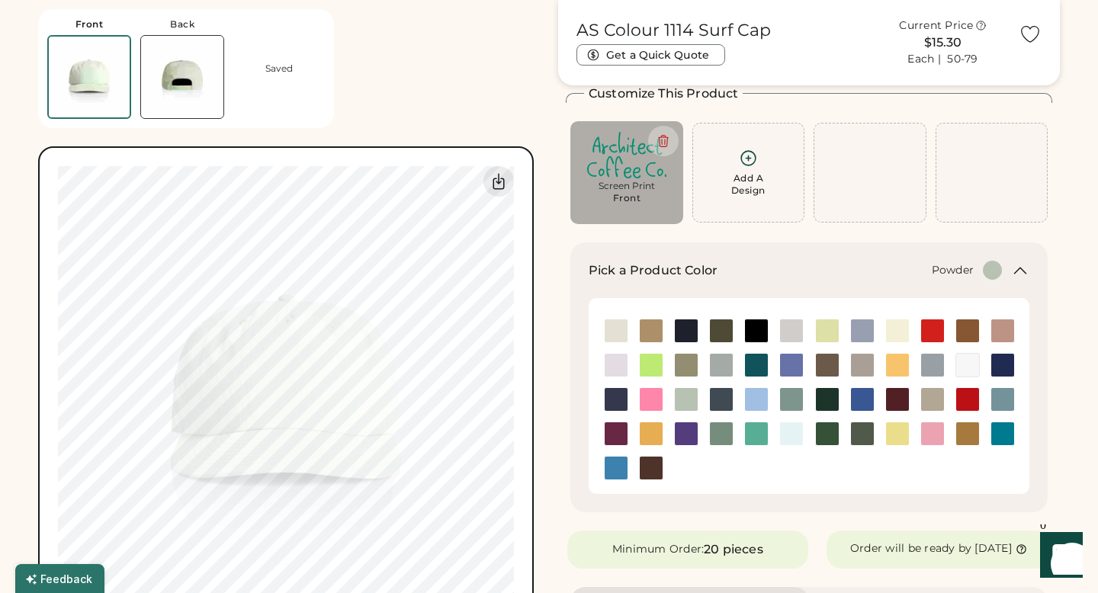
click at [856, 329] on img at bounding box center [862, 330] width 23 height 23
click at [999, 409] on img at bounding box center [1002, 399] width 23 height 23
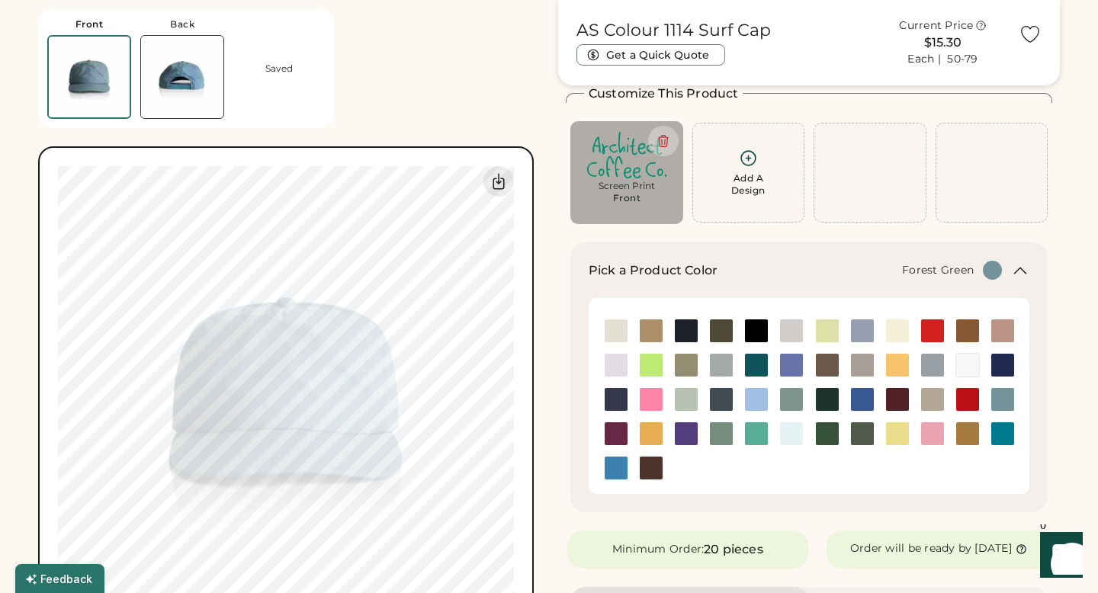
click at [836, 431] on img at bounding box center [827, 433] width 23 height 23
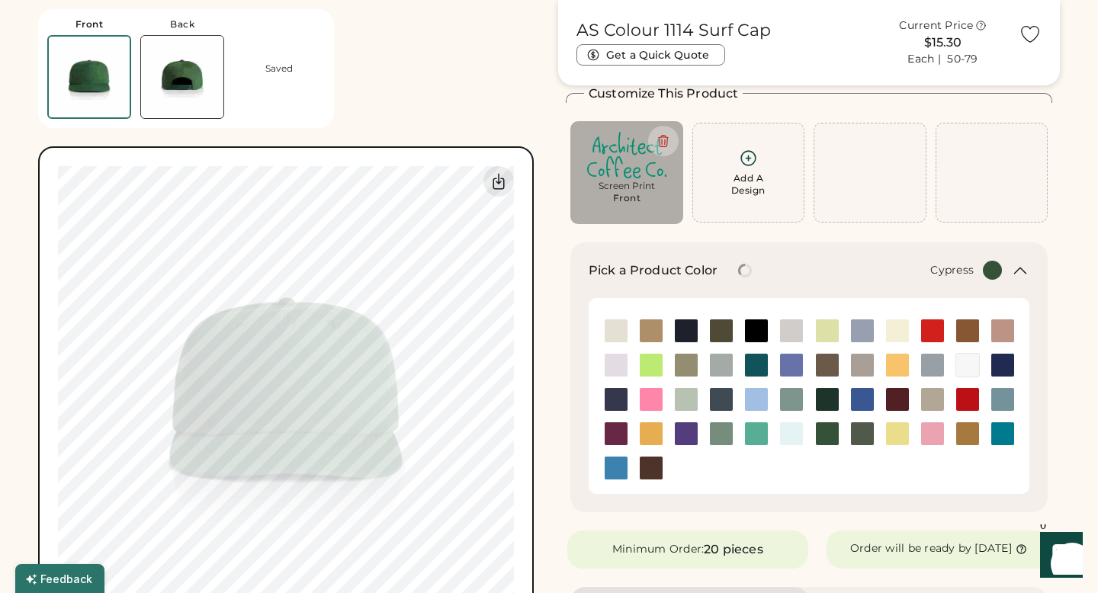
click at [861, 429] on img at bounding box center [862, 433] width 23 height 23
click at [637, 404] on div at bounding box center [650, 399] width 35 height 24
click at [611, 406] on img at bounding box center [615, 399] width 23 height 23
click at [613, 354] on img at bounding box center [615, 365] width 23 height 23
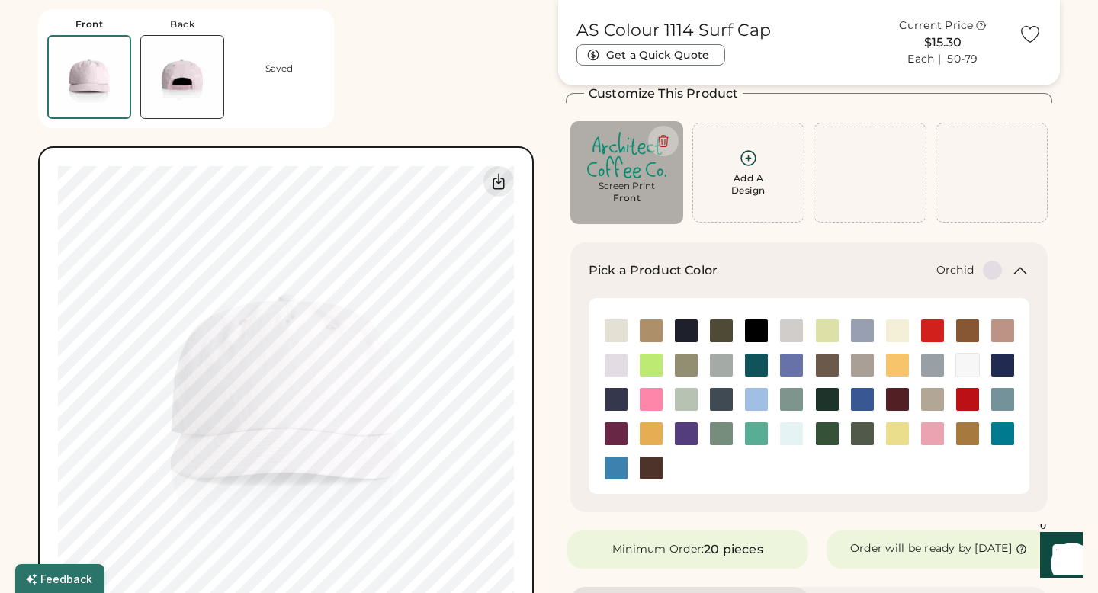
click at [614, 383] on div at bounding box center [615, 399] width 35 height 34
click at [612, 394] on img at bounding box center [615, 399] width 23 height 23
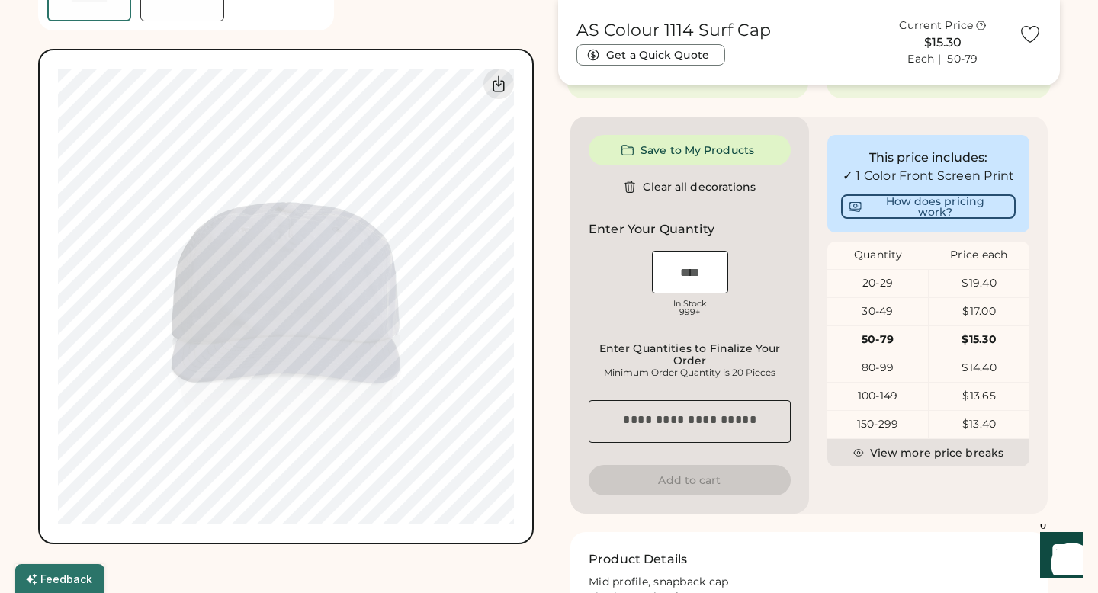
scroll to position [640, 0]
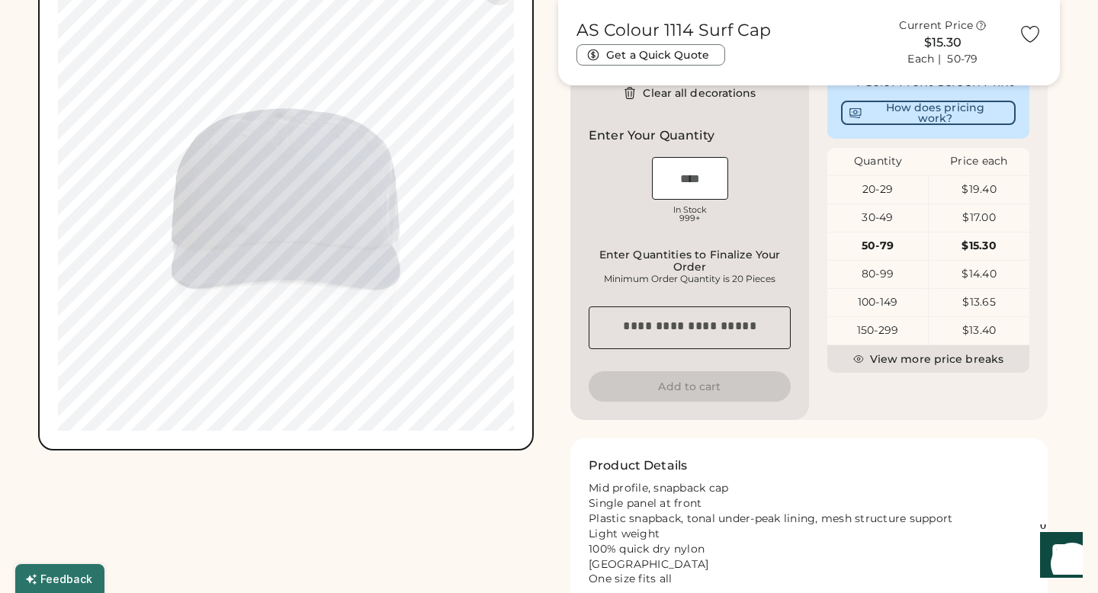
click at [917, 197] on div "20-29" at bounding box center [877, 189] width 101 height 15
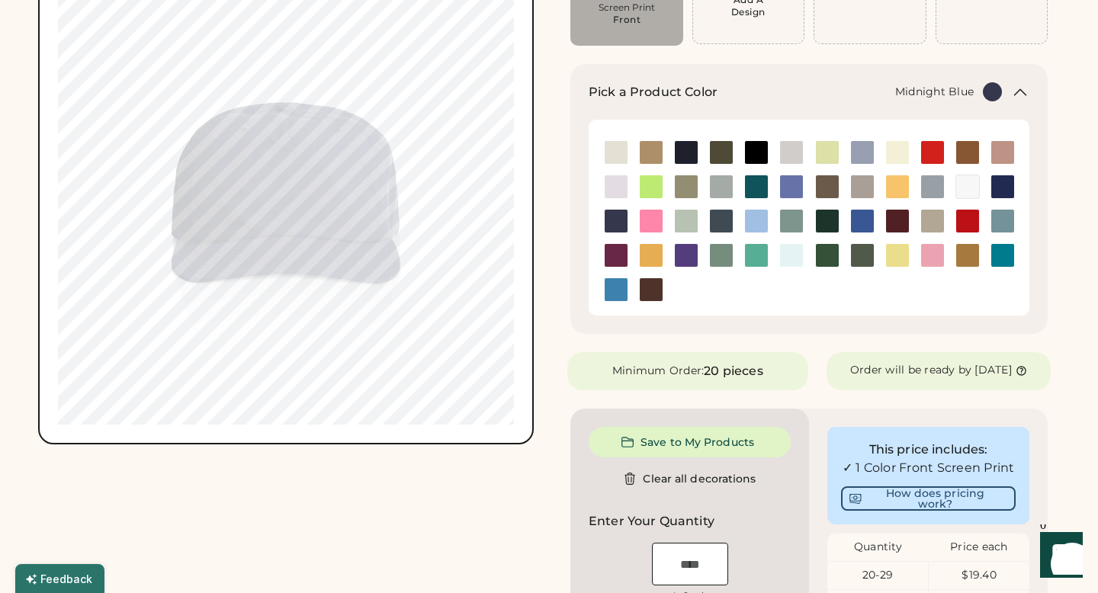
scroll to position [0, 0]
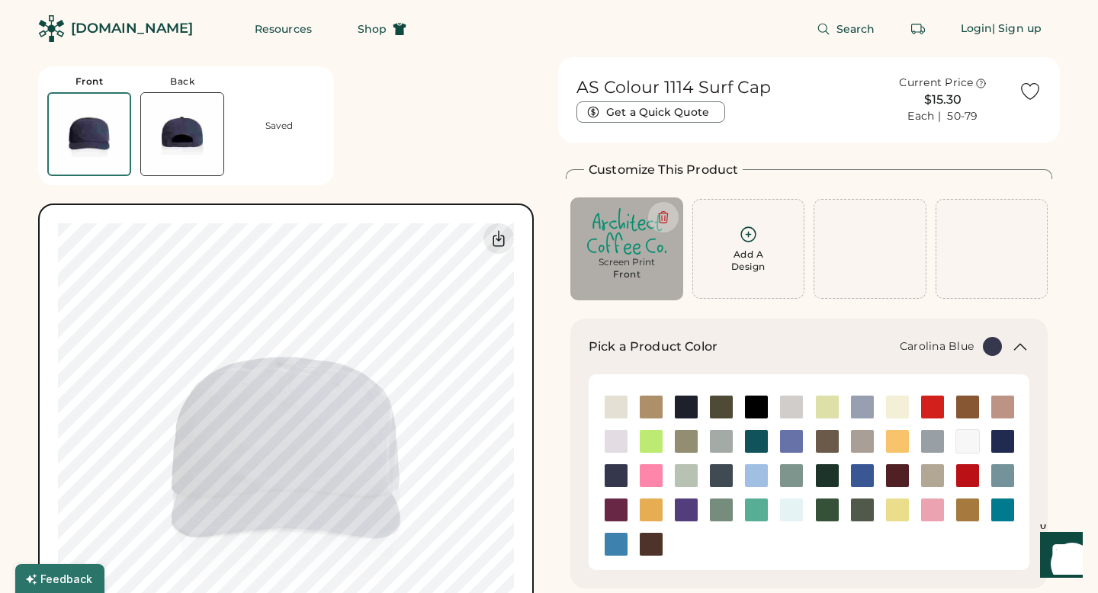
click at [758, 482] on img at bounding box center [756, 475] width 23 height 23
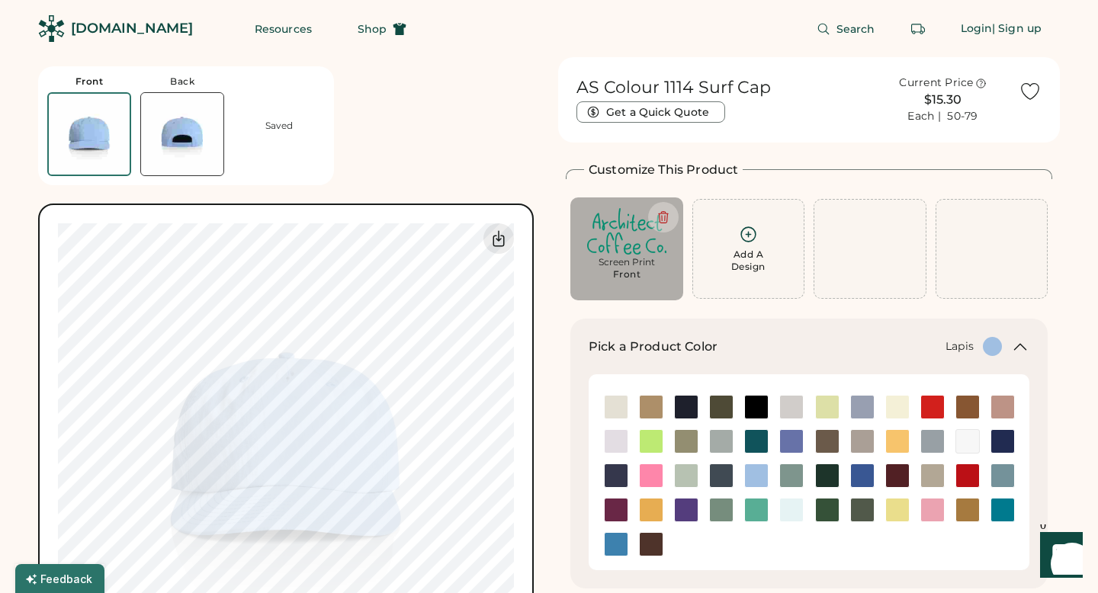
click at [794, 433] on img at bounding box center [791, 441] width 23 height 23
click at [784, 510] on img at bounding box center [791, 510] width 23 height 23
click at [749, 479] on img at bounding box center [756, 475] width 23 height 23
click at [1005, 464] on img at bounding box center [1002, 475] width 23 height 23
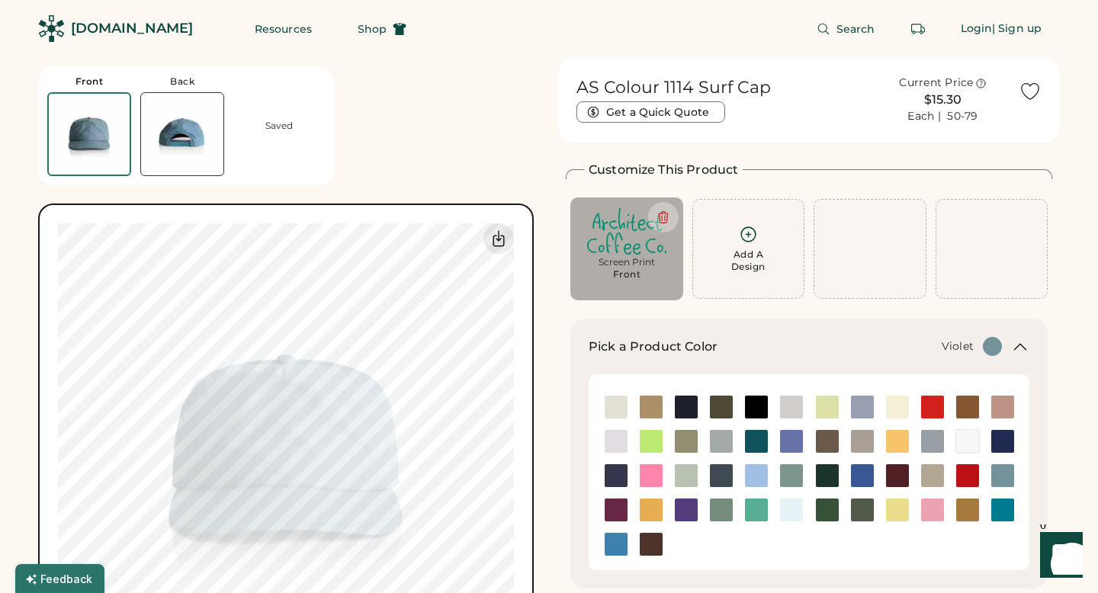
click at [694, 508] on img at bounding box center [686, 510] width 23 height 23
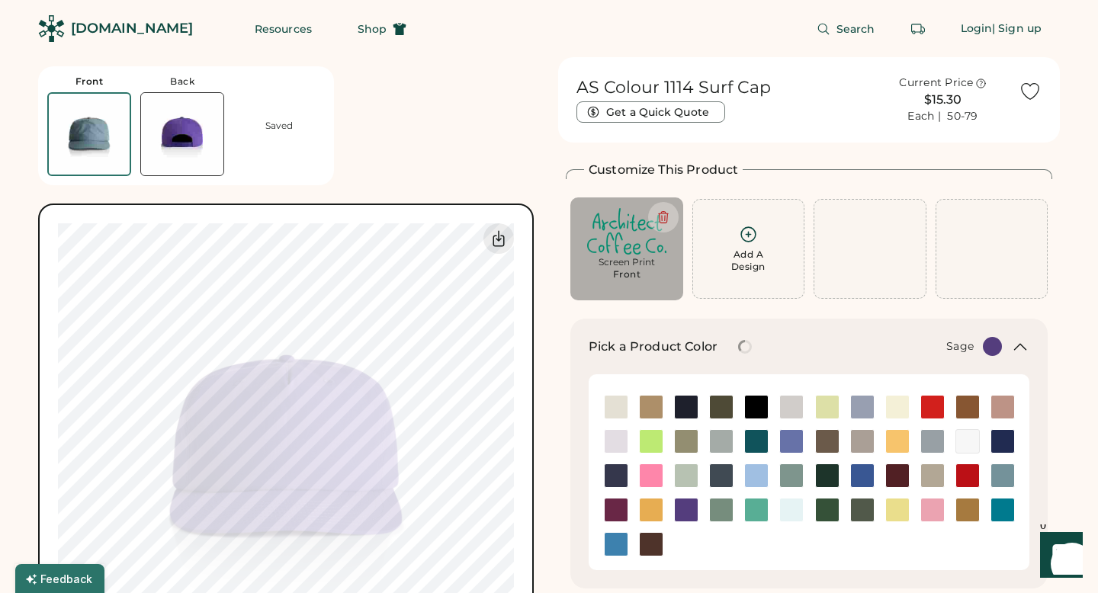
click at [718, 508] on img at bounding box center [721, 510] width 23 height 23
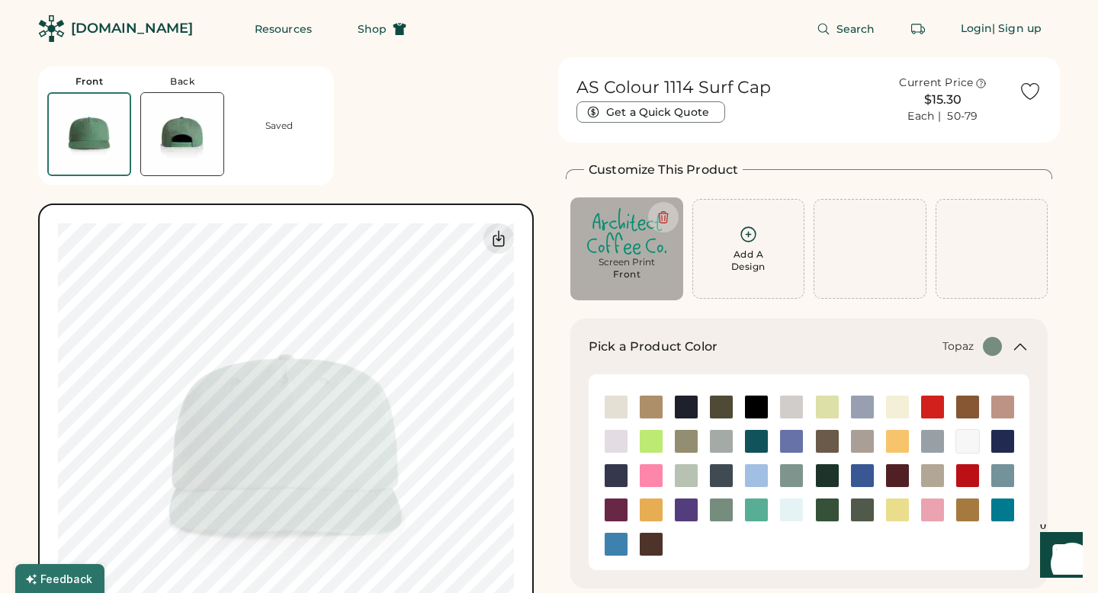
click at [768, 513] on div at bounding box center [756, 510] width 24 height 24
click at [785, 511] on img at bounding box center [791, 510] width 23 height 23
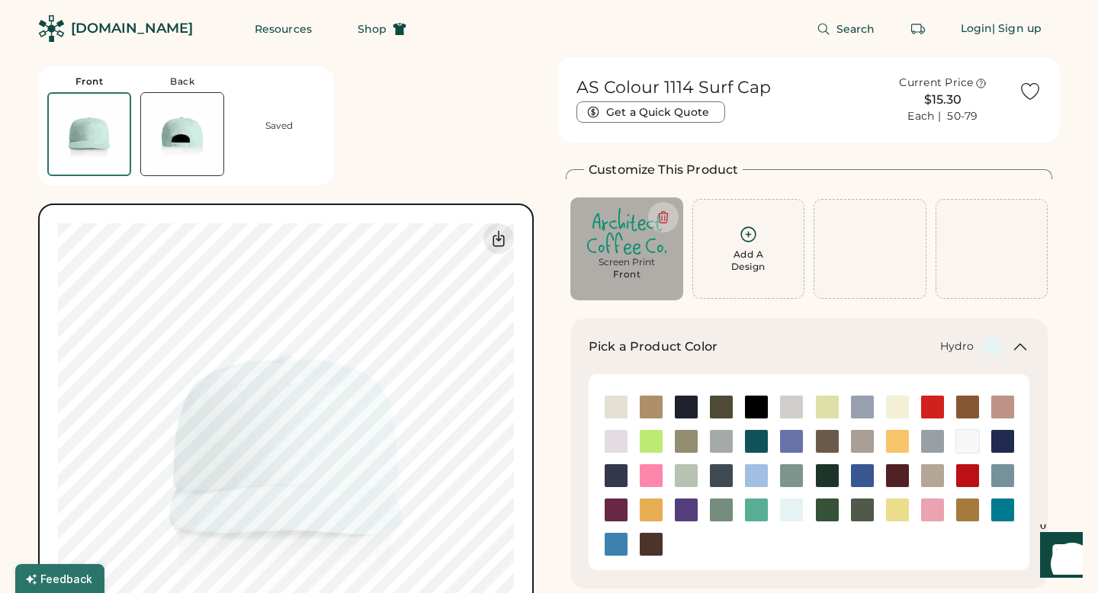
click at [617, 544] on img at bounding box center [615, 544] width 23 height 23
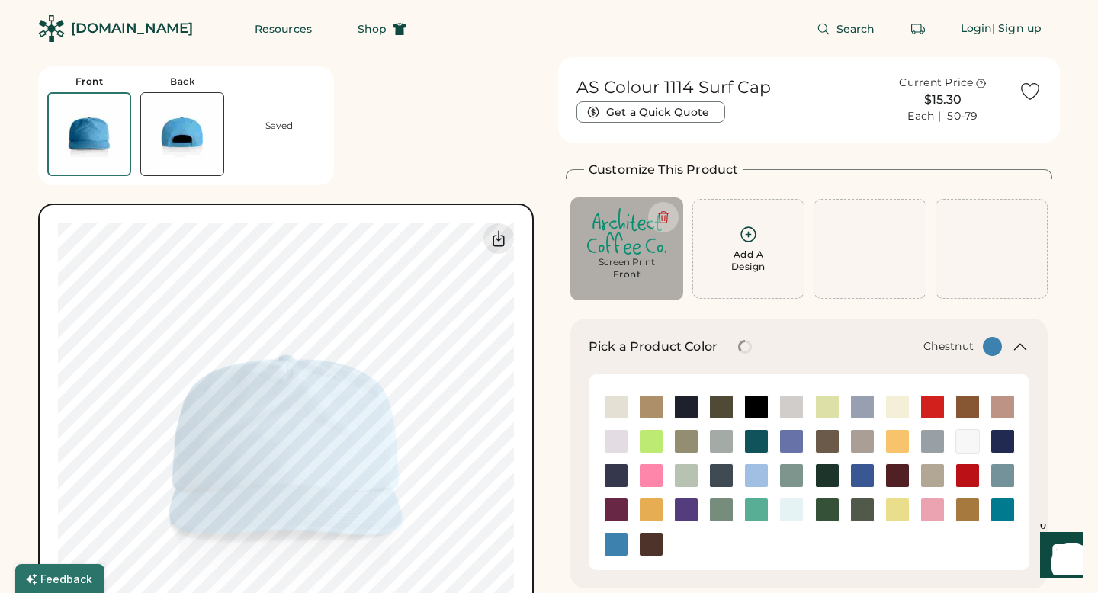
click at [645, 547] on img at bounding box center [651, 544] width 23 height 23
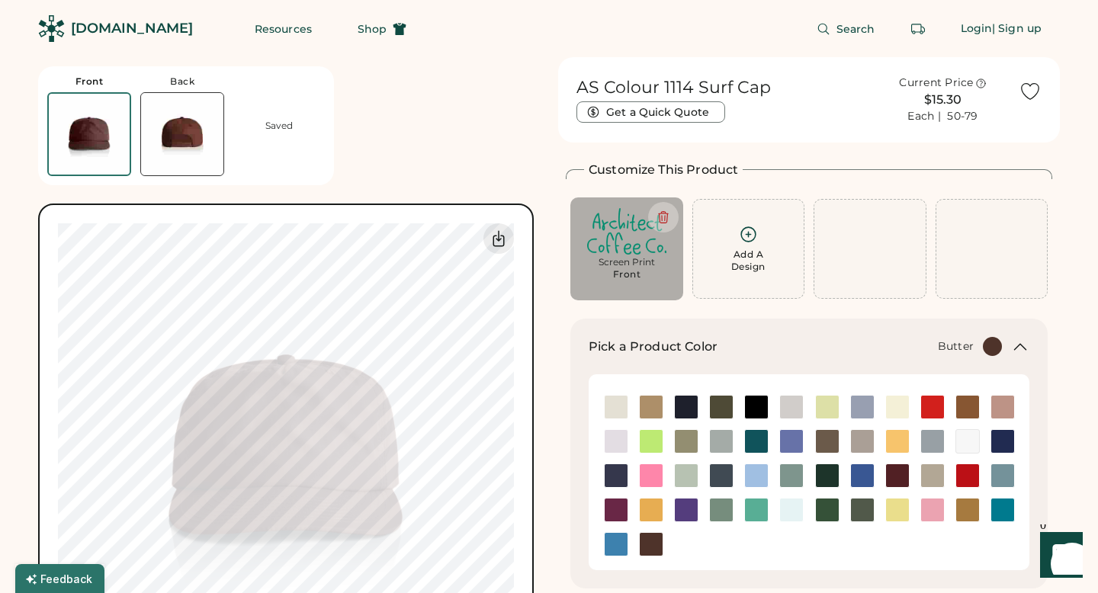
click at [881, 409] on div at bounding box center [896, 407] width 35 height 24
click at [622, 407] on img at bounding box center [615, 407] width 23 height 23
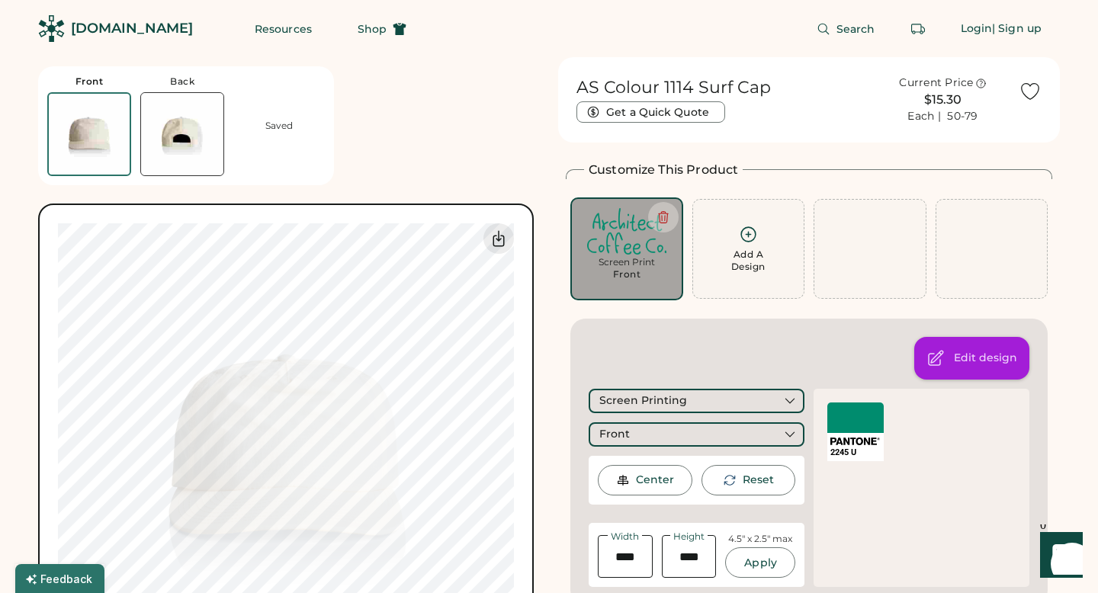
click at [978, 354] on div "Edit design" at bounding box center [985, 358] width 63 height 15
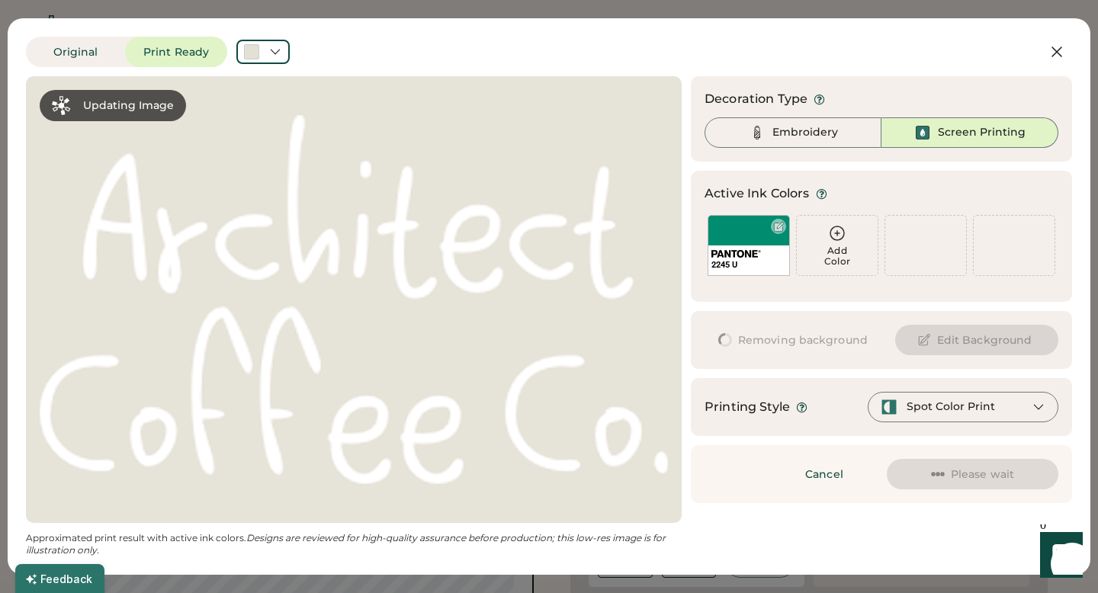
click at [736, 240] on div "2245 U" at bounding box center [748, 245] width 82 height 61
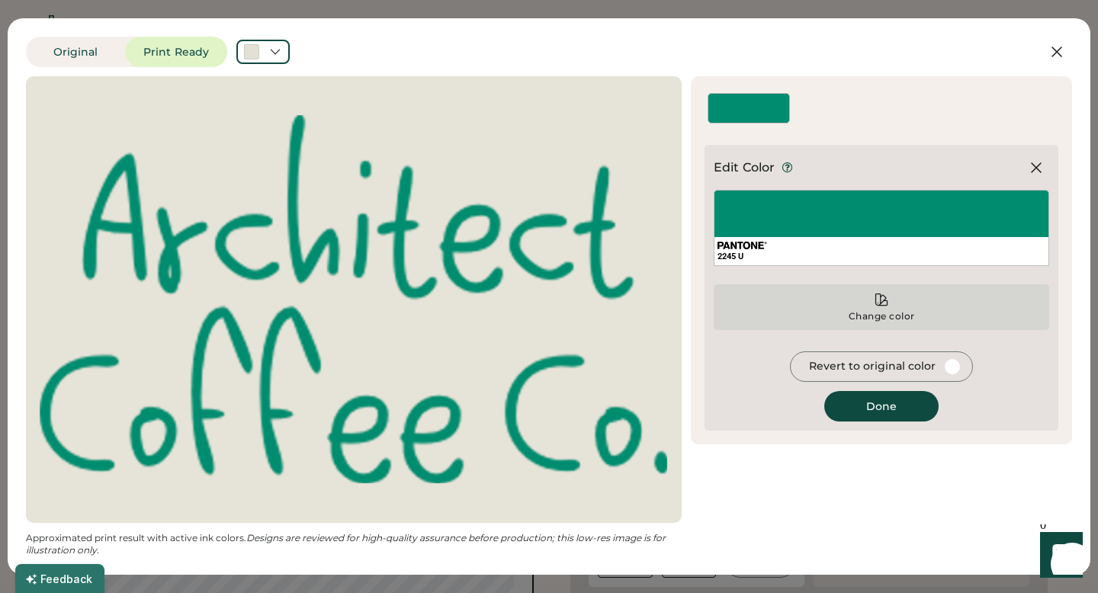
click at [880, 313] on div "Change color" at bounding box center [882, 316] width 68 height 12
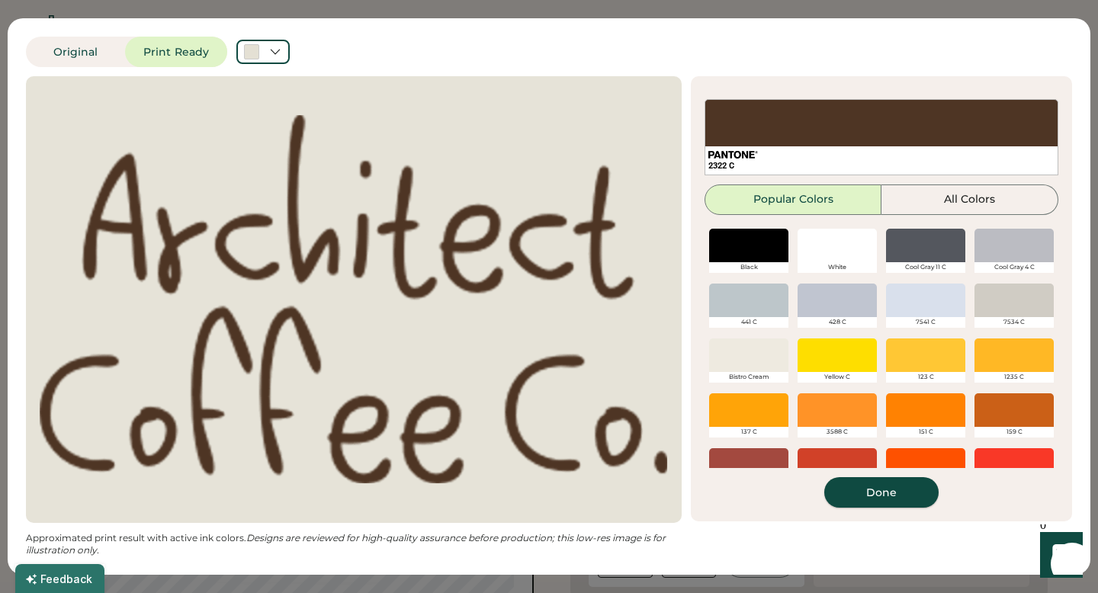
click at [874, 497] on button "Done" at bounding box center [881, 492] width 114 height 30
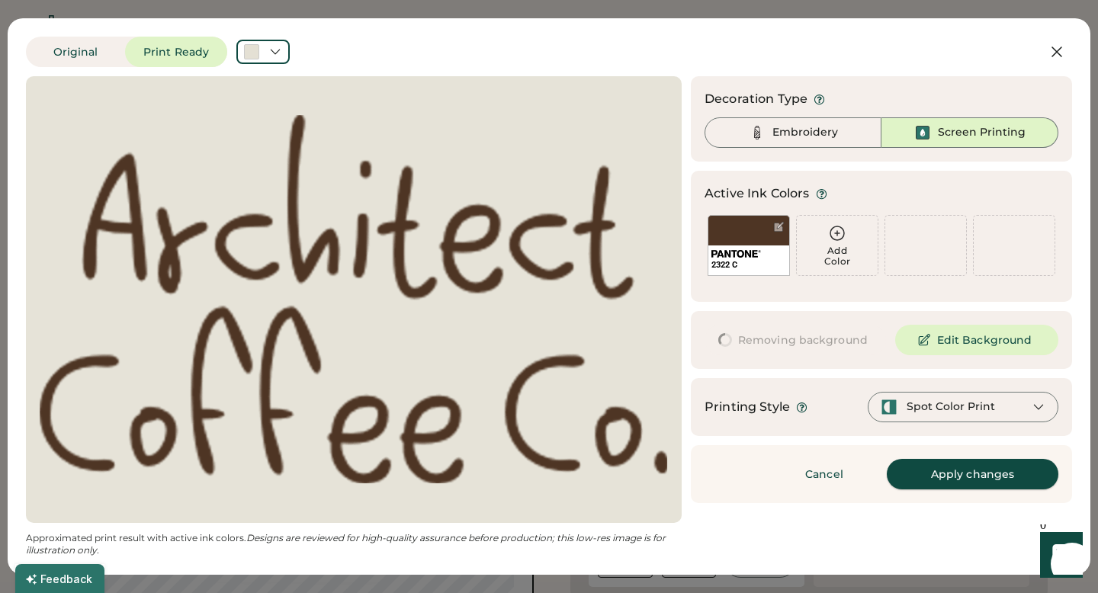
click at [923, 468] on button "Apply changes" at bounding box center [972, 474] width 172 height 30
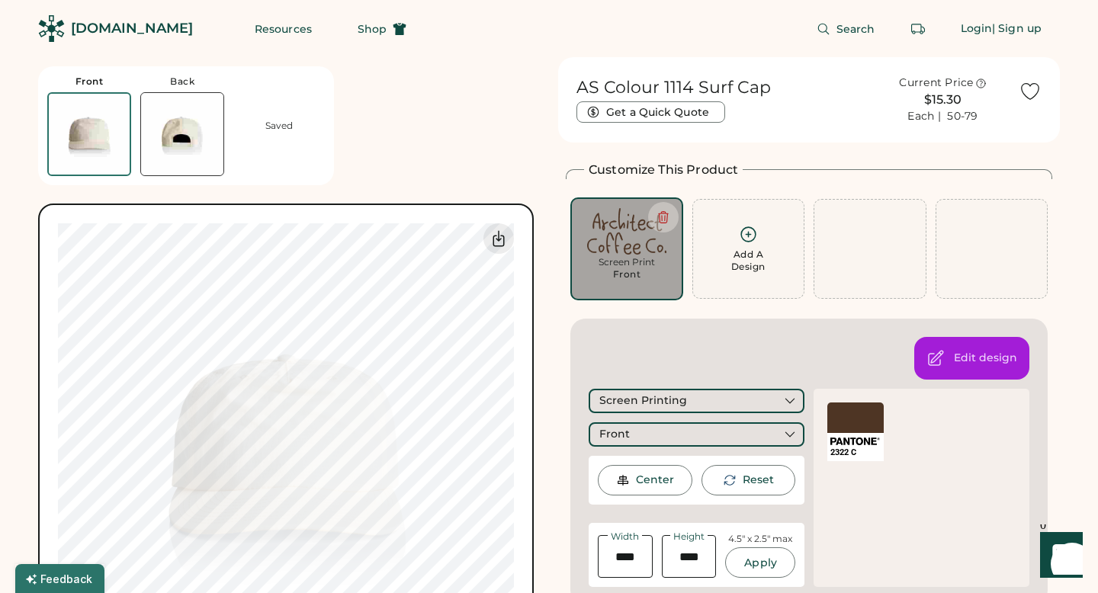
click at [450, 82] on div "Front Back Saved Switch to back My uploaded designs Upload new design SVG, Ai, …" at bounding box center [289, 378] width 502 height 642
click at [383, 179] on div "Front Back Saved Switch to back My uploaded designs Upload new design SVG, Ai, …" at bounding box center [289, 378] width 502 height 642
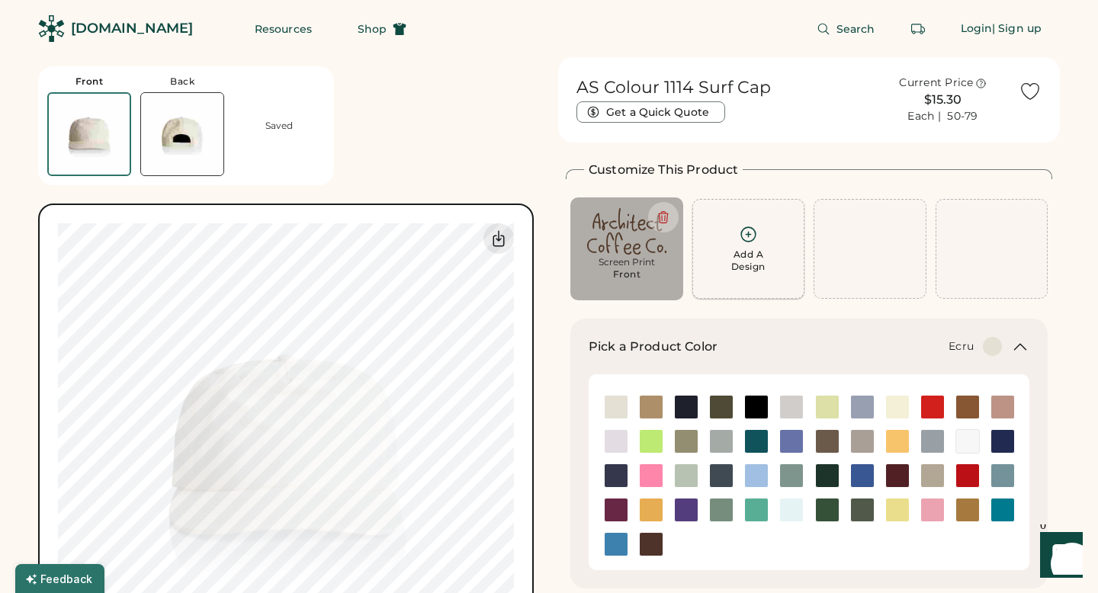
click at [716, 248] on div "Add A Design" at bounding box center [748, 249] width 93 height 48
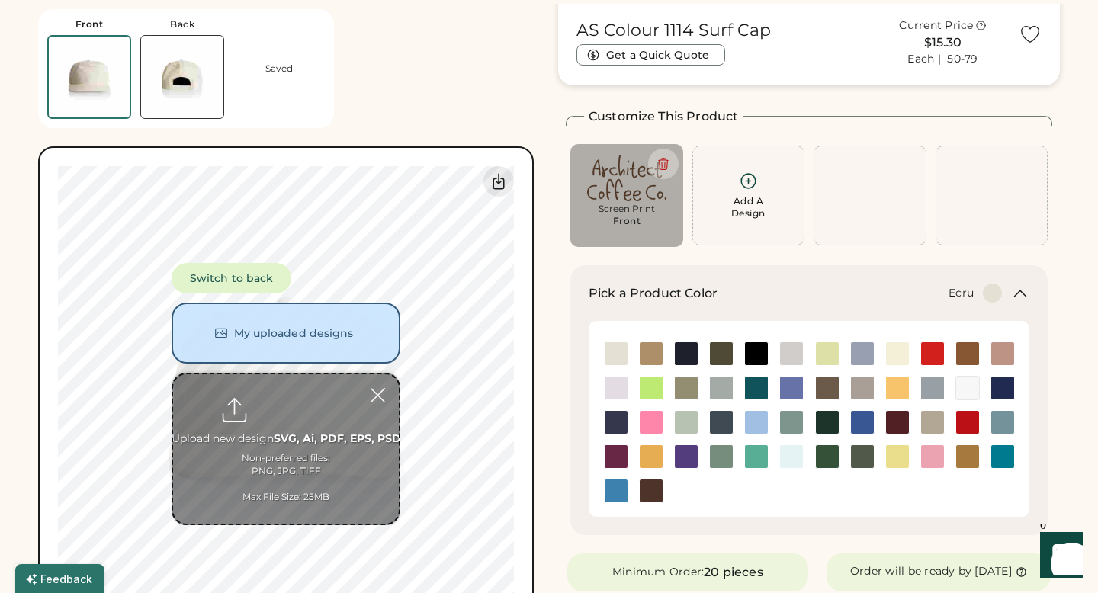
scroll to position [57, 0]
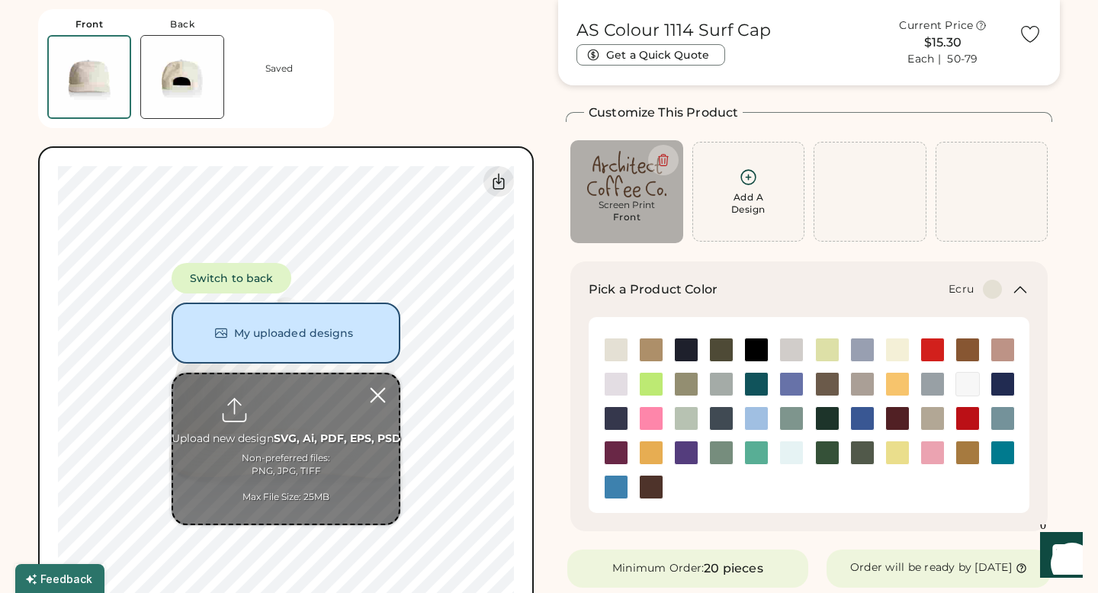
click at [284, 415] on input "file" at bounding box center [286, 448] width 226 height 149
type input "**********"
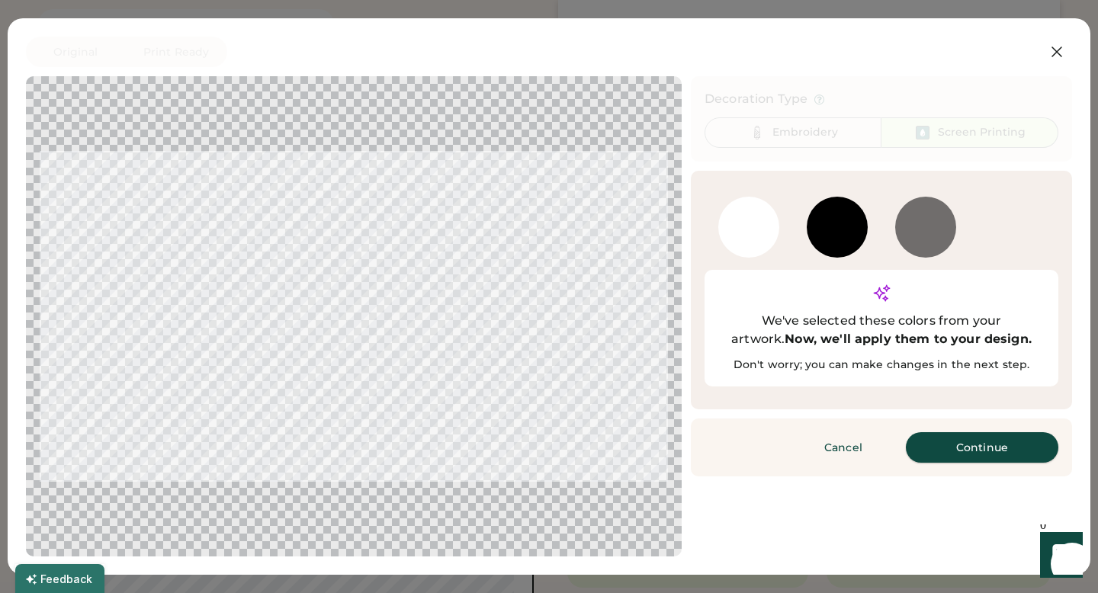
click at [933, 432] on button "Continue" at bounding box center [982, 447] width 152 height 30
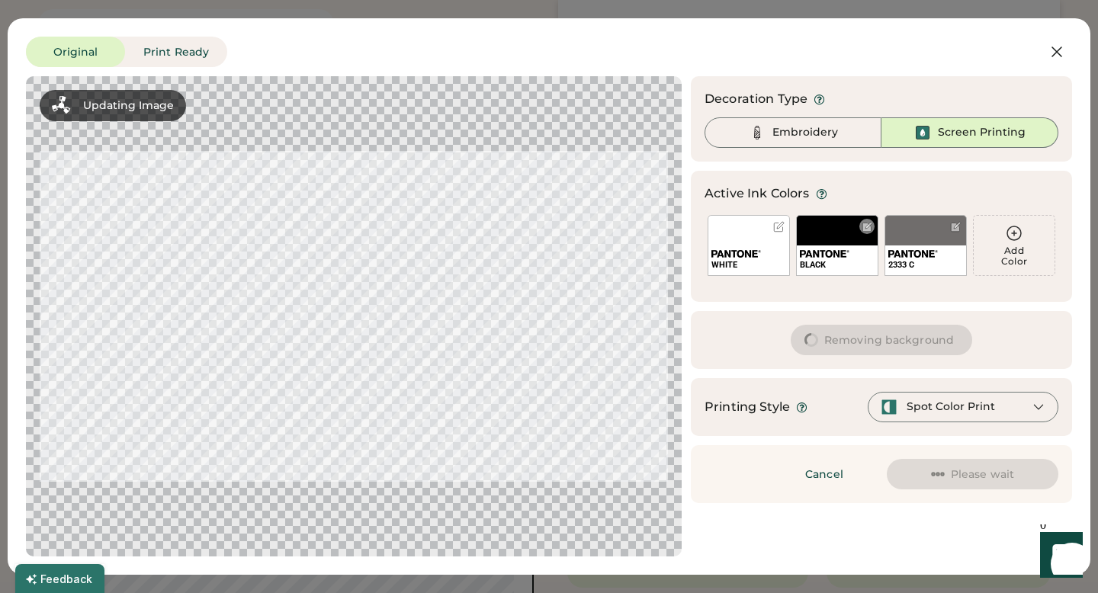
click at [736, 254] on img at bounding box center [736, 254] width 50 height 8
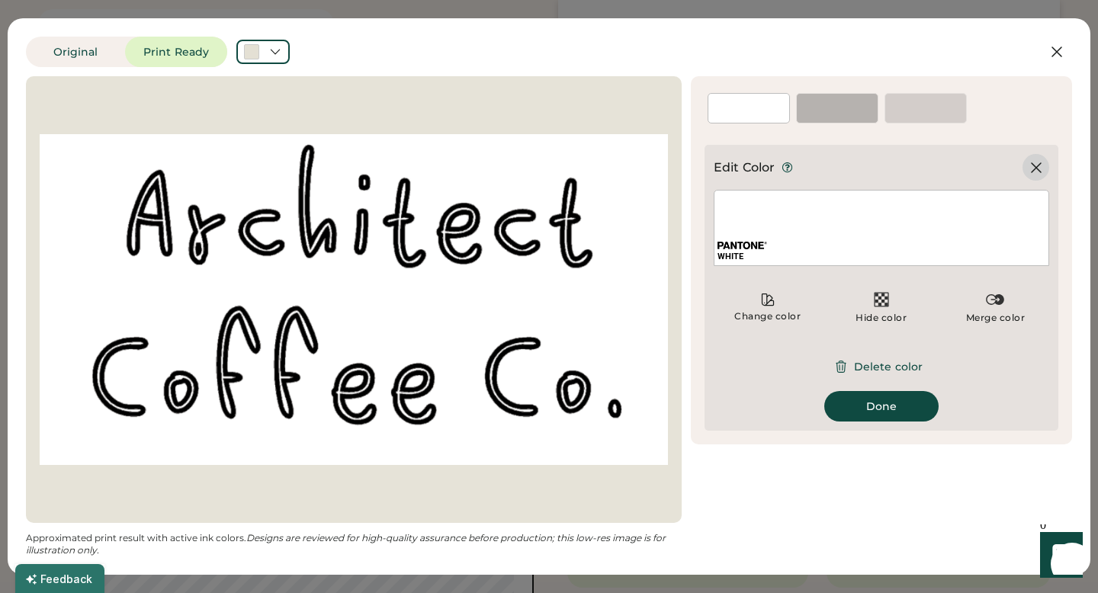
click at [1034, 161] on icon at bounding box center [1036, 168] width 18 height 18
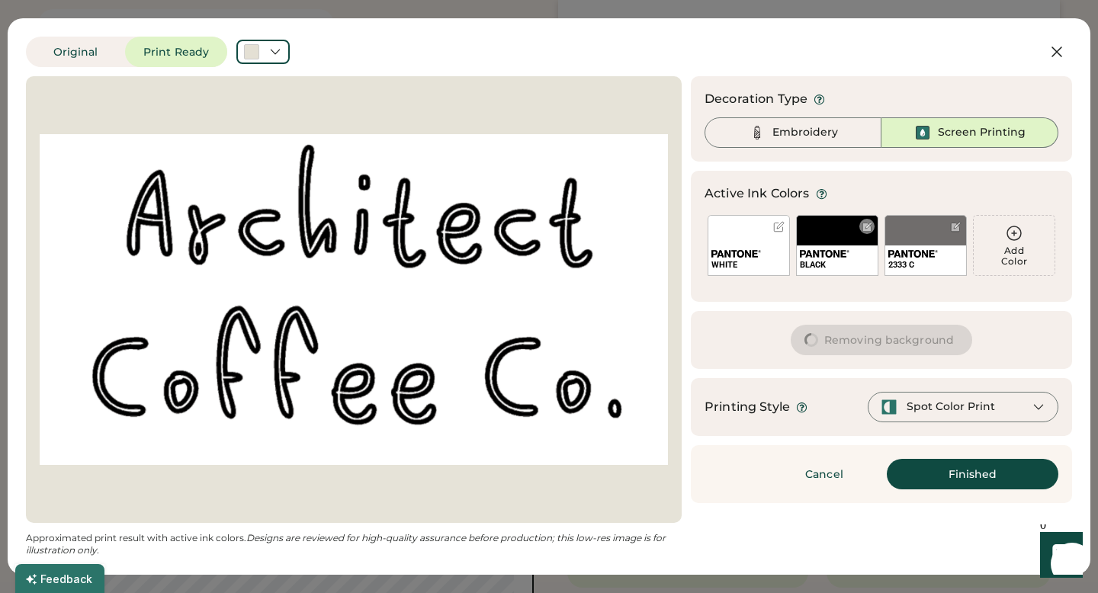
click at [844, 233] on div "BLACK" at bounding box center [837, 245] width 82 height 61
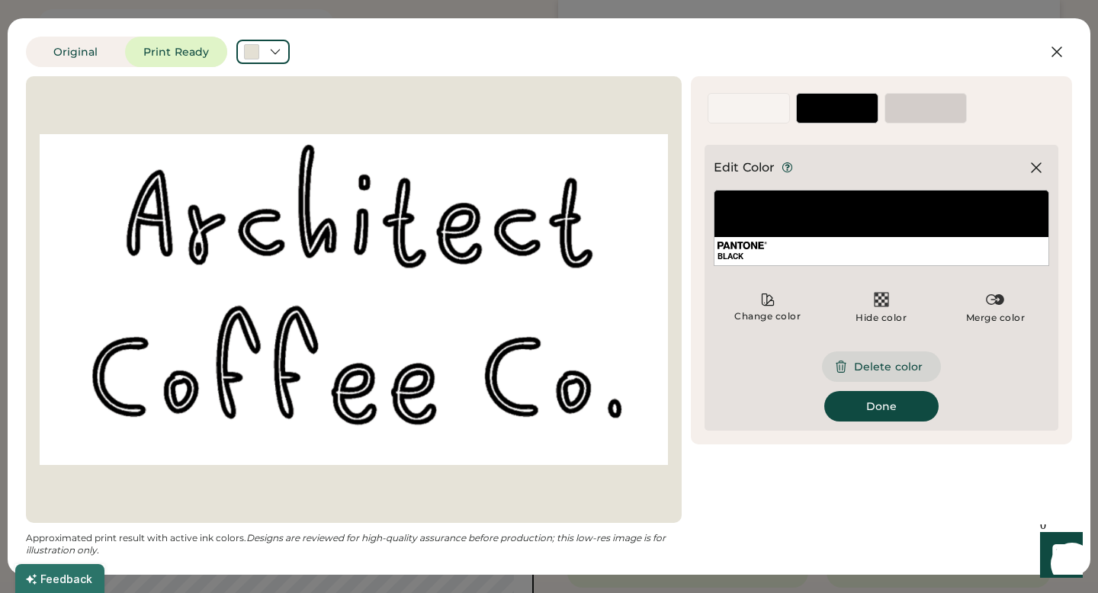
click at [862, 369] on button "Delete color" at bounding box center [881, 366] width 119 height 30
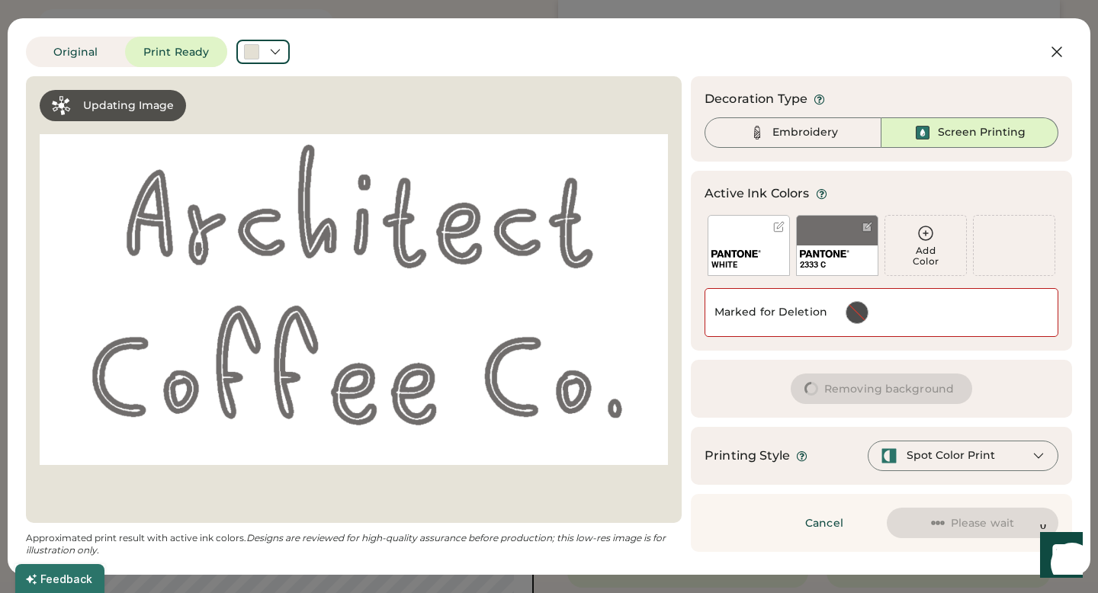
click at [908, 226] on div "Add Color" at bounding box center [925, 245] width 81 height 59
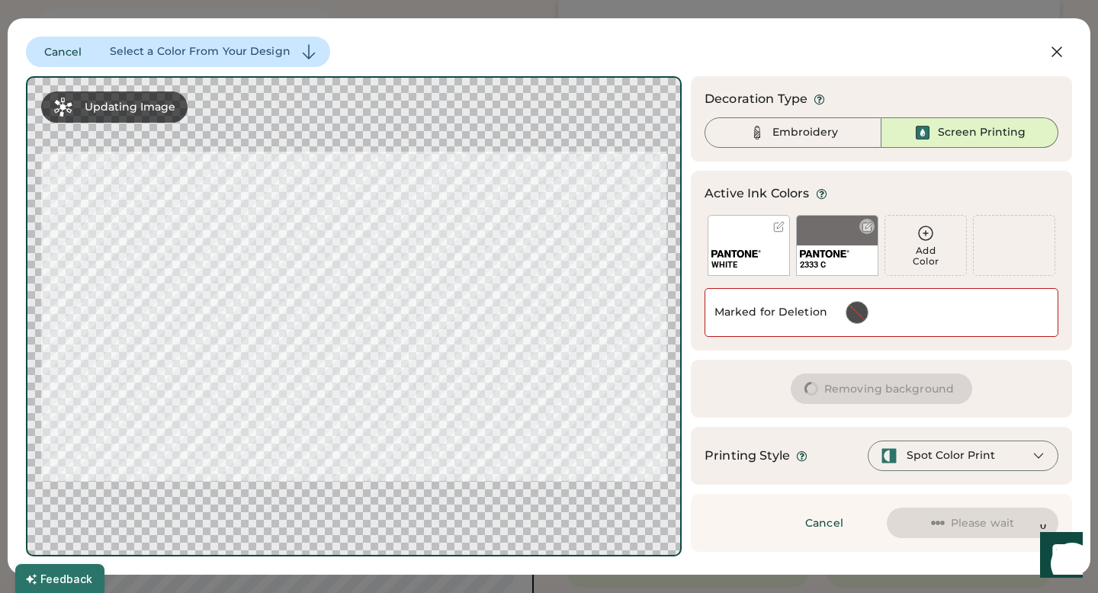
click at [832, 248] on div "2333 C" at bounding box center [837, 260] width 81 height 30
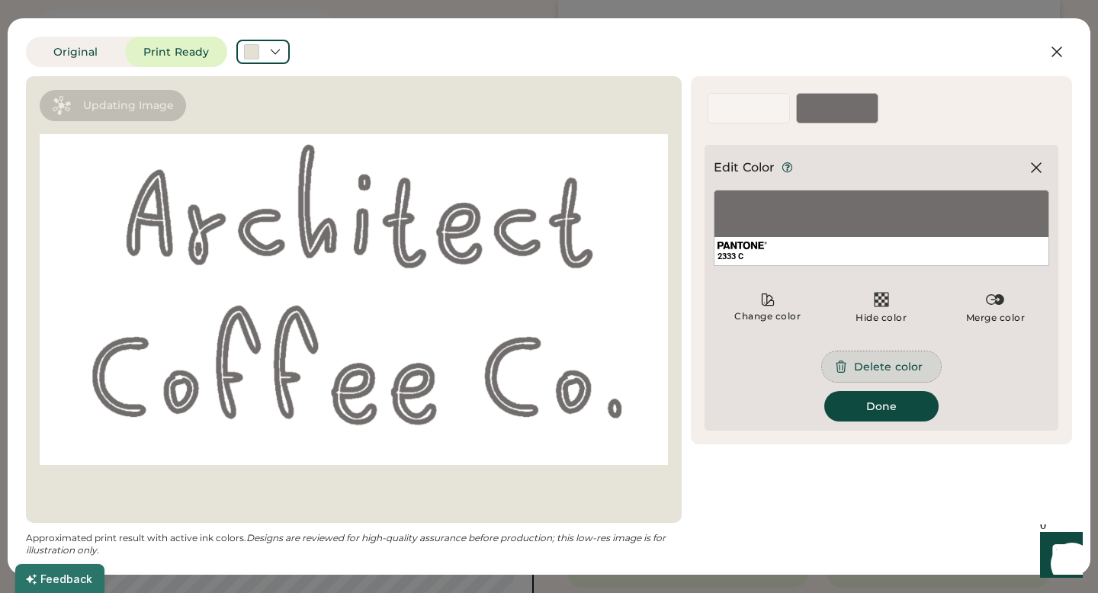
click at [853, 377] on button "Delete color" at bounding box center [881, 366] width 119 height 30
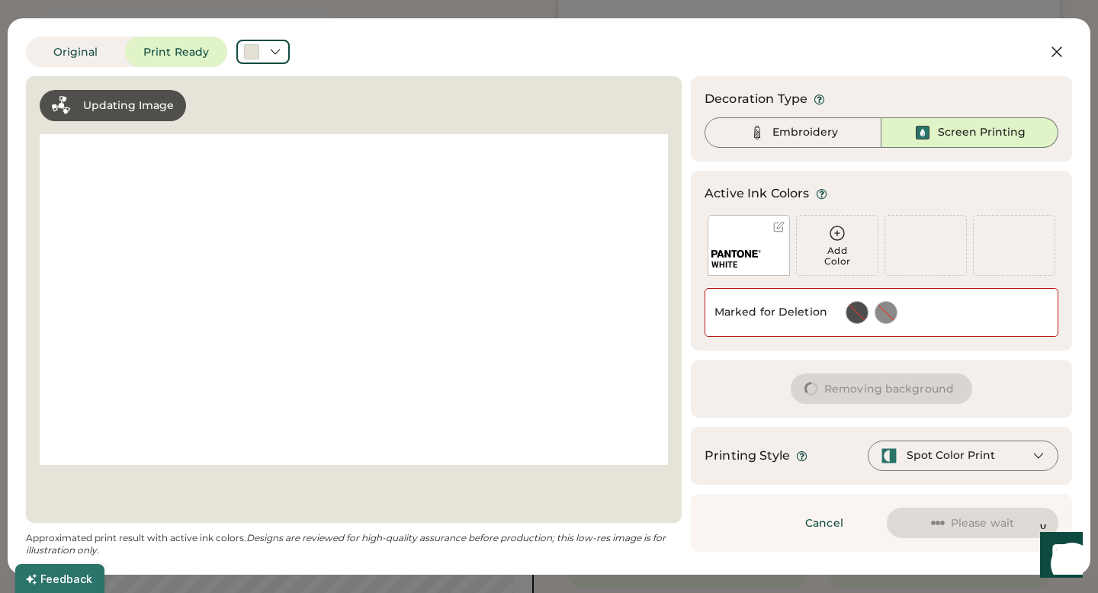
click at [742, 252] on img at bounding box center [736, 254] width 50 height 8
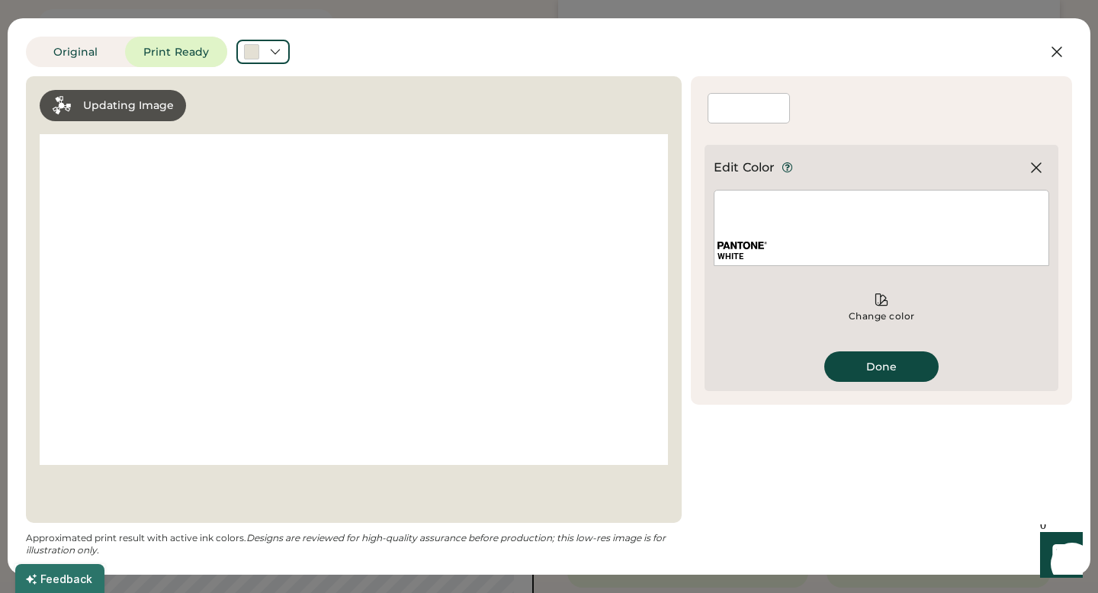
click at [877, 302] on icon at bounding box center [881, 299] width 15 height 15
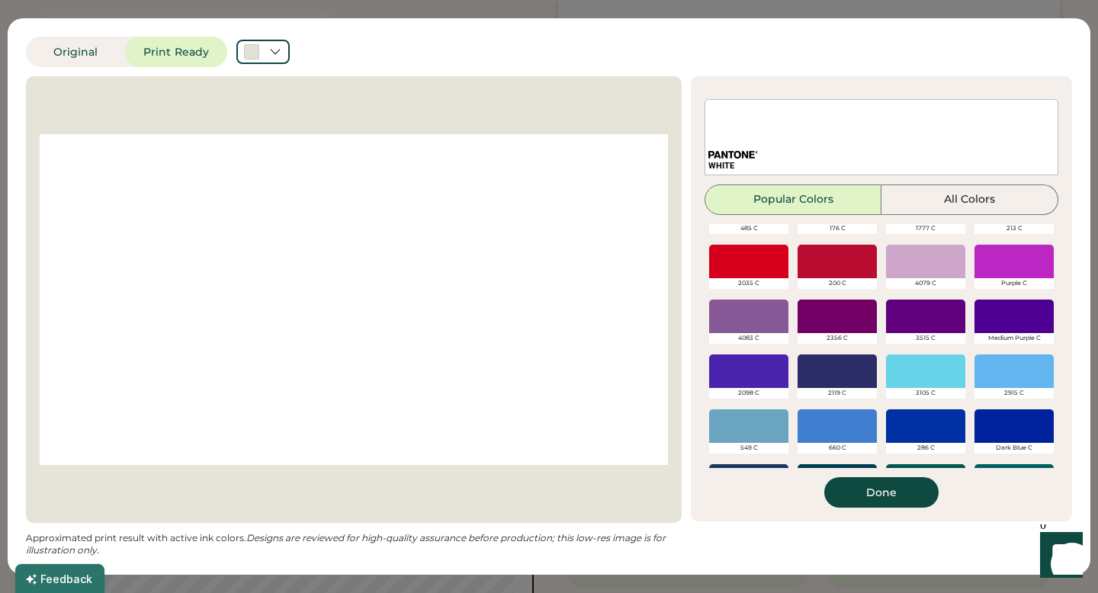
scroll to position [559, 0]
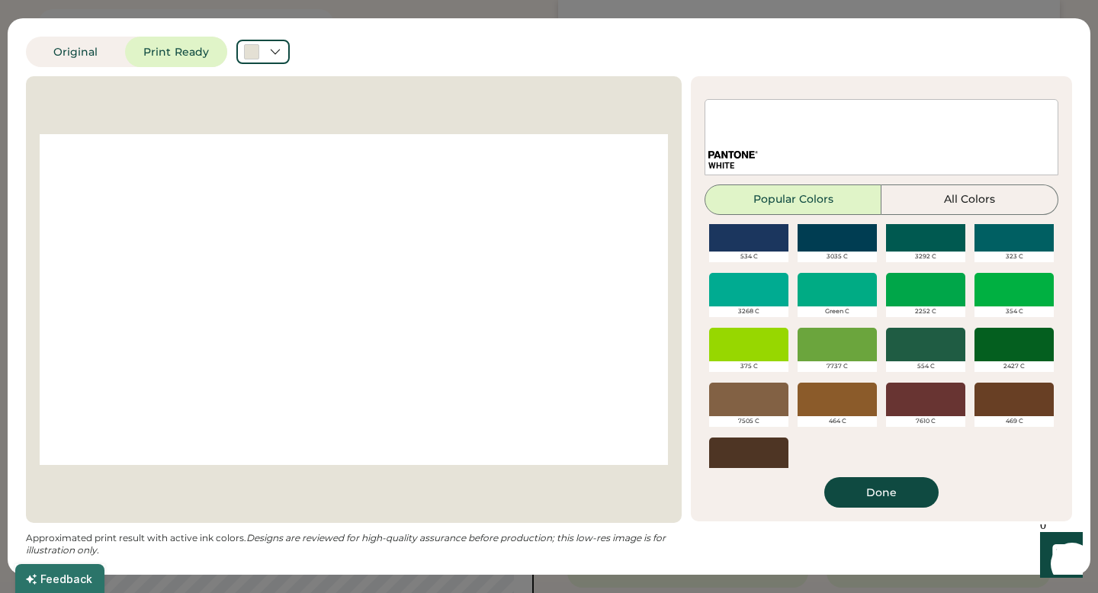
click at [747, 450] on div at bounding box center [748, 455] width 79 height 34
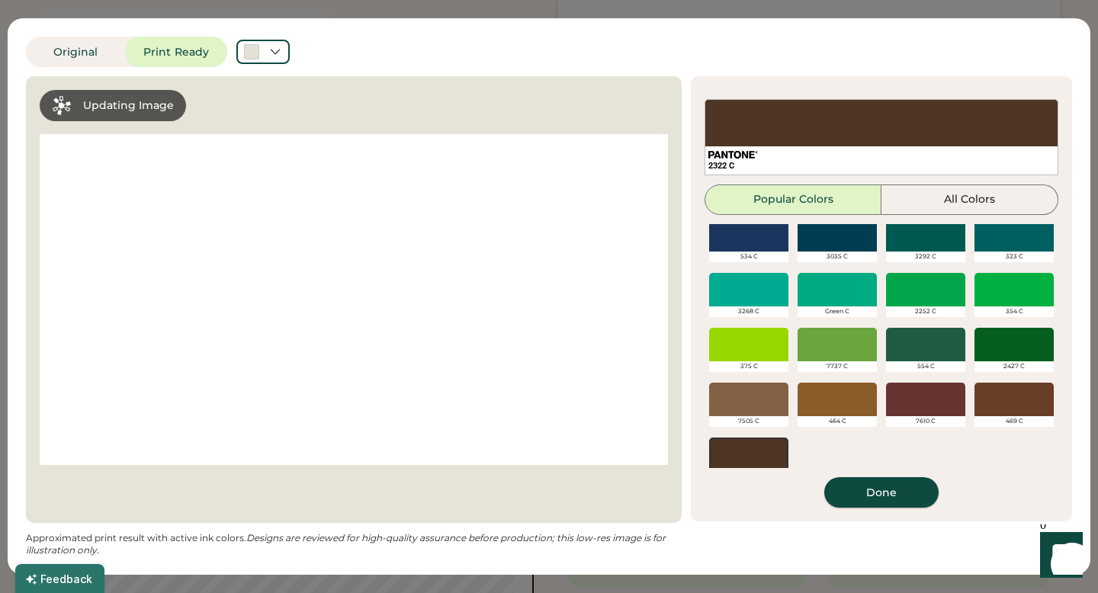
click at [861, 491] on button "Done" at bounding box center [881, 492] width 114 height 30
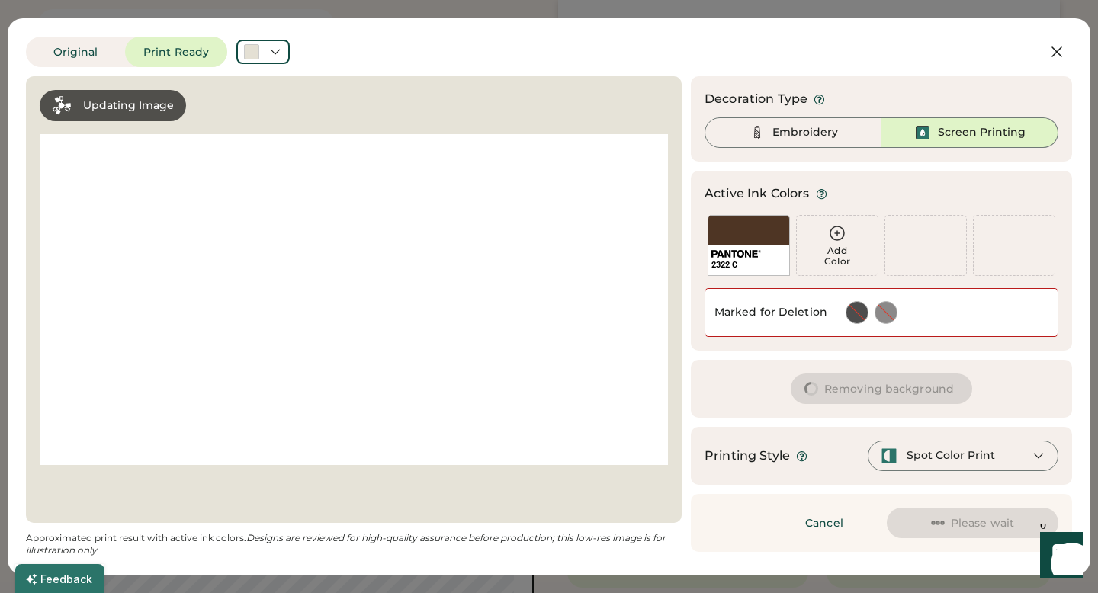
scroll to position [0, 0]
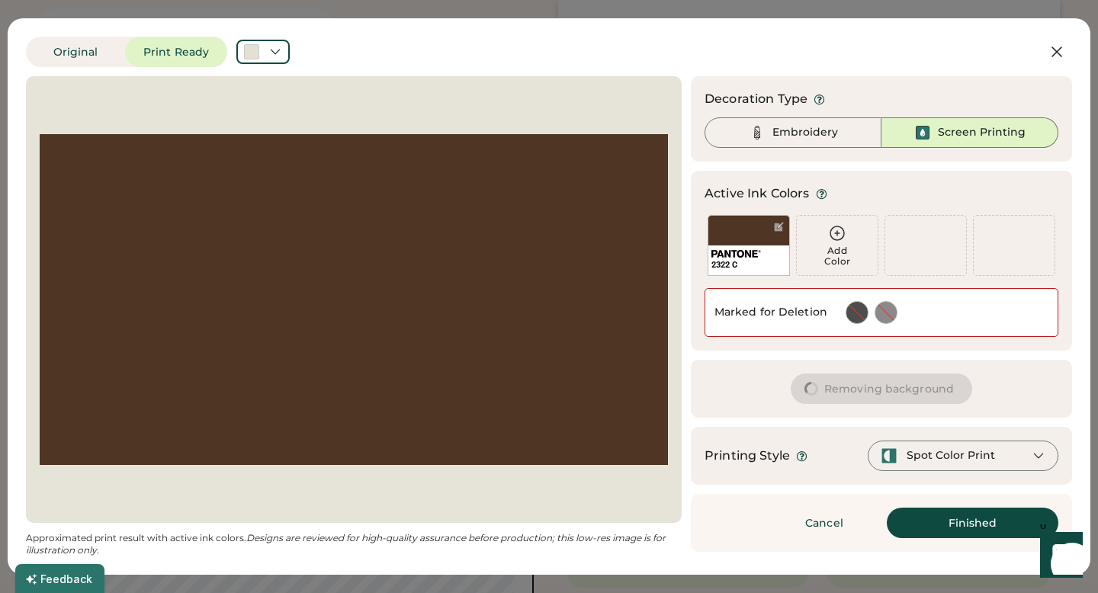
click at [880, 399] on button "Removing background" at bounding box center [880, 388] width 181 height 30
click at [758, 146] on div "Embroidery" at bounding box center [792, 132] width 177 height 30
